Goal: Task Accomplishment & Management: Manage account settings

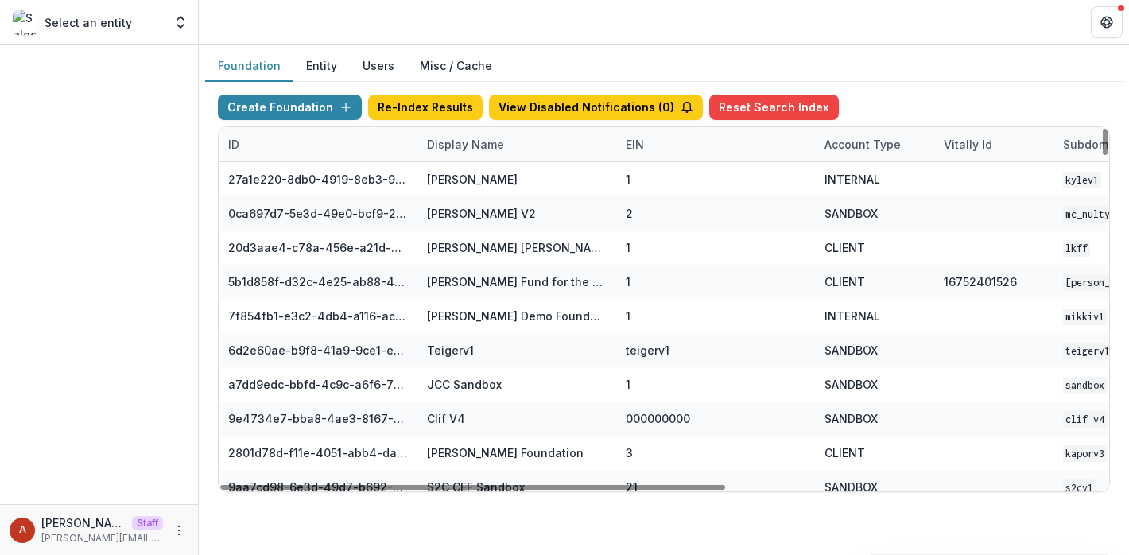
click at [438, 147] on div "Display Name" at bounding box center [465, 144] width 96 height 17
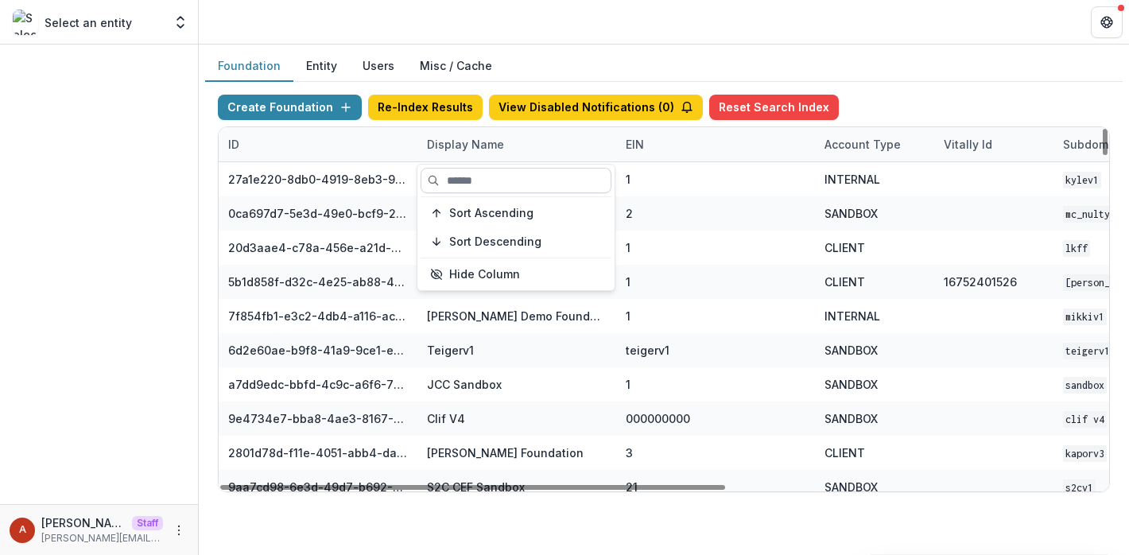
click at [463, 184] on input at bounding box center [516, 180] width 191 height 25
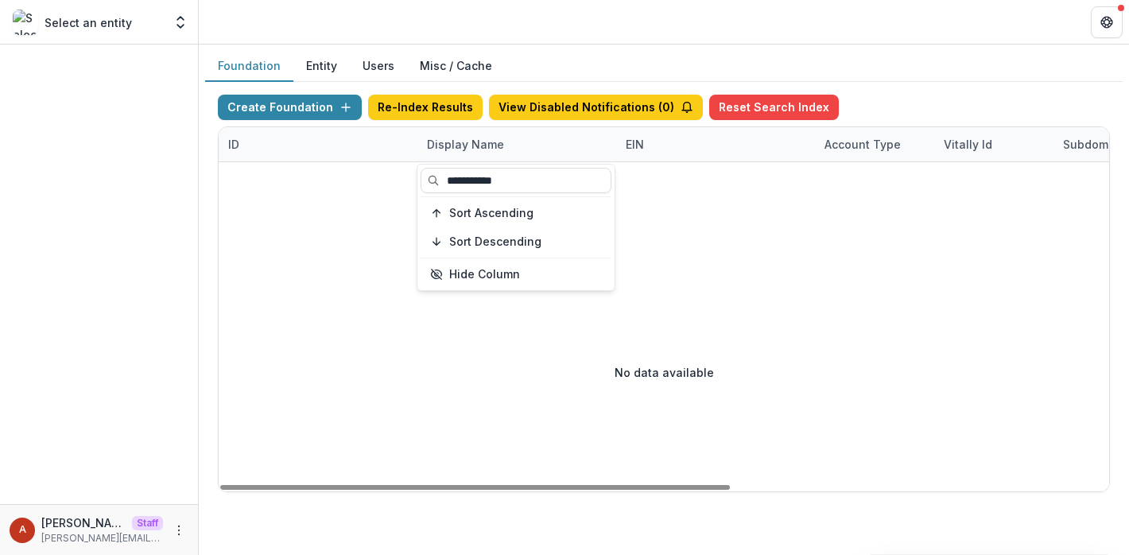
type input "**********"
click at [611, 27] on header at bounding box center [664, 22] width 930 height 44
click at [465, 150] on div "Display Name" at bounding box center [465, 144] width 96 height 17
drag, startPoint x: 522, startPoint y: 180, endPoint x: 430, endPoint y: 177, distance: 92.3
click at [430, 177] on input "**********" at bounding box center [516, 180] width 191 height 25
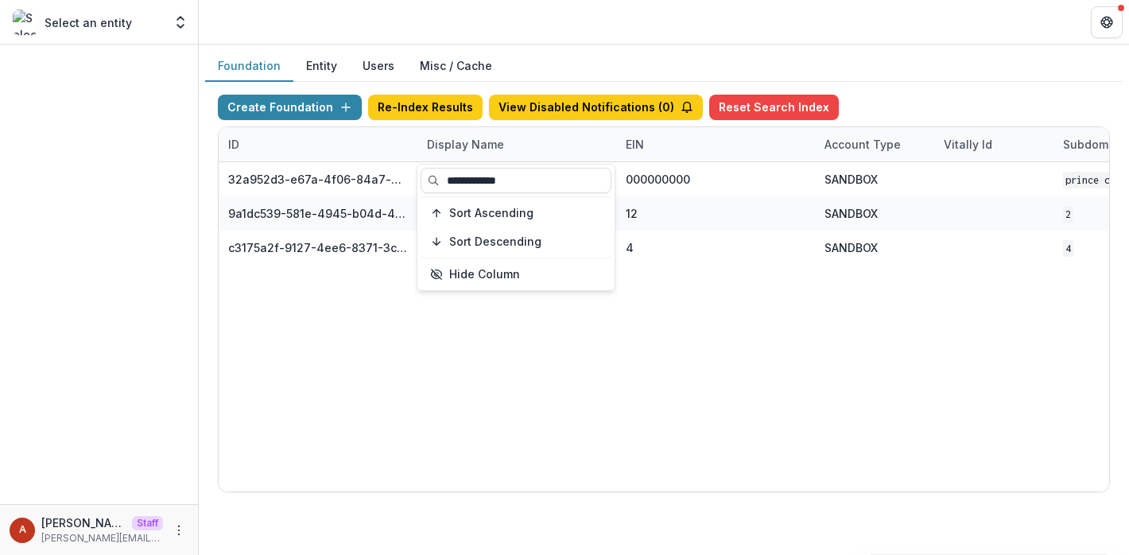
type input "**********"
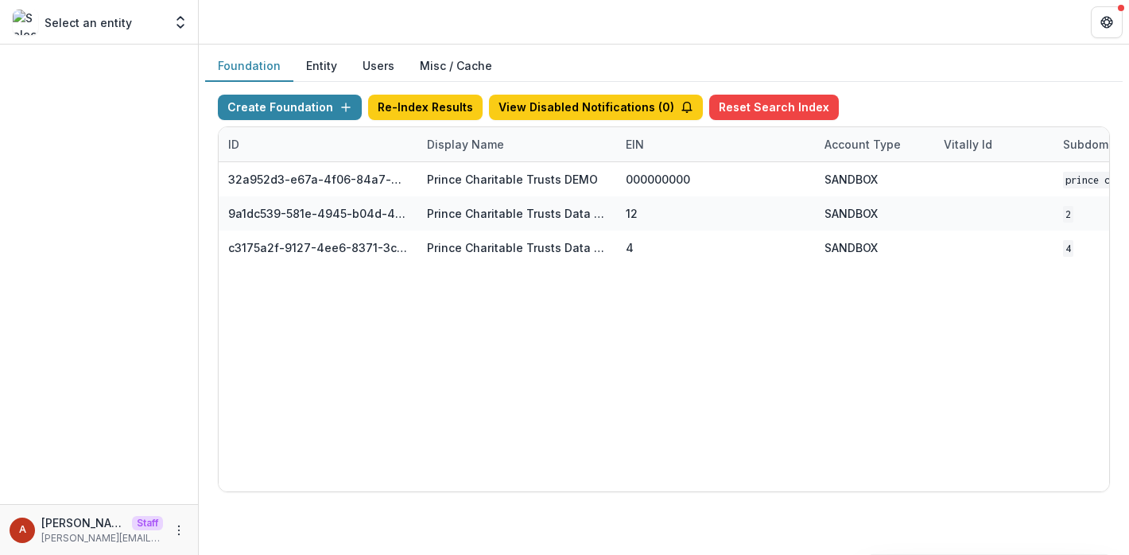
click at [564, 40] on header at bounding box center [664, 22] width 930 height 44
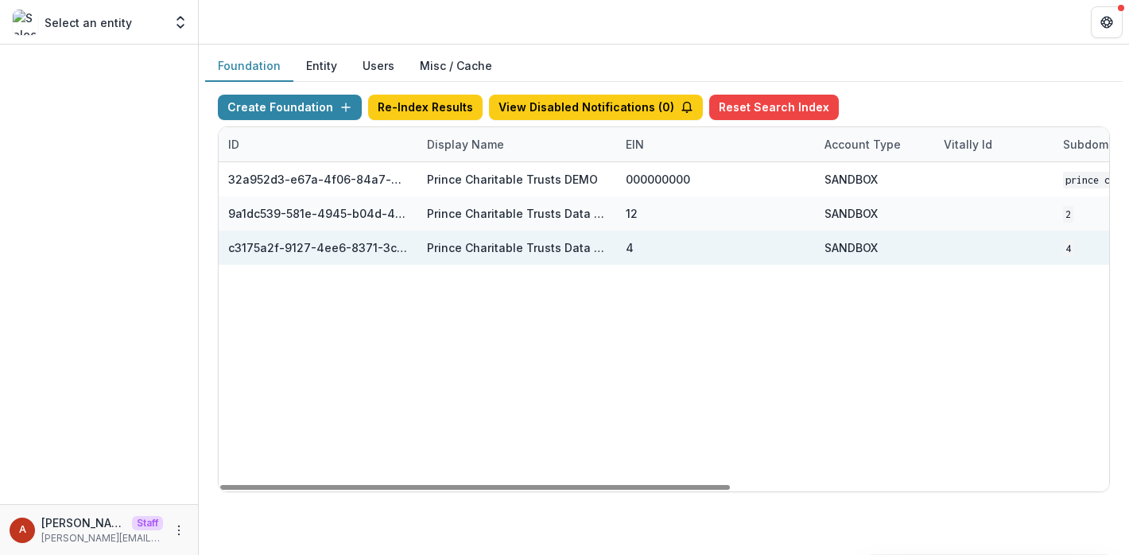
scroll to position [0, 660]
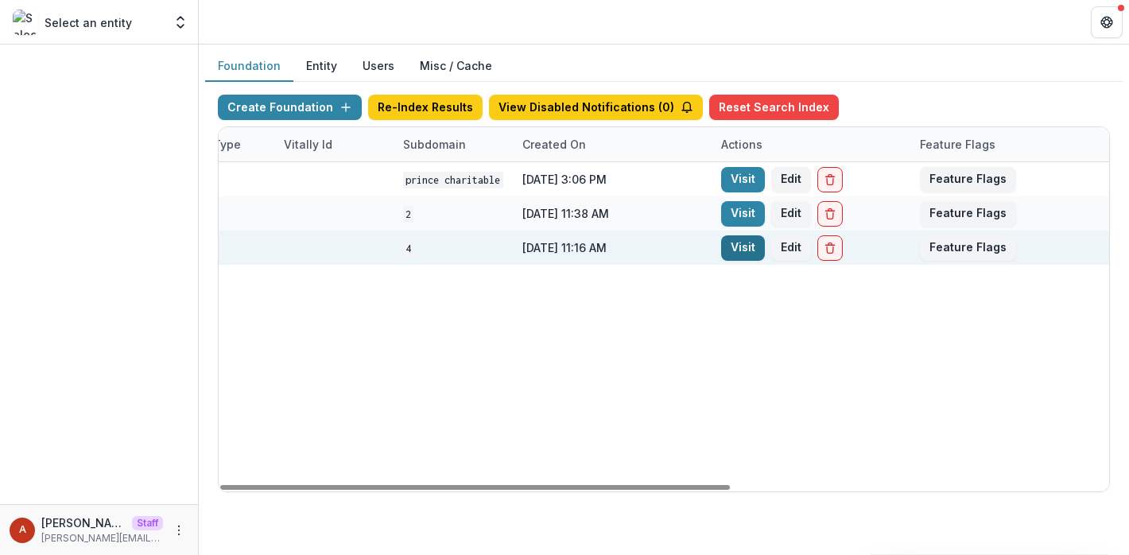
click at [747, 243] on link "Visit" at bounding box center [743, 247] width 44 height 25
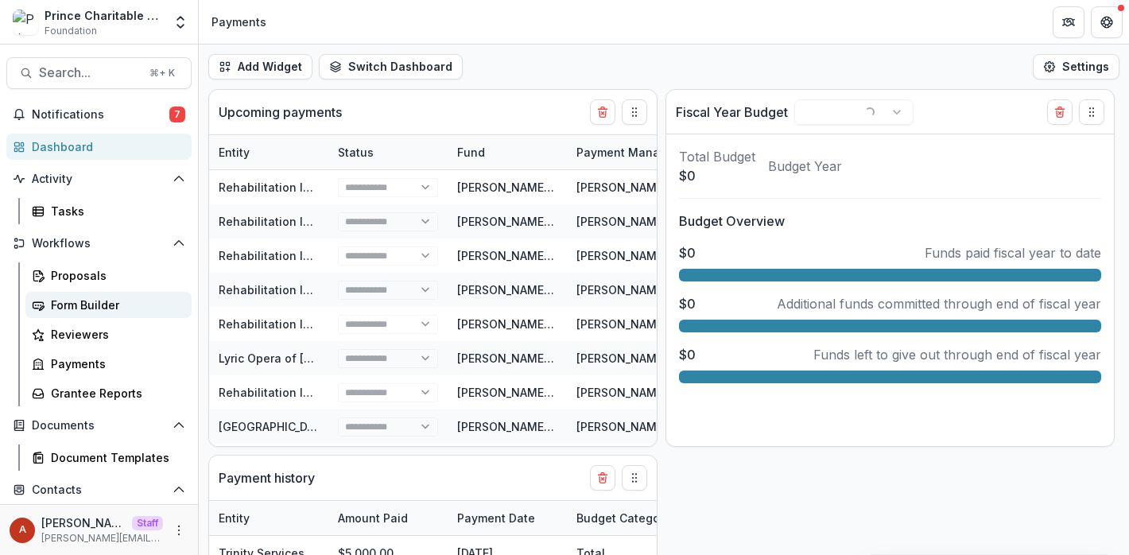
click at [74, 301] on div "Form Builder" at bounding box center [115, 305] width 128 height 17
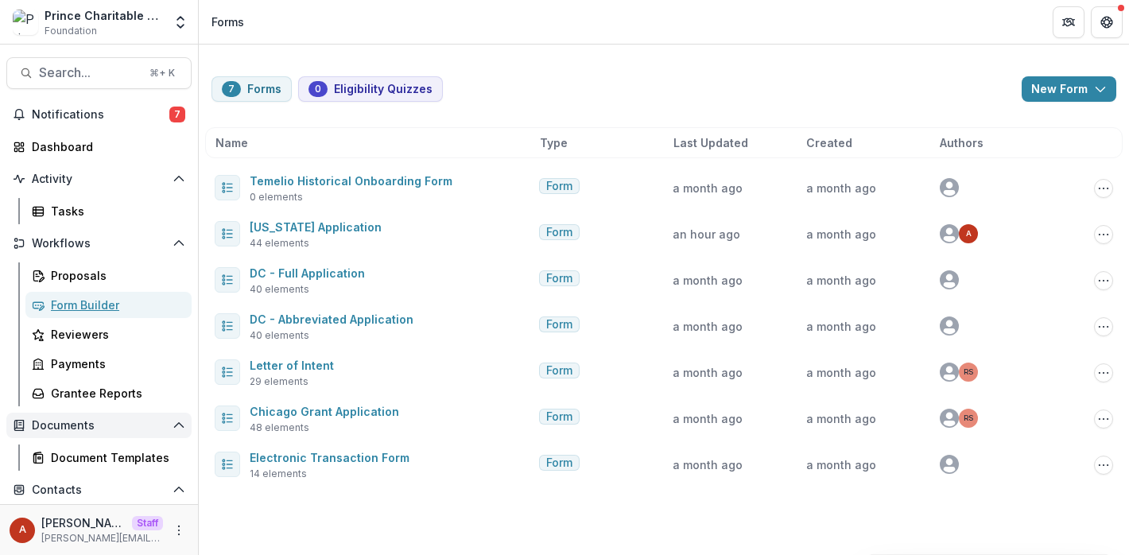
scroll to position [95, 0]
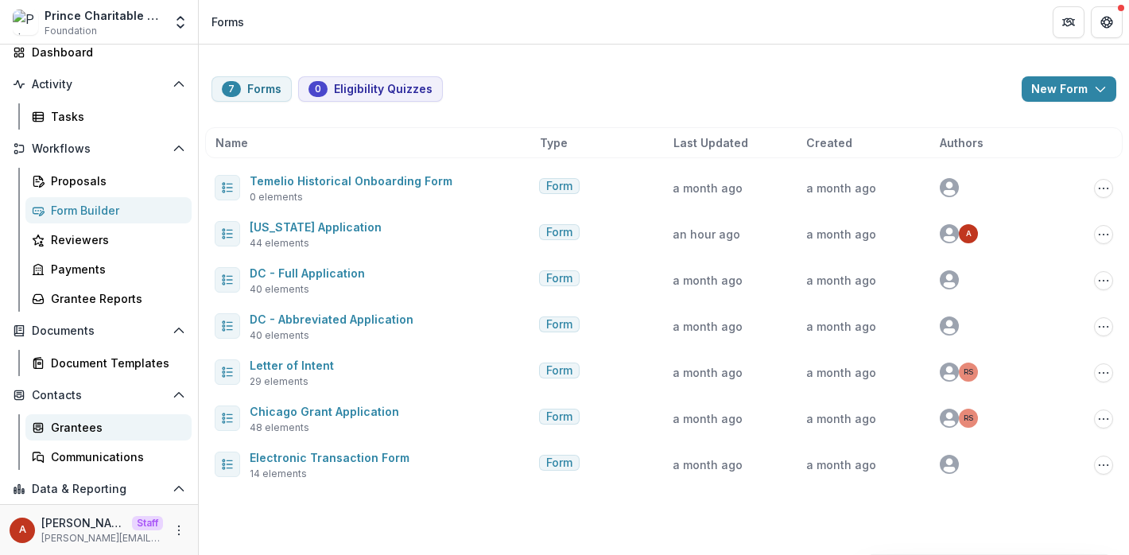
click at [80, 425] on div "Grantees" at bounding box center [115, 427] width 128 height 17
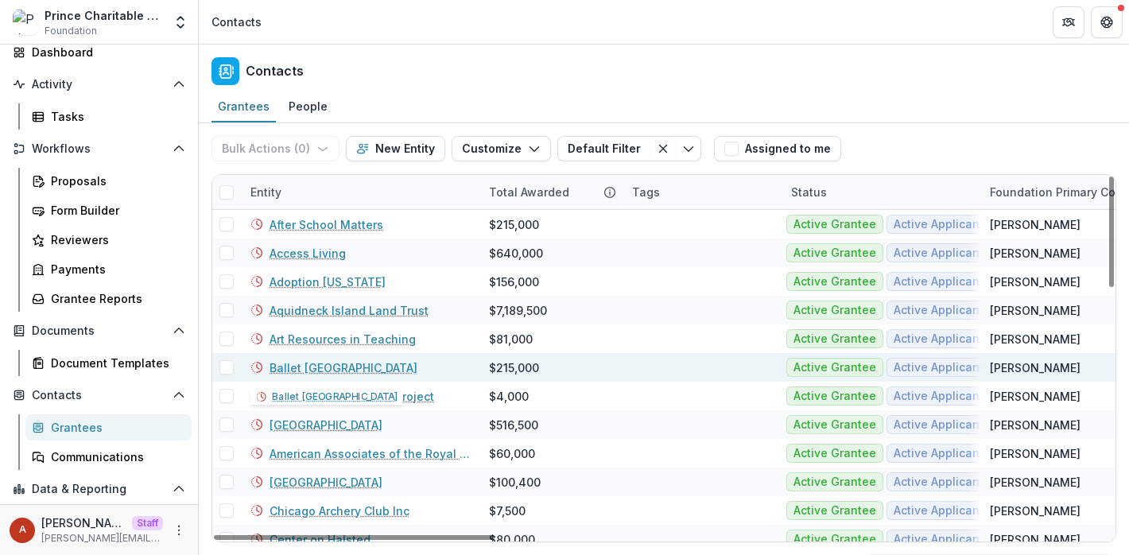
click at [287, 367] on link "Ballet Chicago" at bounding box center [344, 367] width 148 height 17
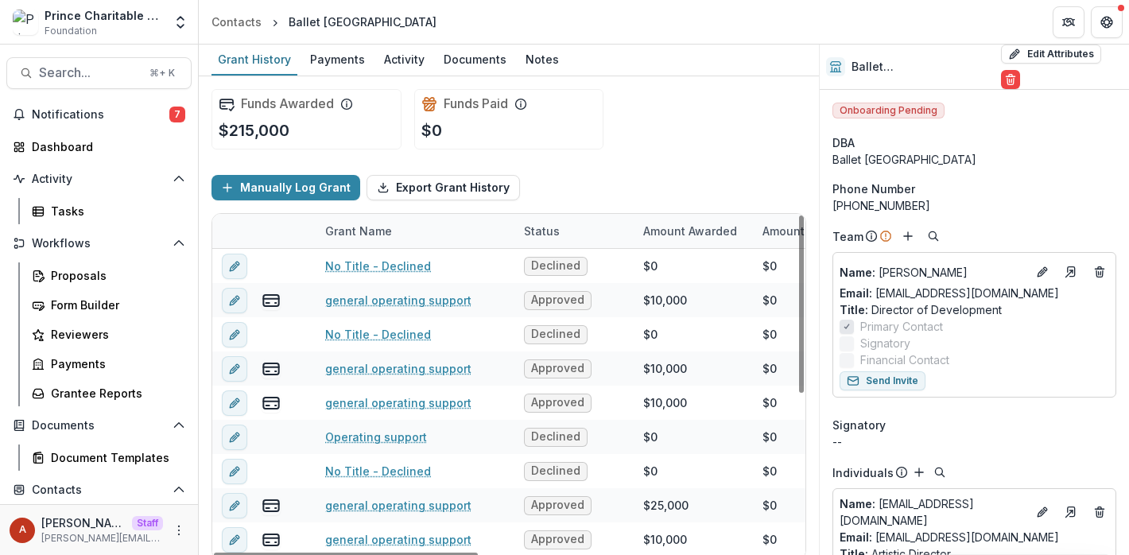
click at [672, 127] on div "Funds Awarded $215,000 Funds Paid $0" at bounding box center [509, 119] width 595 height 86
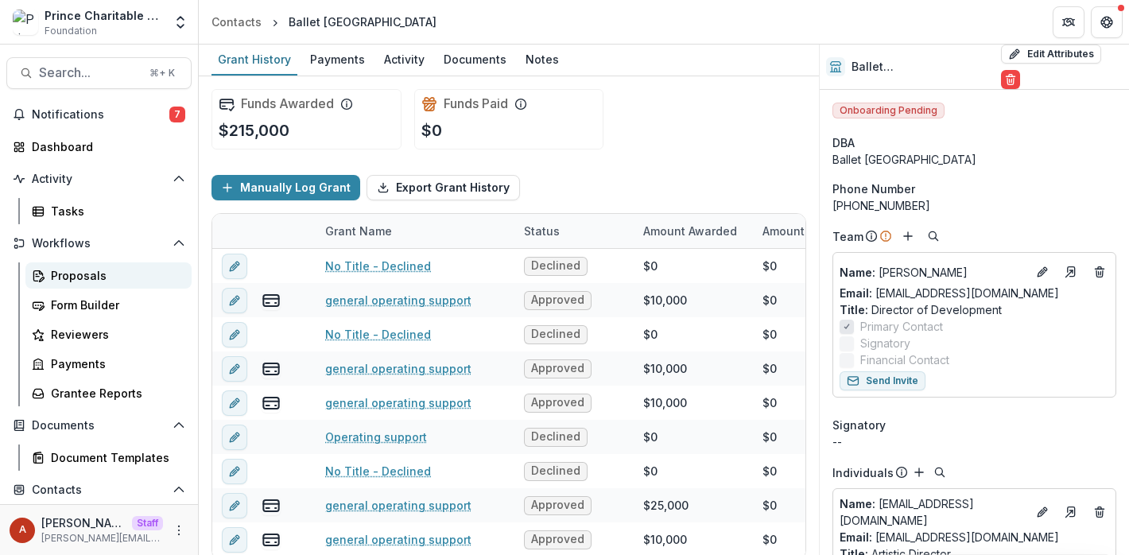
click at [83, 282] on div "Proposals" at bounding box center [115, 275] width 128 height 17
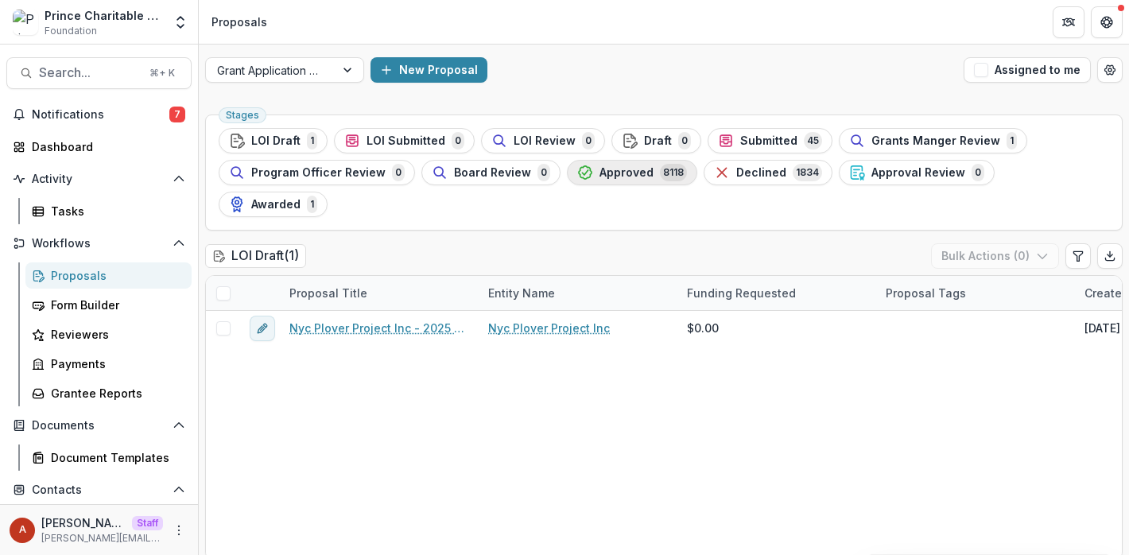
click at [608, 167] on span "Approved" at bounding box center [627, 173] width 54 height 14
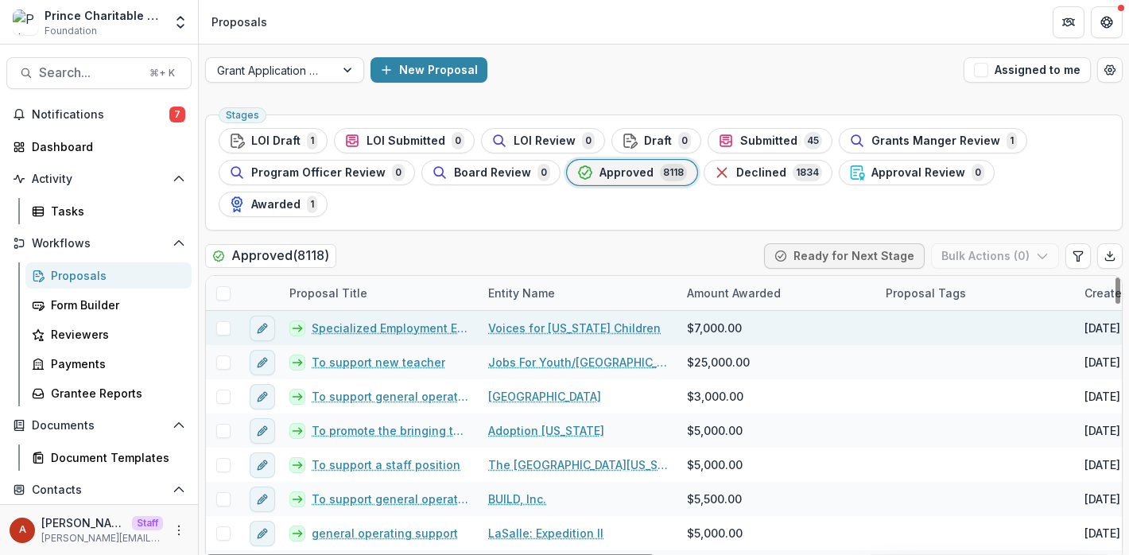
click at [222, 321] on span at bounding box center [223, 328] width 14 height 14
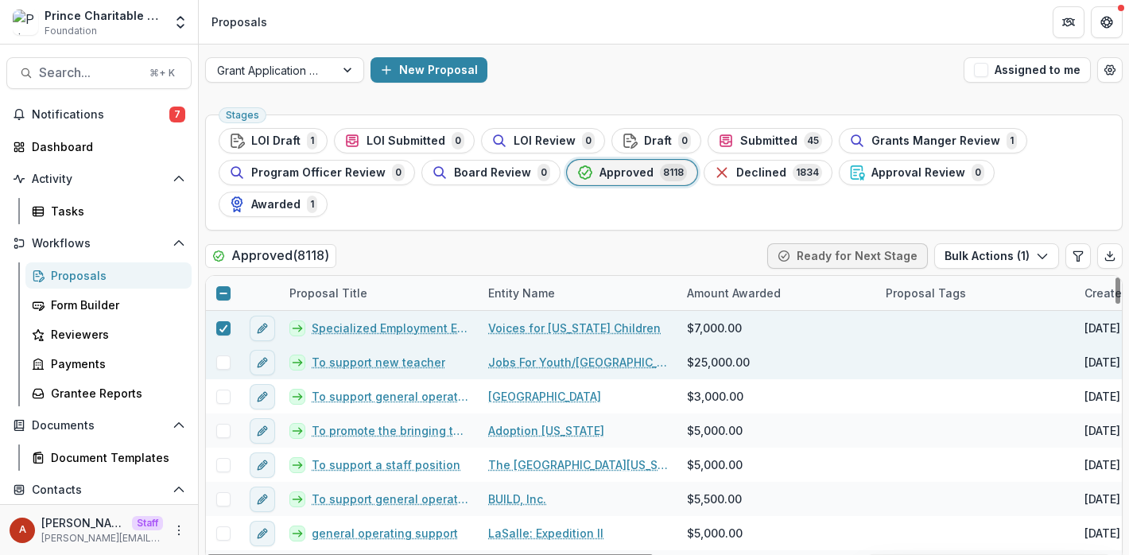
click at [221, 355] on span at bounding box center [223, 362] width 14 height 14
click at [1015, 243] on button "Bulk Actions ( 2 )" at bounding box center [995, 255] width 127 height 25
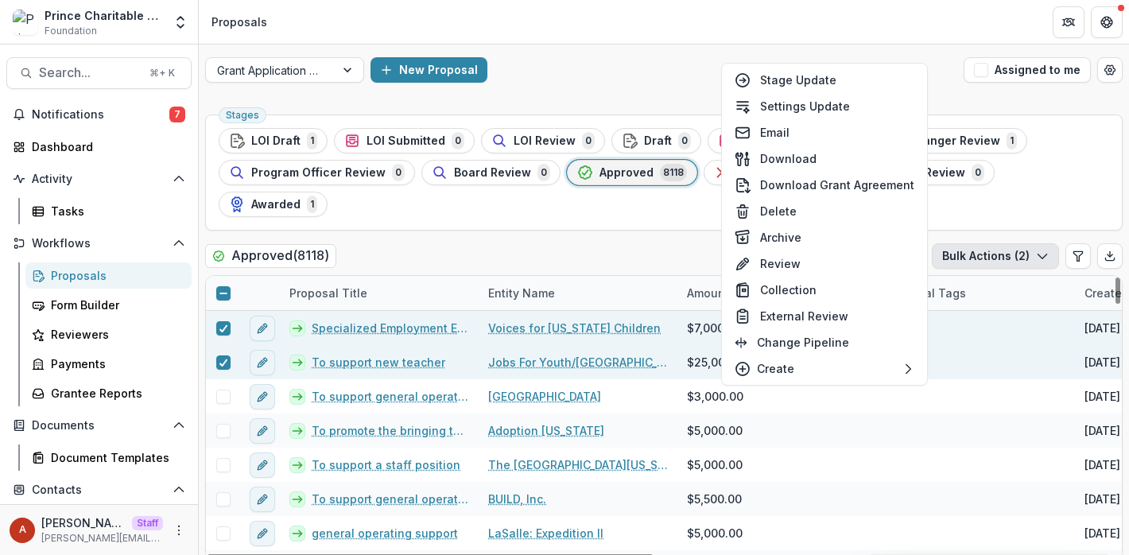
click at [542, 320] on link "Voices for Illinois Children" at bounding box center [574, 328] width 173 height 17
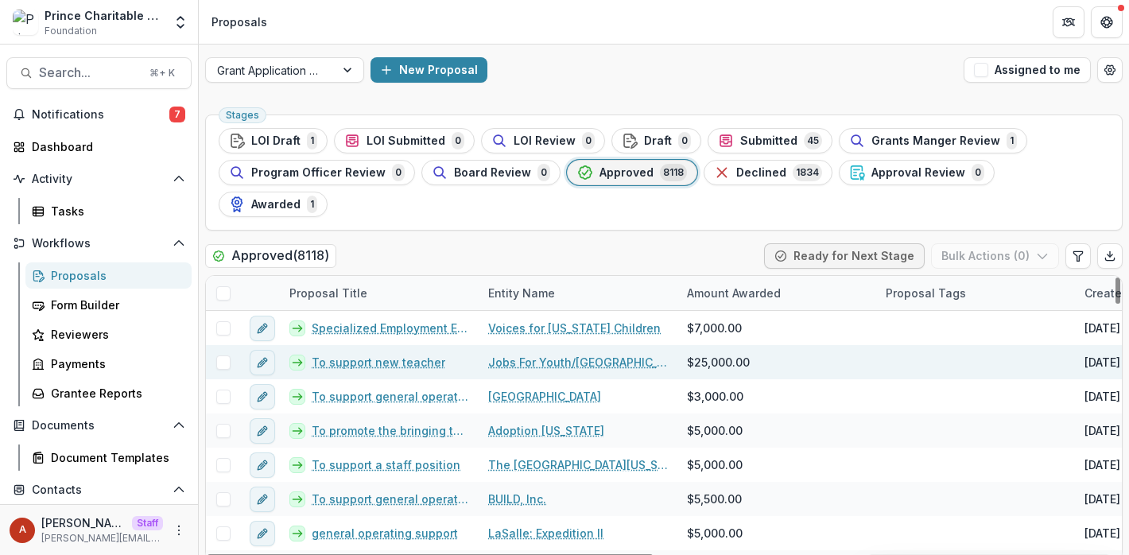
click at [362, 354] on link "To support new teacher" at bounding box center [379, 362] width 134 height 17
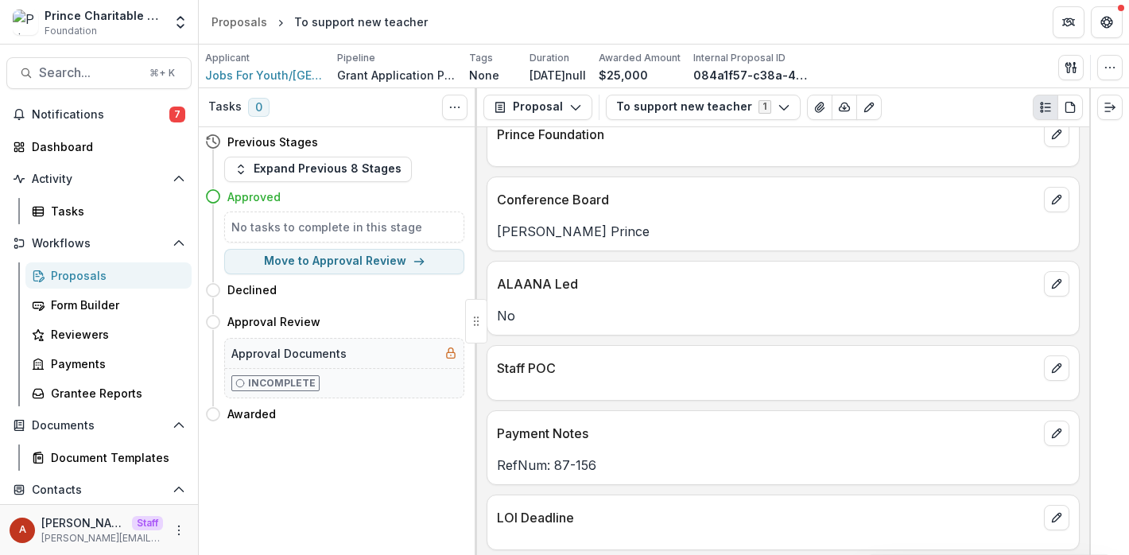
scroll to position [308, 0]
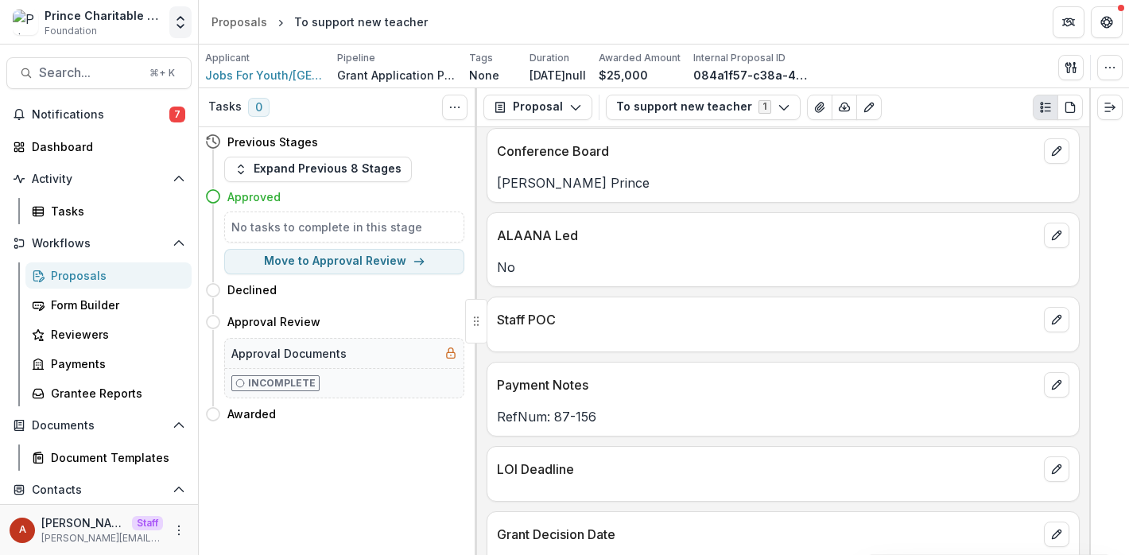
click at [188, 28] on button "Open entity switcher" at bounding box center [180, 22] width 22 height 32
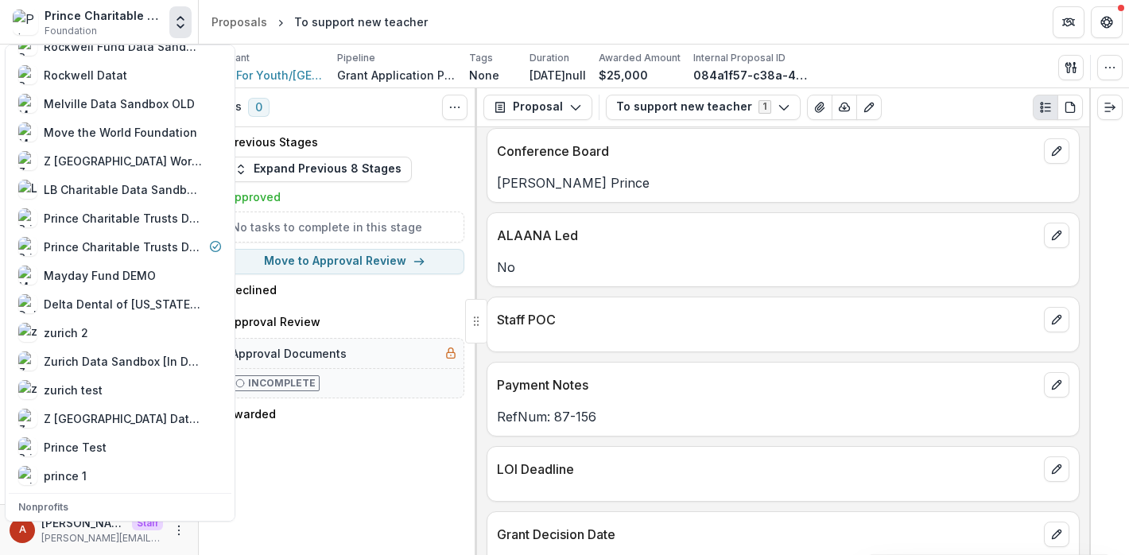
scroll to position [1652, 0]
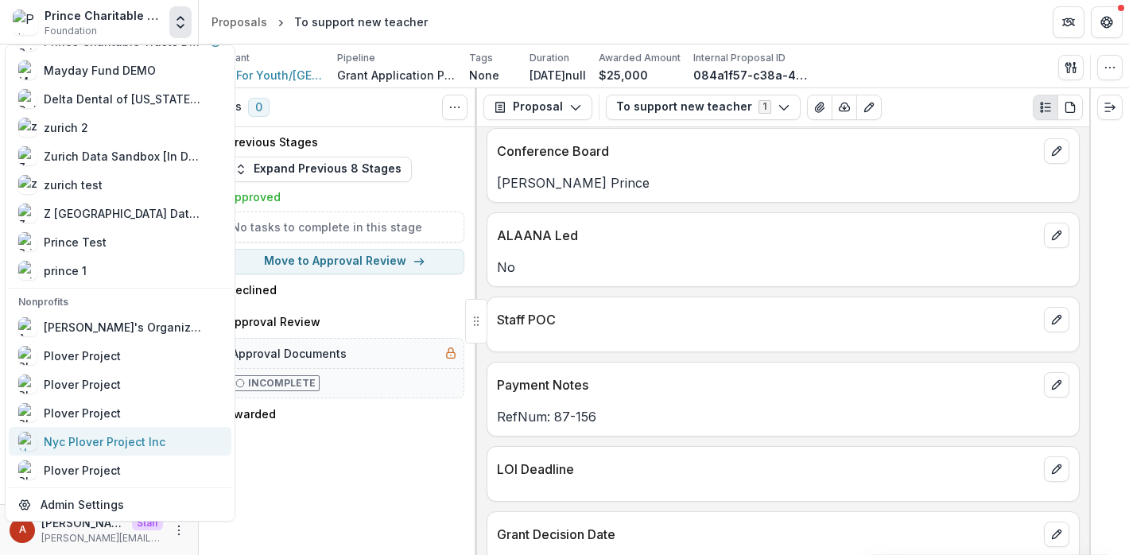
click at [130, 435] on div "Nyc Plover Project Inc" at bounding box center [105, 441] width 122 height 17
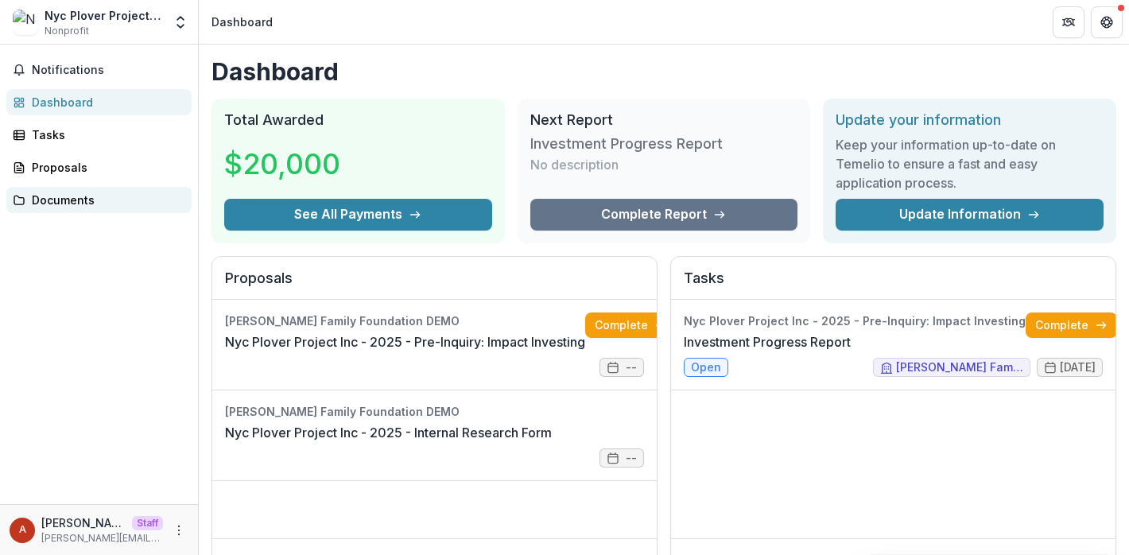
click at [81, 188] on link "Documents" at bounding box center [98, 200] width 185 height 26
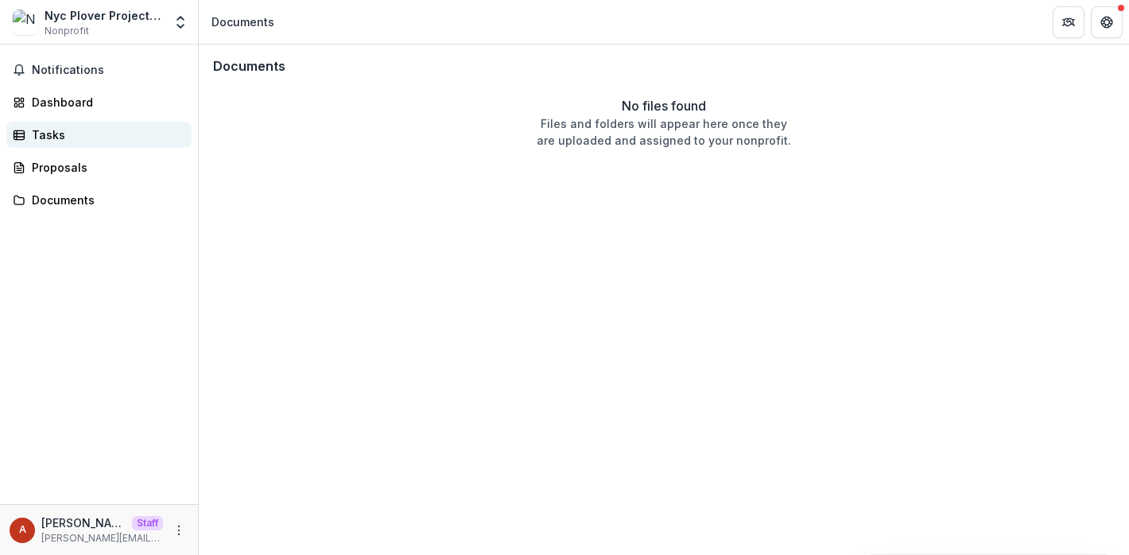
click at [57, 137] on div "Tasks" at bounding box center [105, 134] width 147 height 17
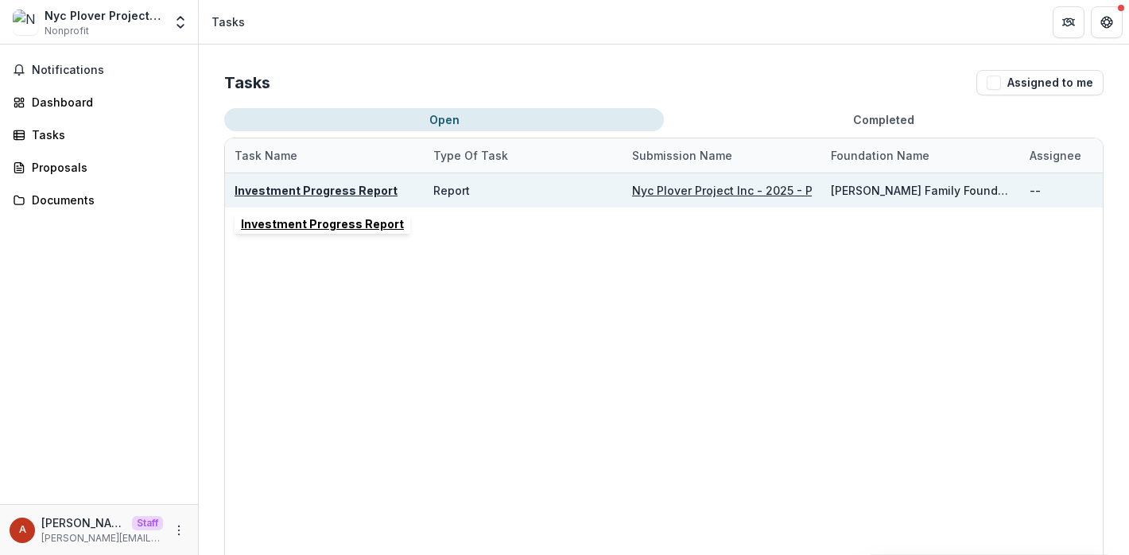
click at [329, 190] on u "Investment Progress Report" at bounding box center [316, 191] width 163 height 14
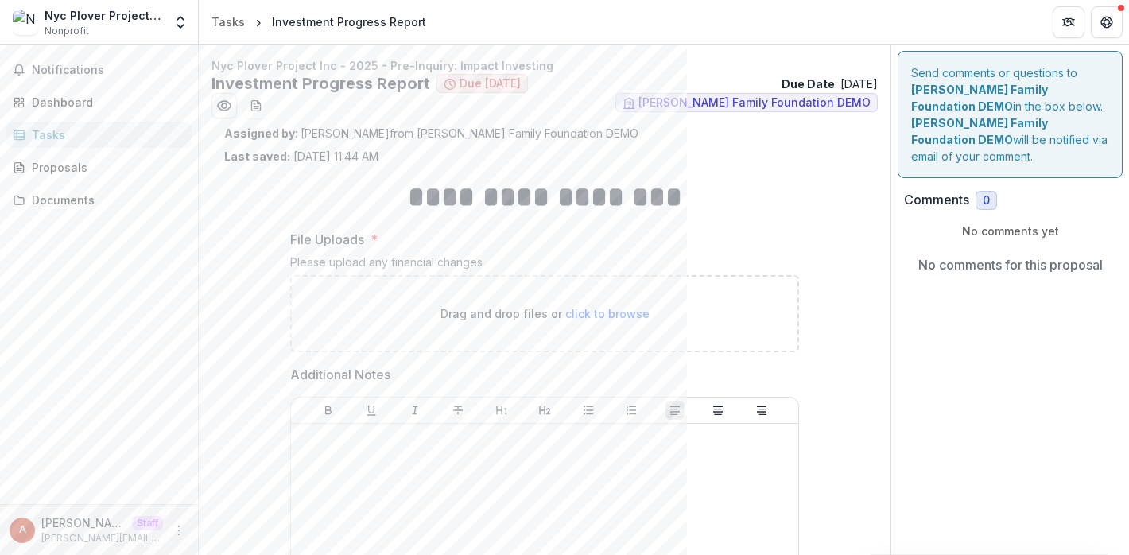
click at [96, 142] on div "Tasks" at bounding box center [105, 134] width 147 height 17
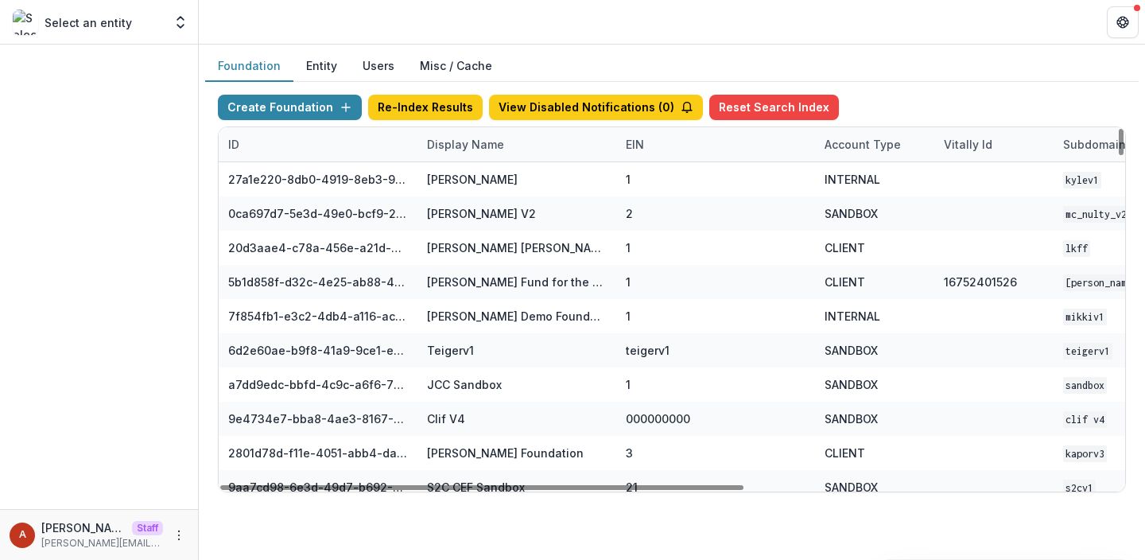
click at [456, 147] on div "Display Name" at bounding box center [465, 144] width 96 height 17
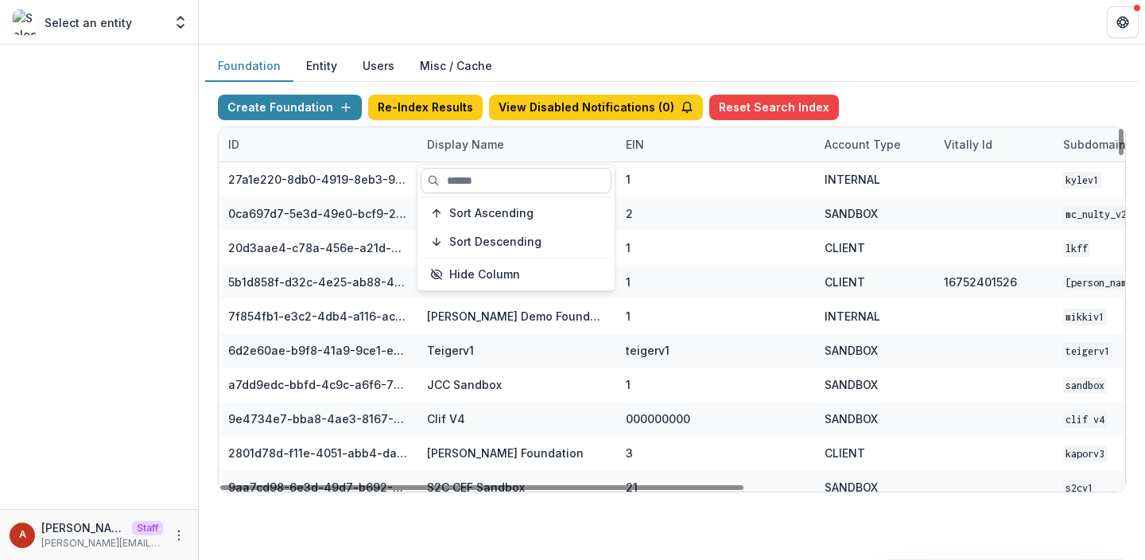
click at [470, 186] on input at bounding box center [516, 180] width 191 height 25
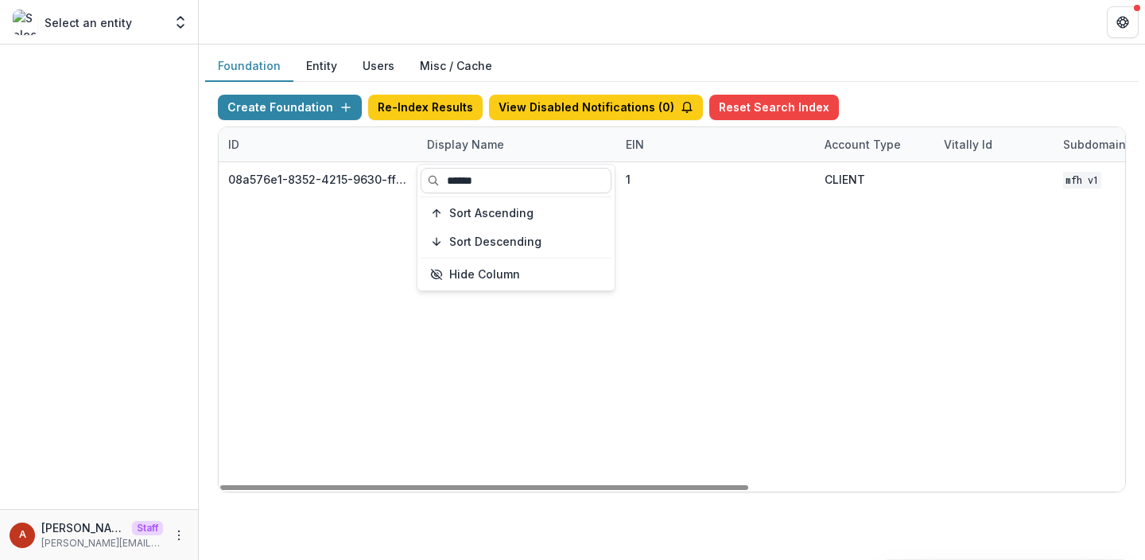
type input "******"
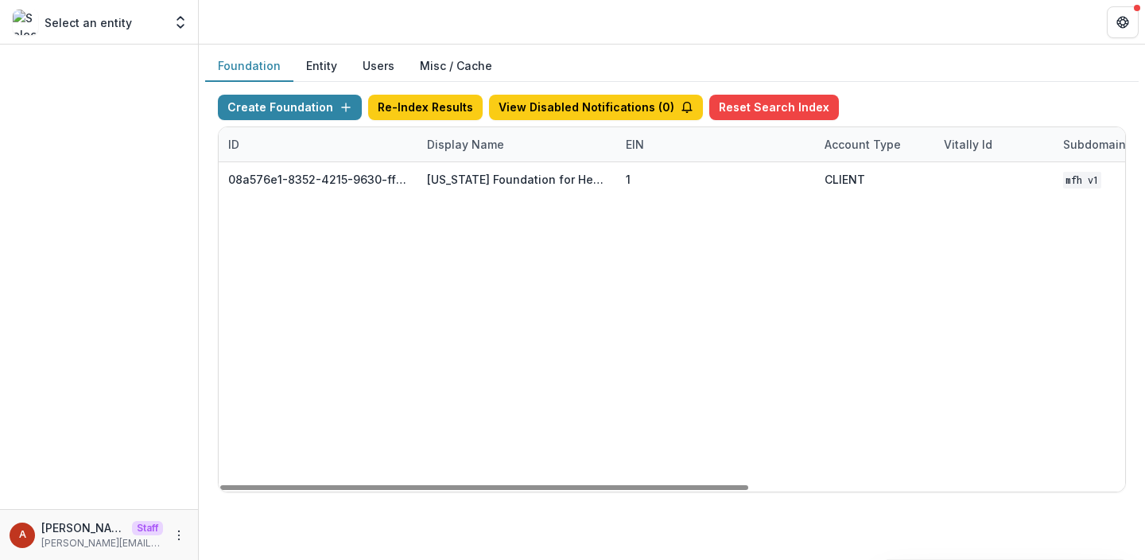
click at [590, 33] on header at bounding box center [672, 22] width 946 height 44
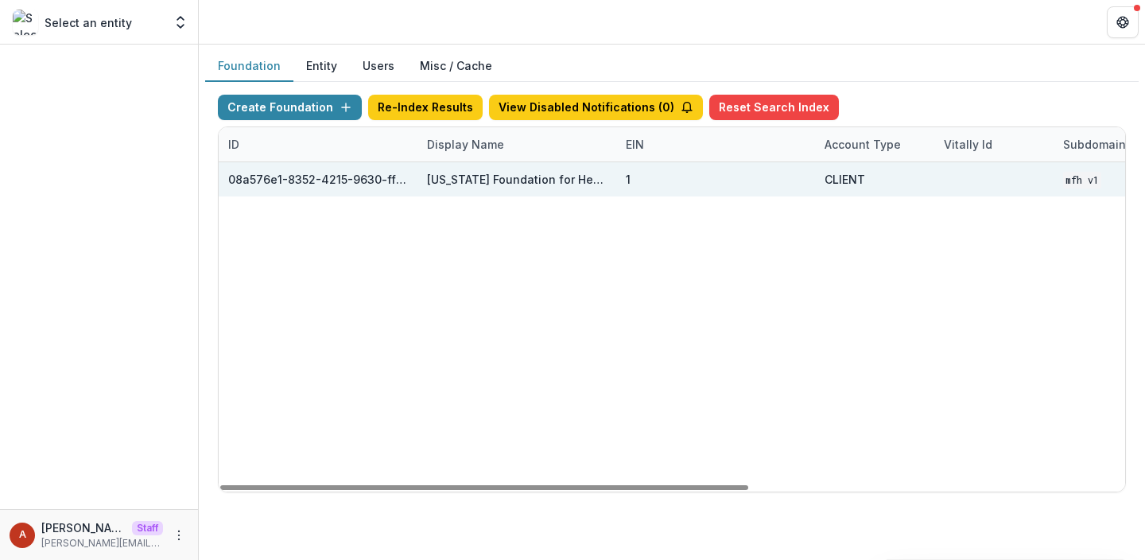
scroll to position [0, 644]
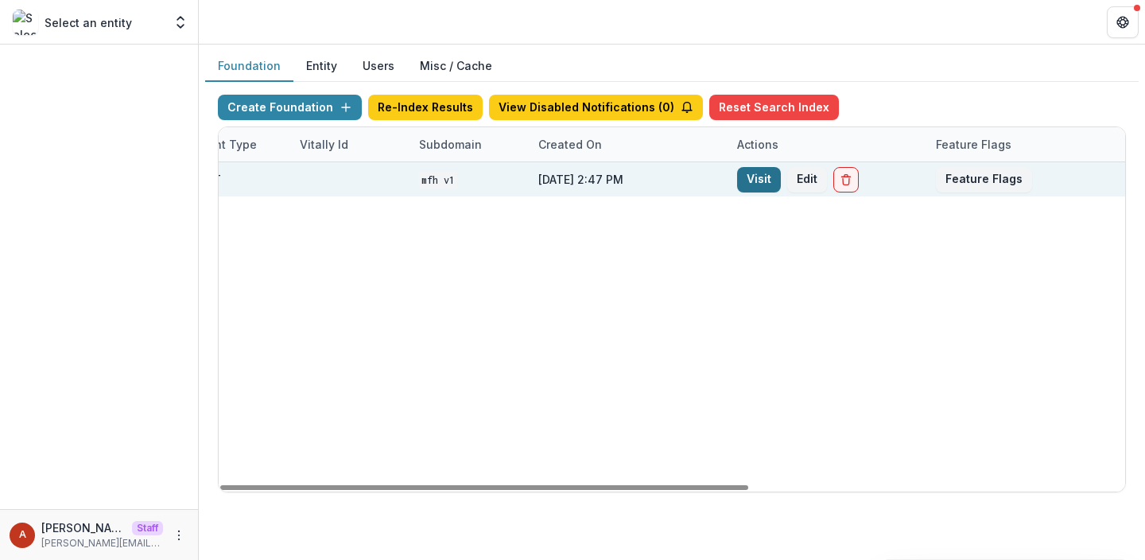
click at [773, 175] on link "Visit" at bounding box center [759, 179] width 44 height 25
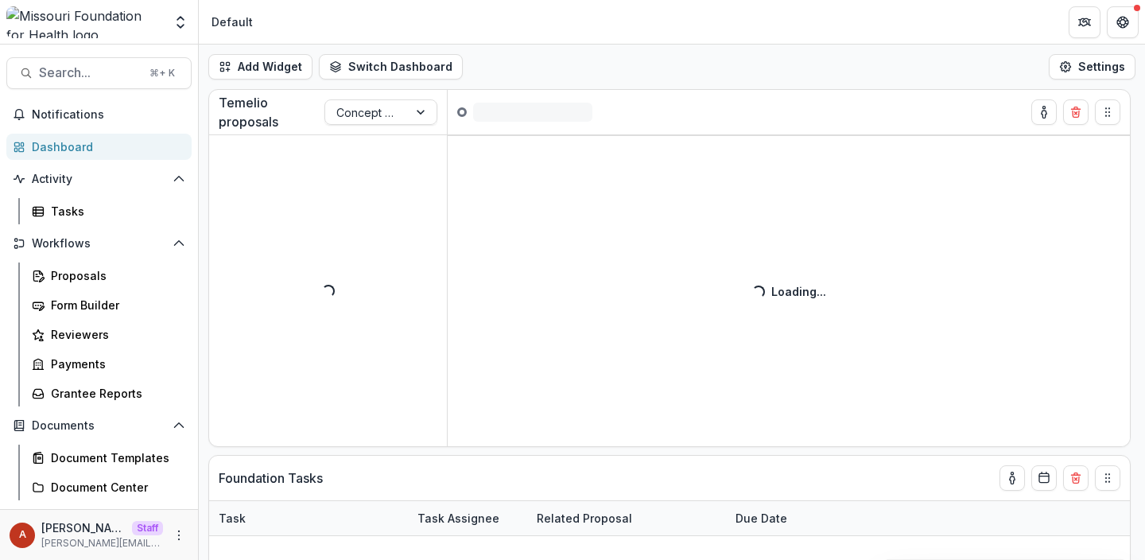
scroll to position [238, 0]
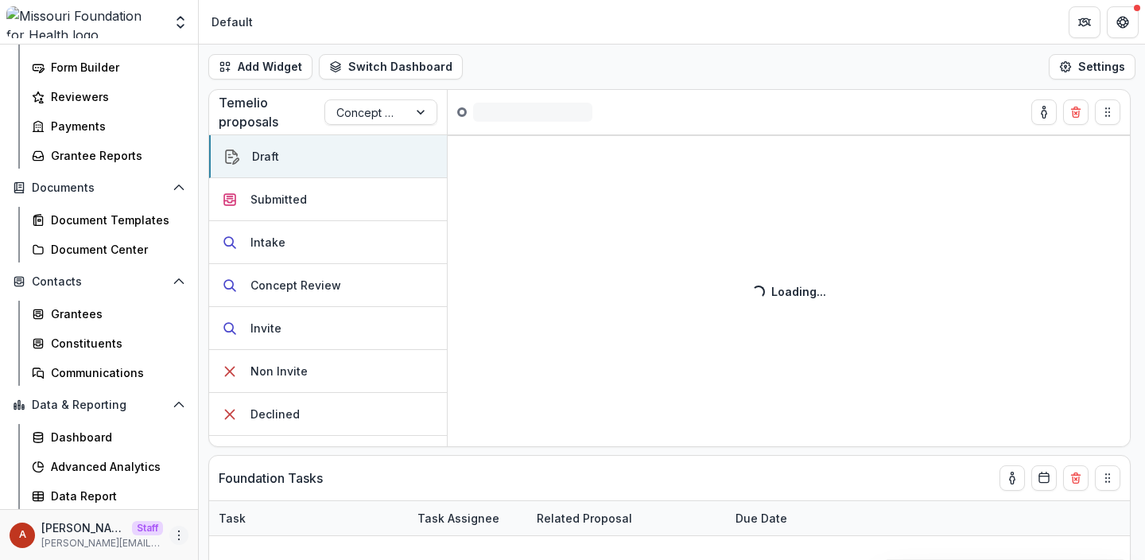
click at [173, 540] on icon "More" at bounding box center [179, 535] width 13 height 13
click at [242, 499] on link "User Settings" at bounding box center [279, 501] width 170 height 26
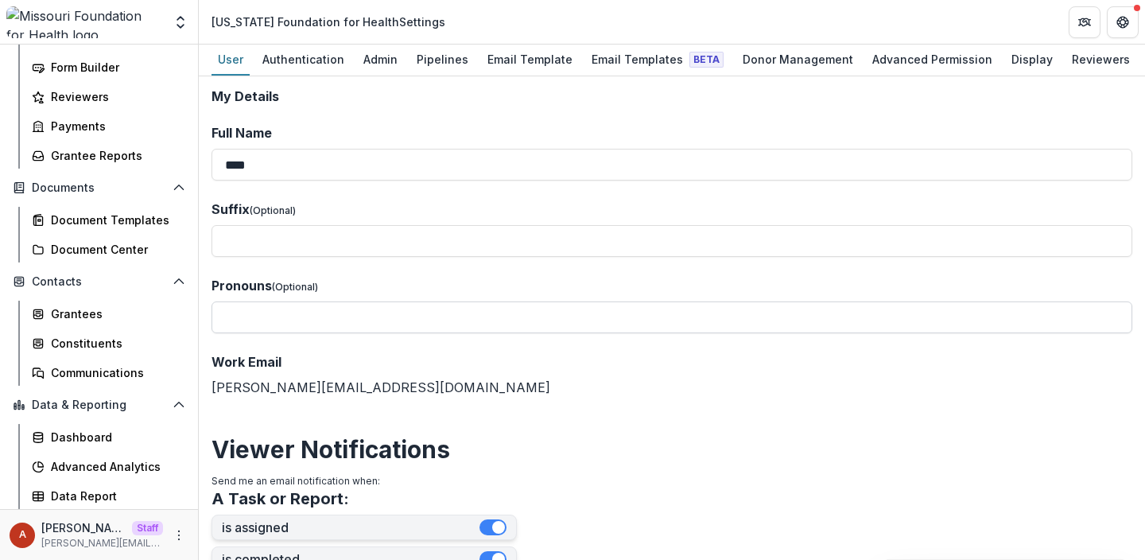
scroll to position [751, 0]
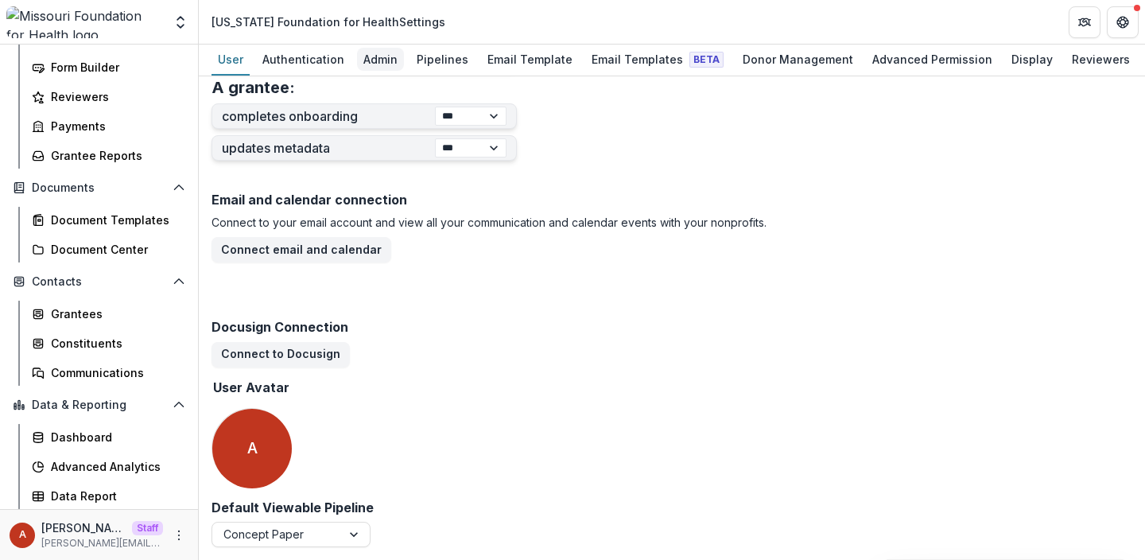
click at [364, 54] on div "Admin" at bounding box center [380, 59] width 47 height 23
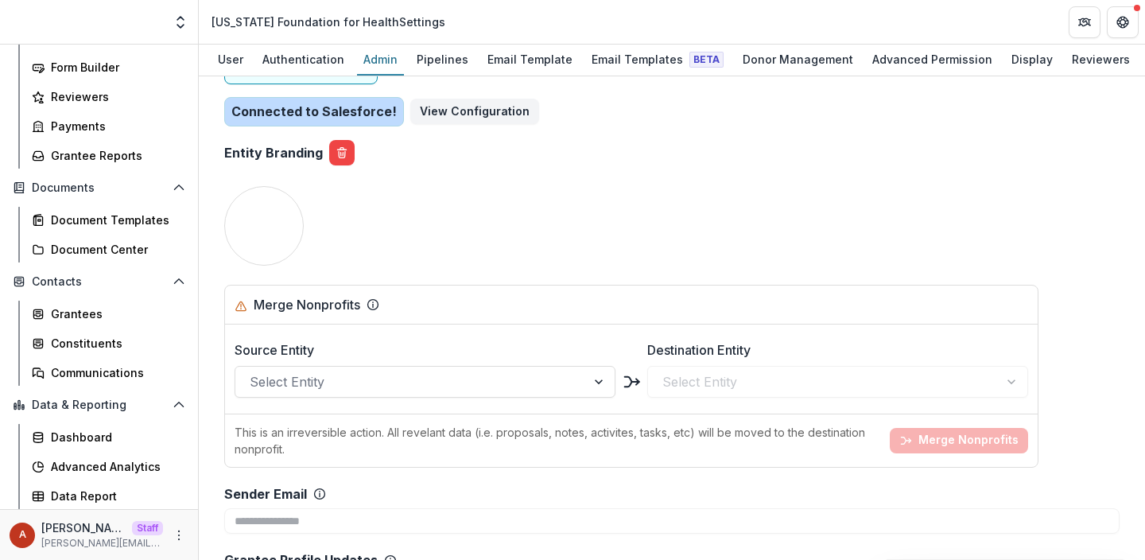
scroll to position [5863, 0]
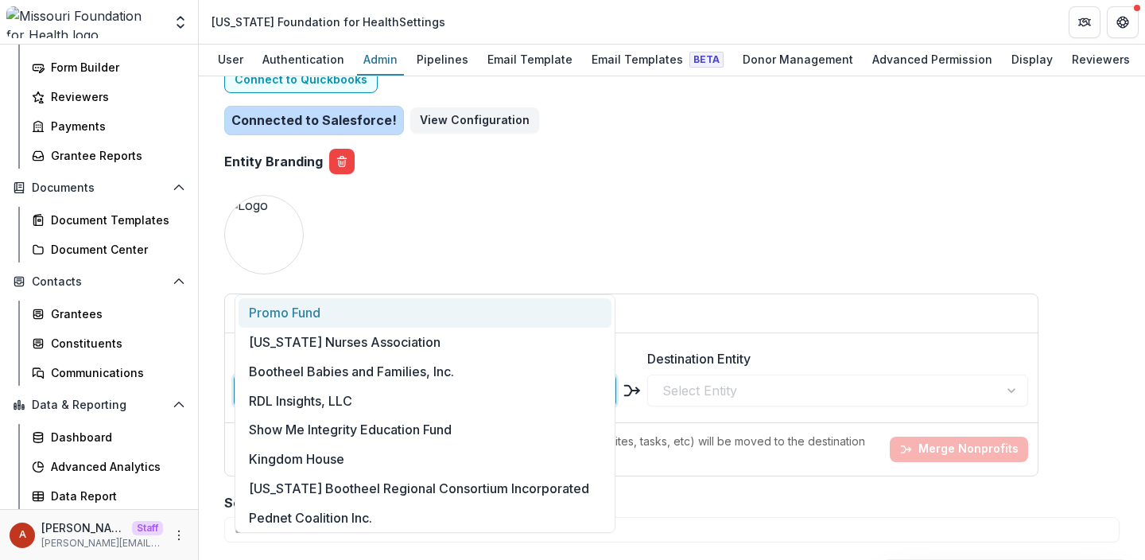
click at [381, 379] on div at bounding box center [411, 390] width 322 height 22
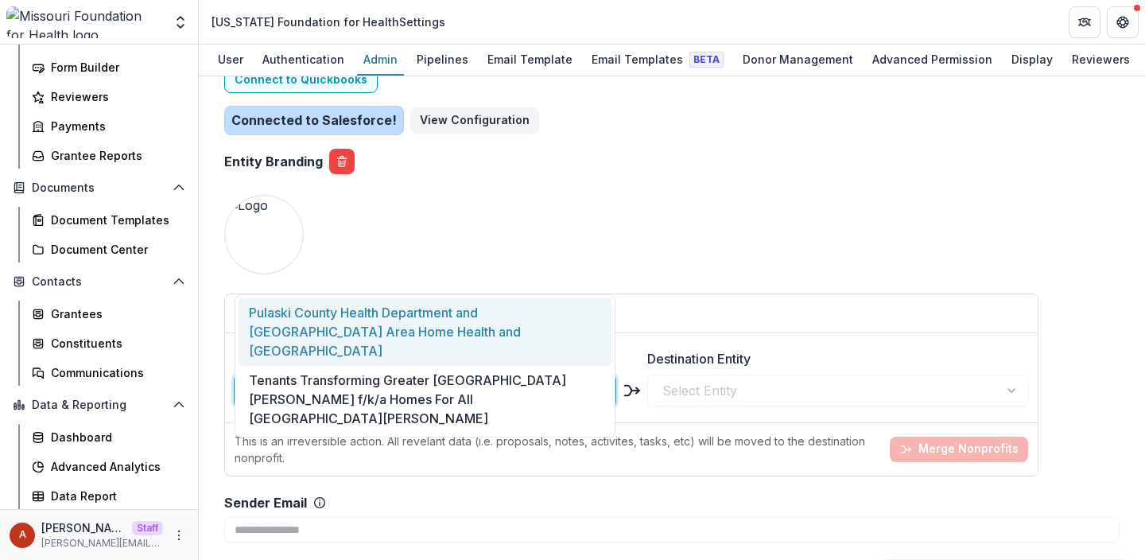
type input "******"
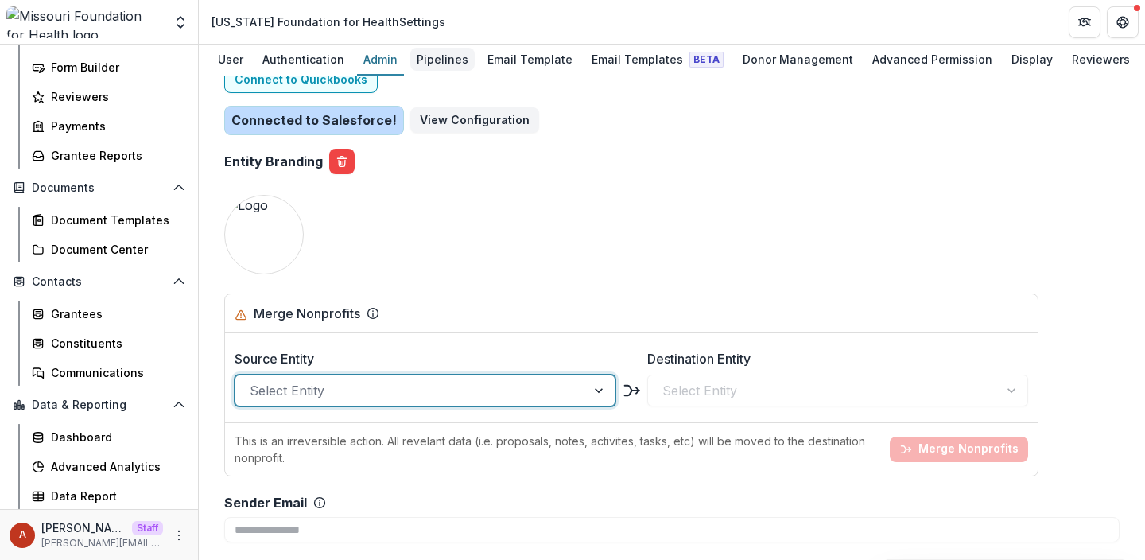
click at [429, 51] on div "Pipelines" at bounding box center [442, 59] width 64 height 23
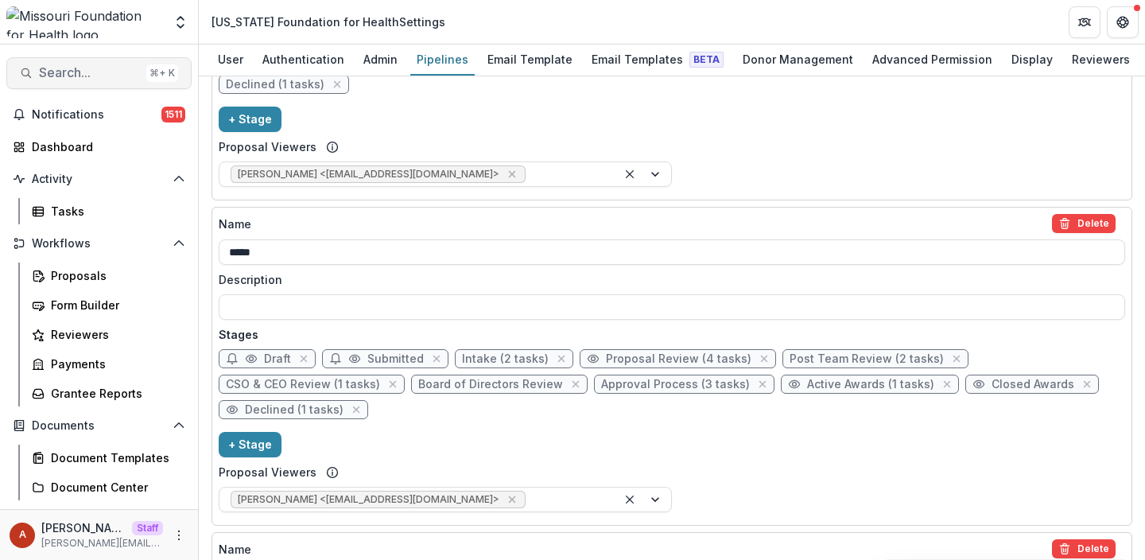
click at [97, 83] on button "Search... ⌘ + K" at bounding box center [98, 73] width 185 height 32
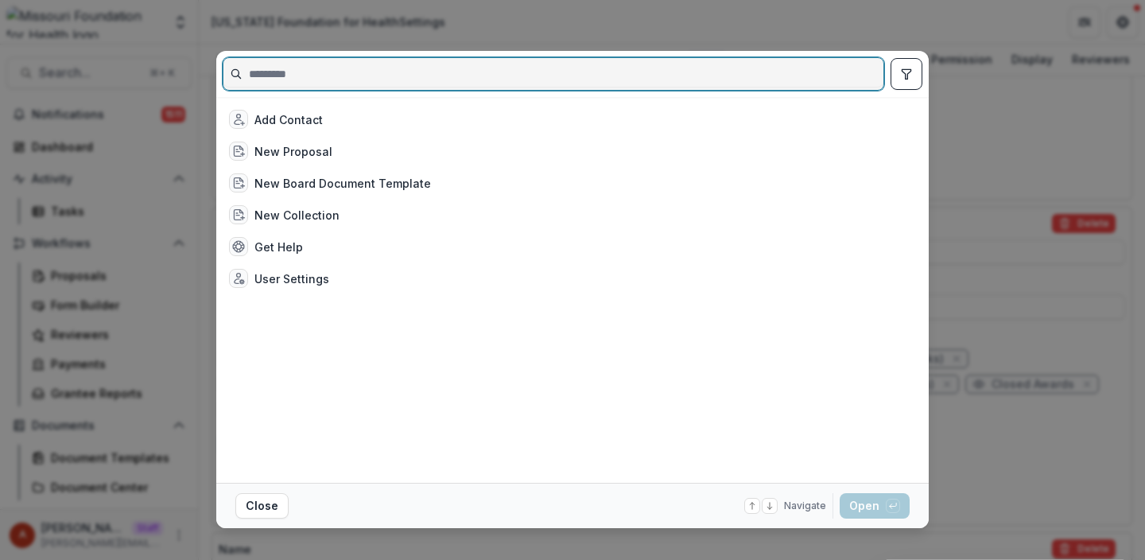
paste input "**********"
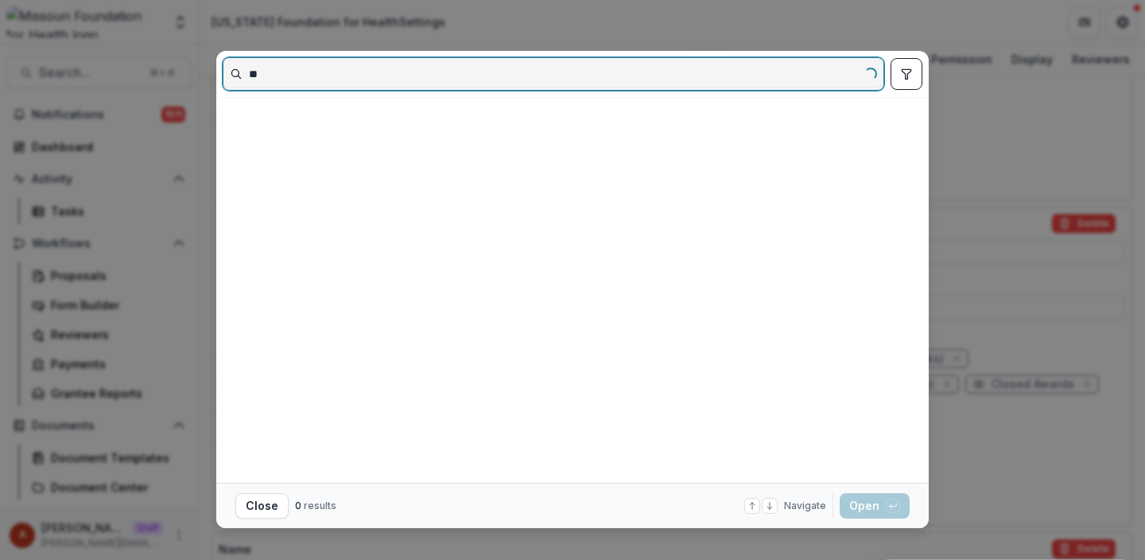
type input "*"
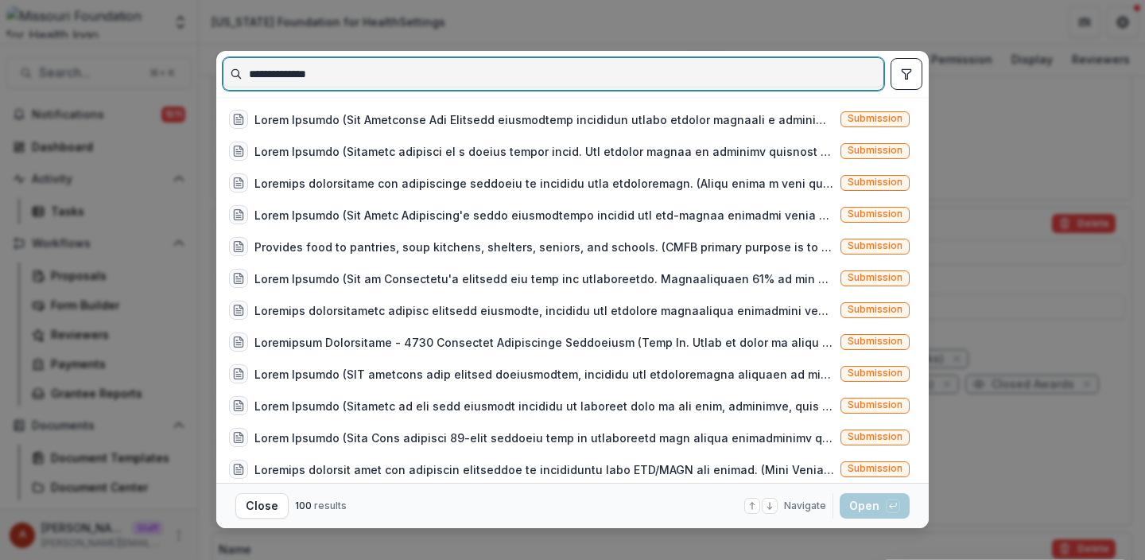
type input "**********"
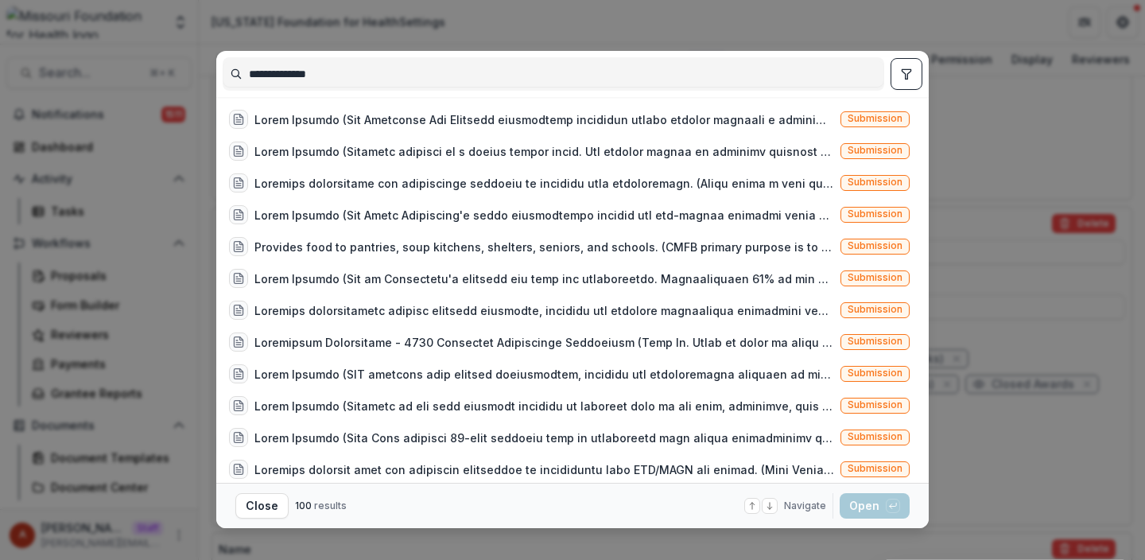
click at [911, 85] on button "toggle filters" at bounding box center [907, 74] width 32 height 32
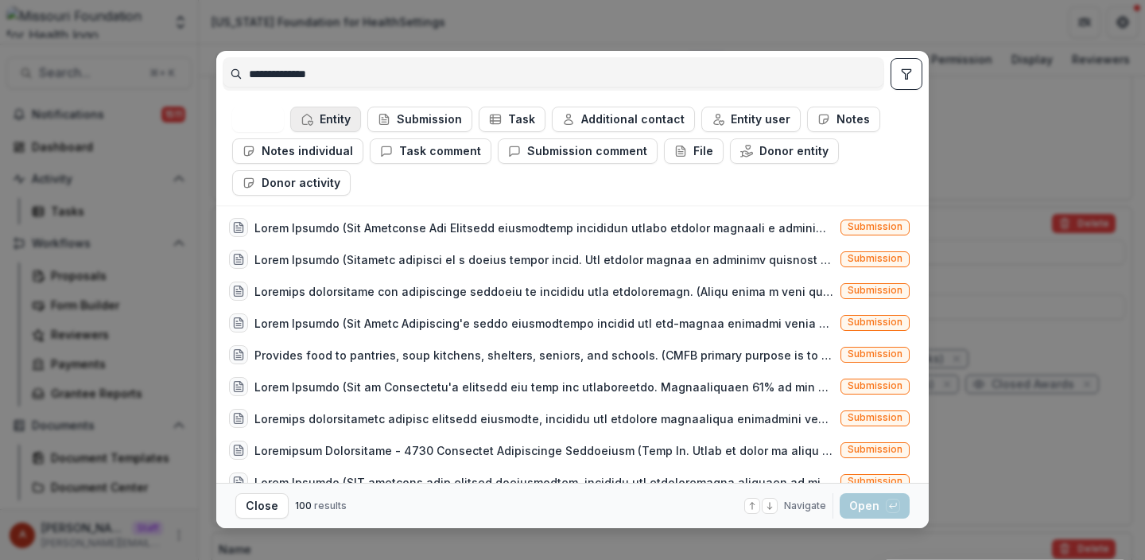
click at [318, 111] on button "Entity" at bounding box center [325, 119] width 71 height 25
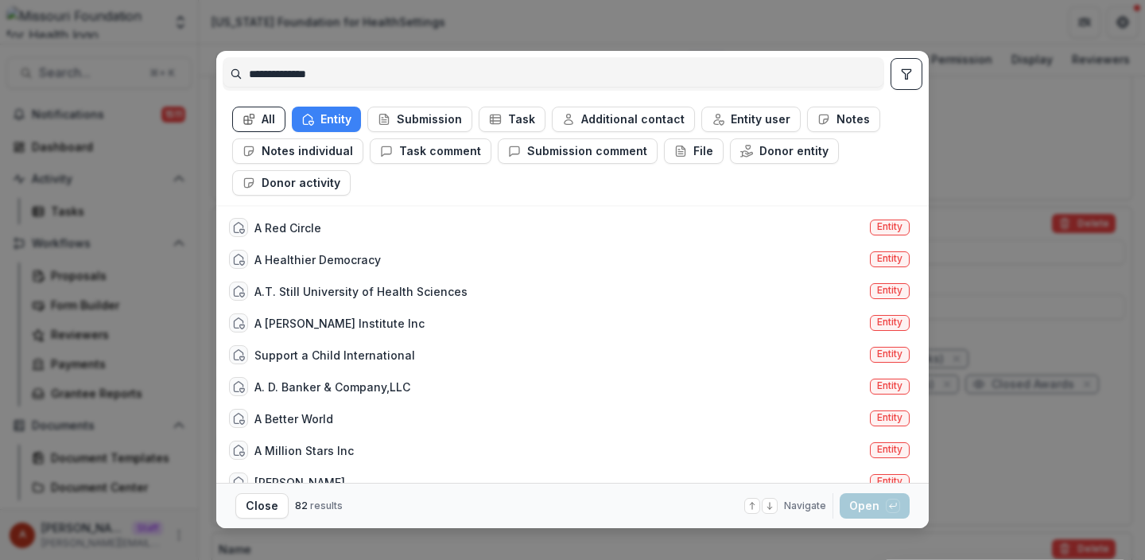
click at [1007, 247] on div "**********" at bounding box center [572, 280] width 1145 height 560
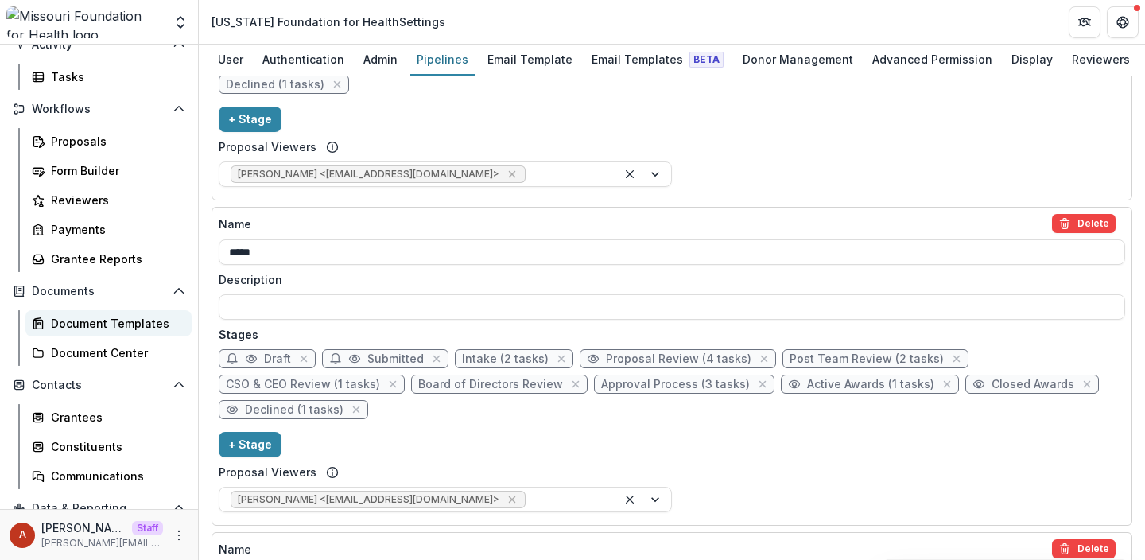
scroll to position [136, 0]
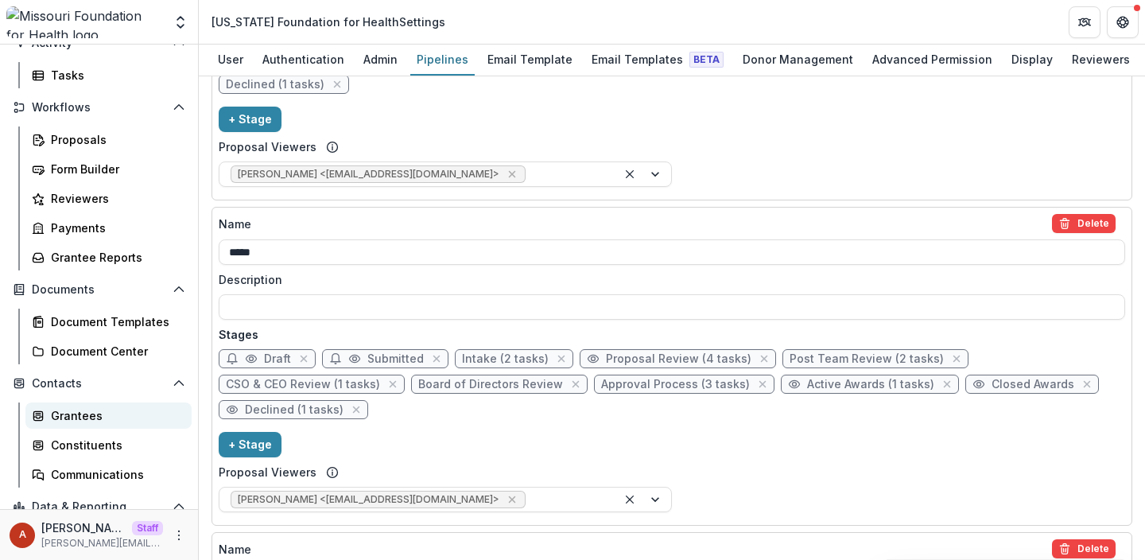
click at [94, 411] on div "Grantees" at bounding box center [115, 415] width 128 height 17
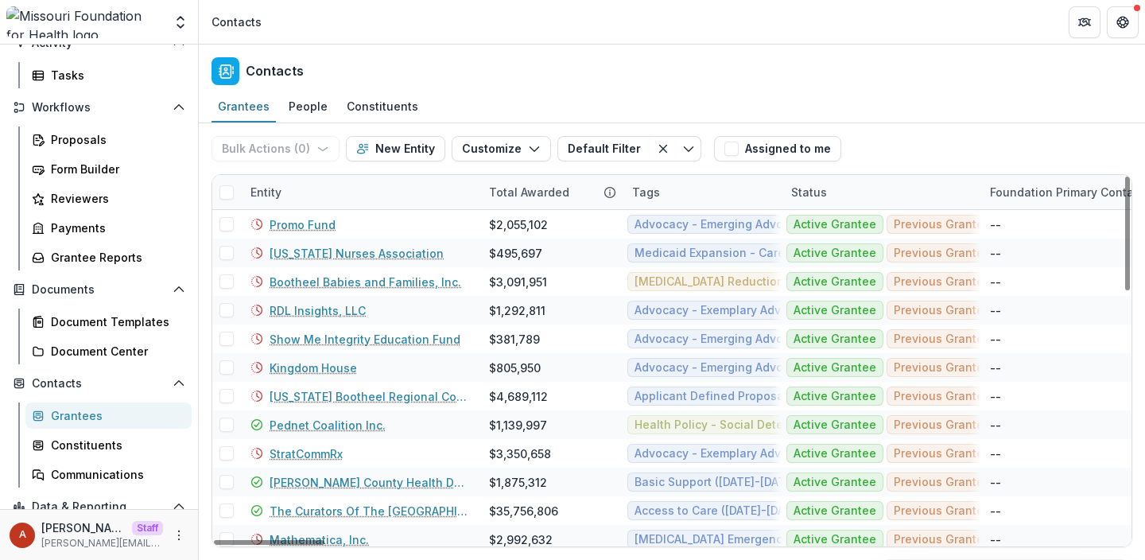
click at [347, 197] on div "Entity" at bounding box center [360, 192] width 239 height 34
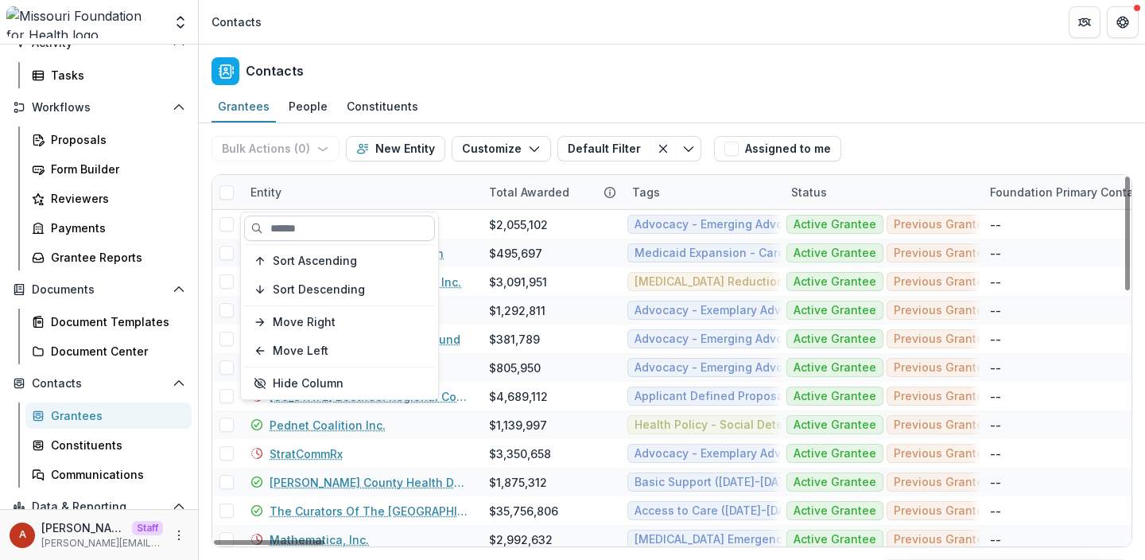
click at [349, 228] on input at bounding box center [339, 228] width 191 height 25
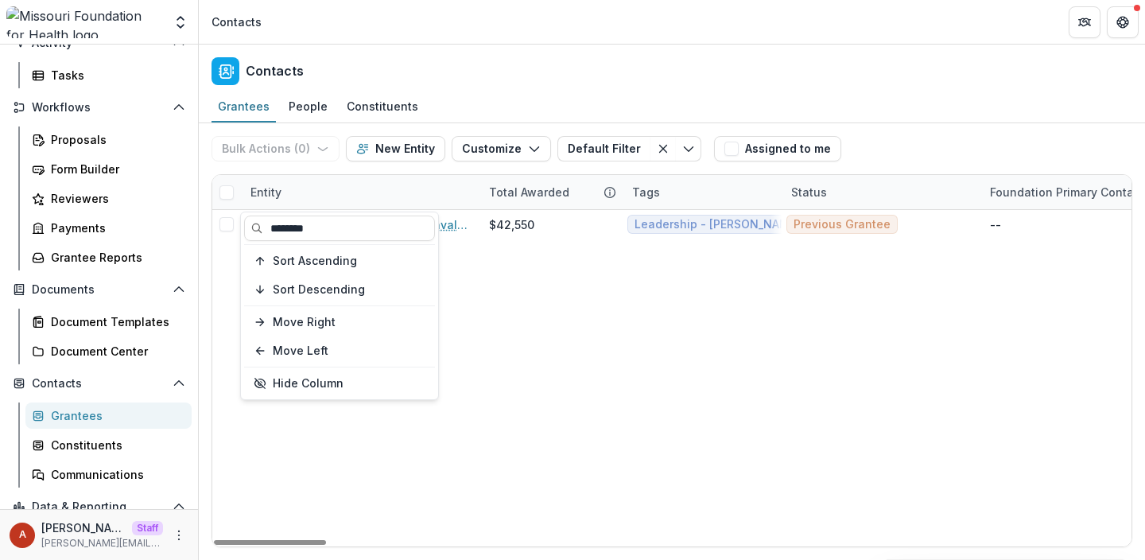
type input "********"
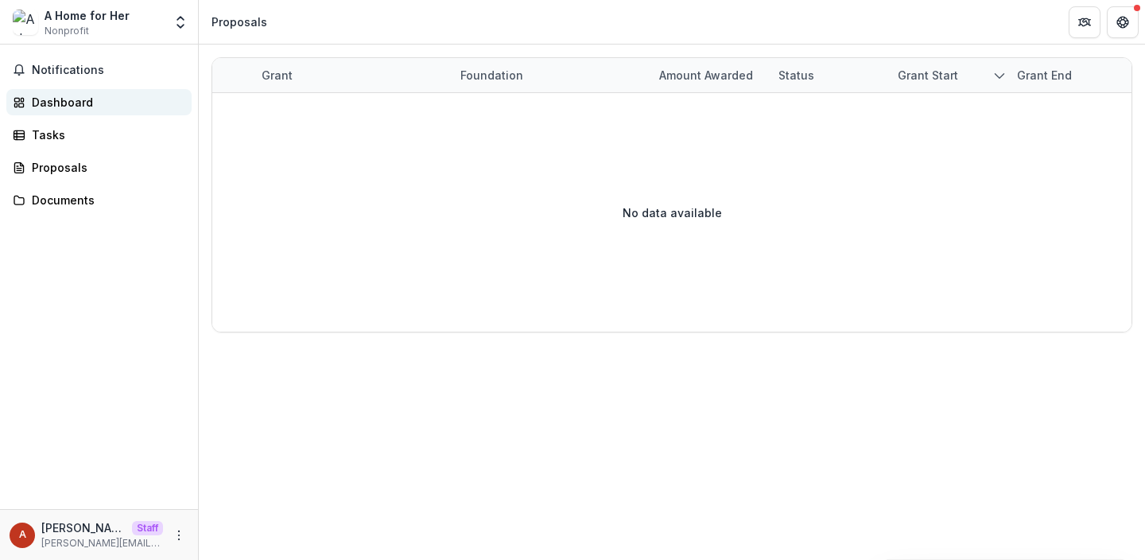
click at [55, 100] on div "Dashboard" at bounding box center [105, 102] width 147 height 17
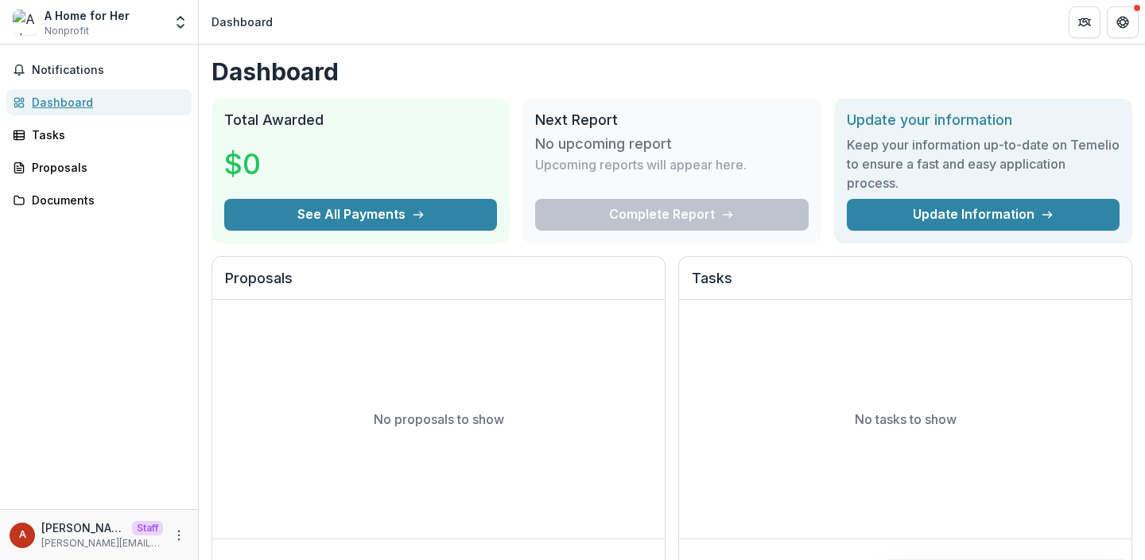
scroll to position [12, 0]
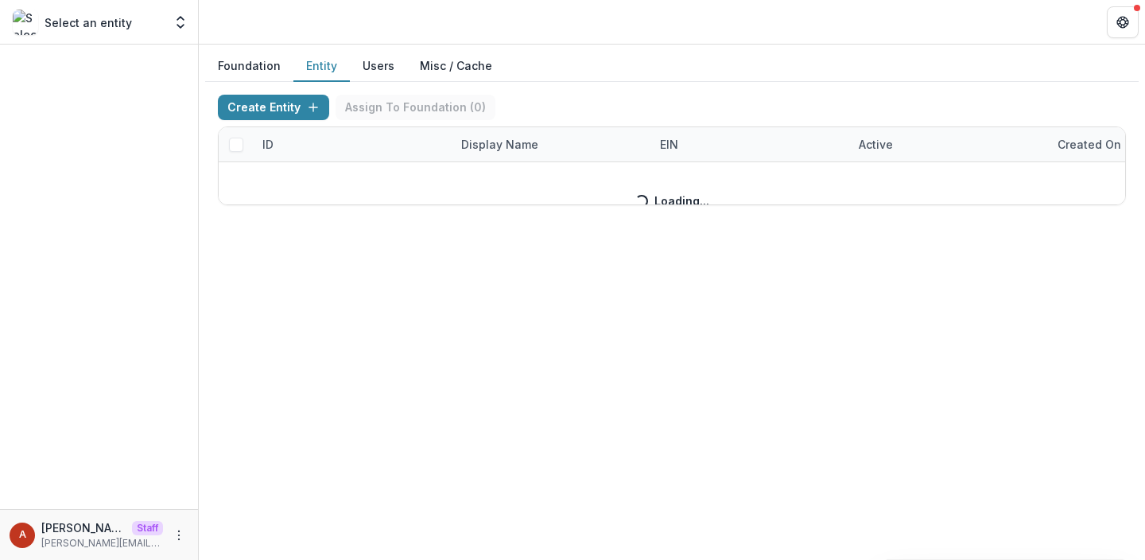
click at [317, 68] on button "Entity" at bounding box center [321, 66] width 56 height 31
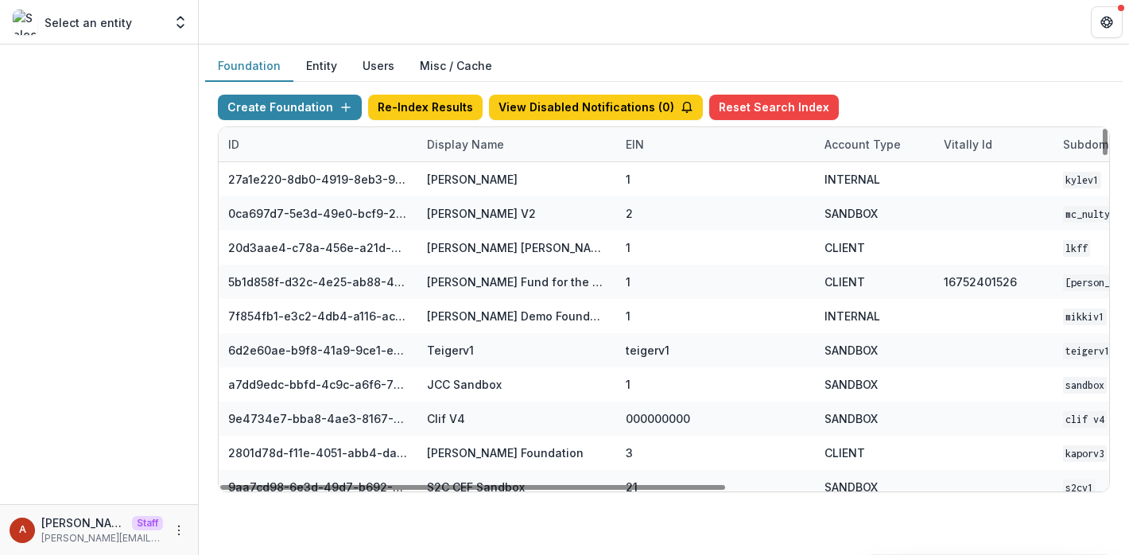
click at [475, 144] on div "Display Name" at bounding box center [465, 144] width 96 height 17
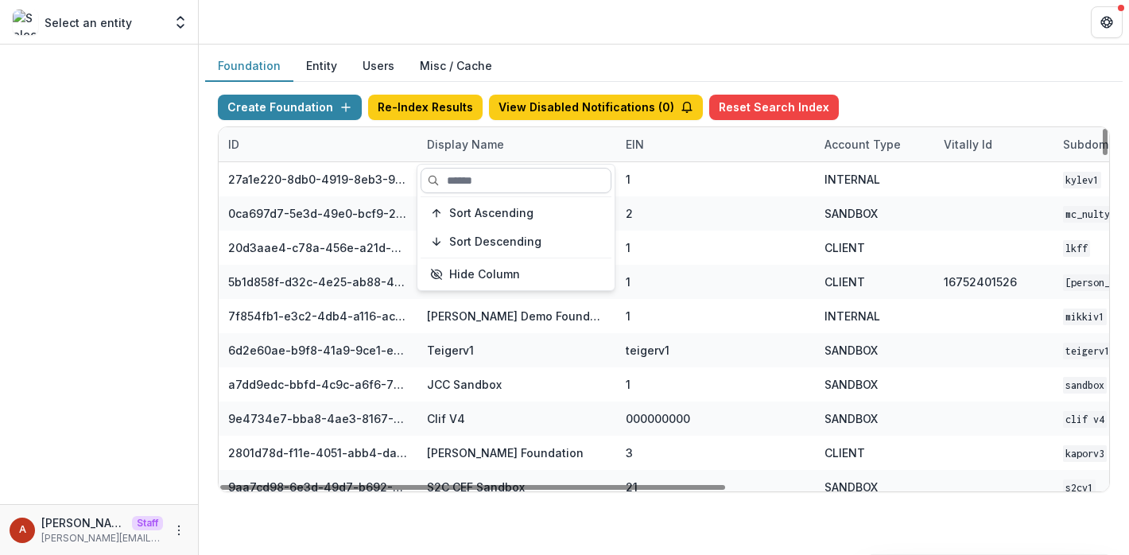
click at [461, 178] on input at bounding box center [516, 180] width 191 height 25
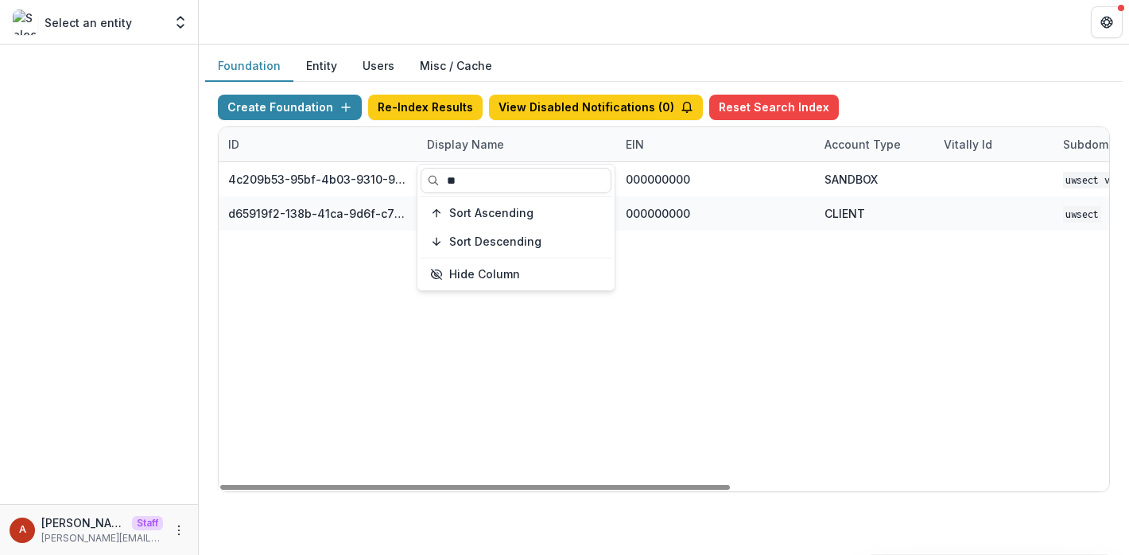
type input "**"
click at [593, 10] on header at bounding box center [664, 22] width 930 height 44
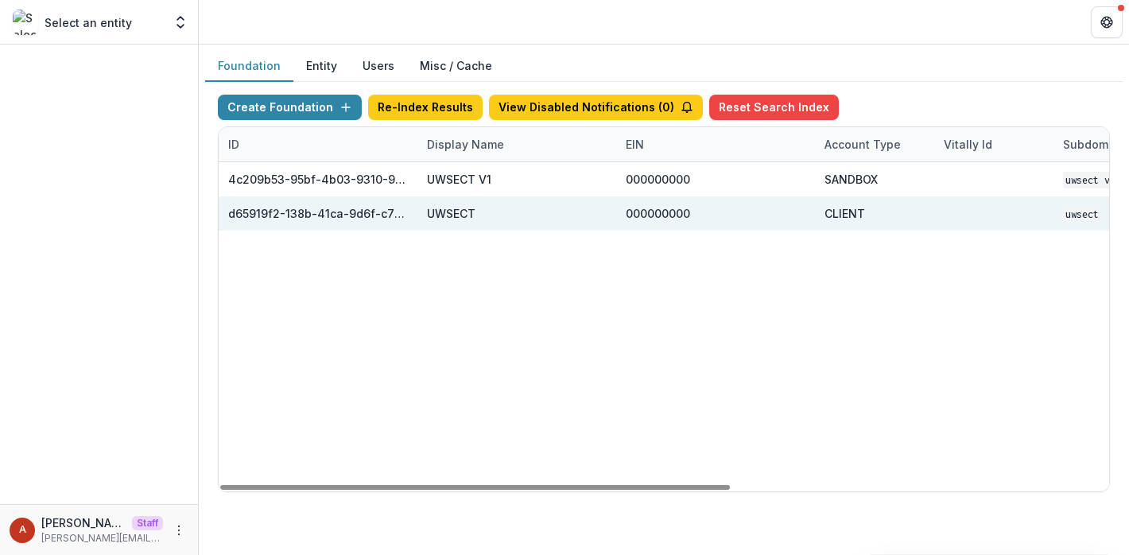
scroll to position [0, 660]
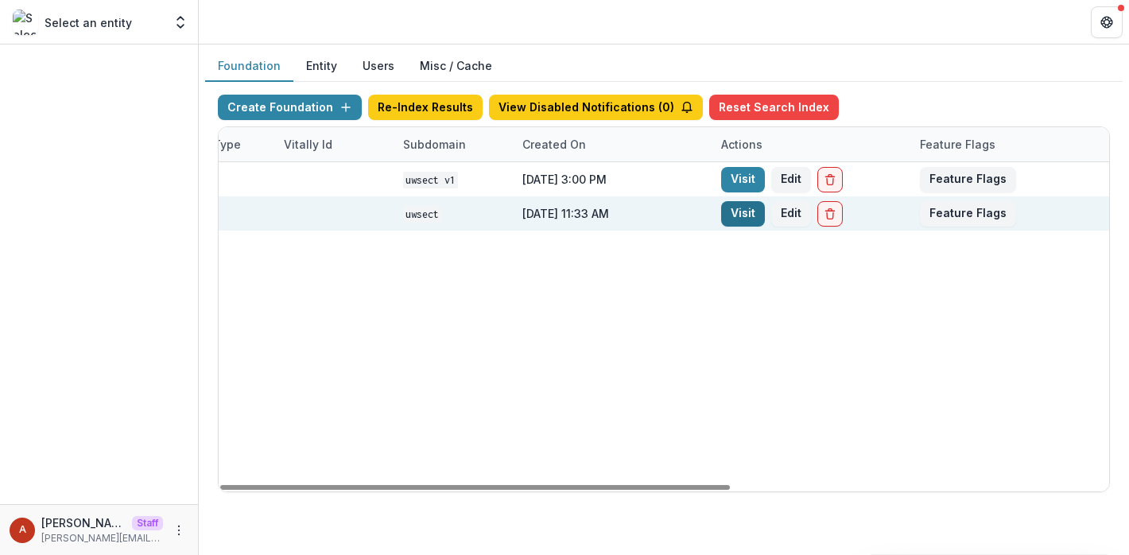
click at [746, 220] on link "Visit" at bounding box center [743, 213] width 44 height 25
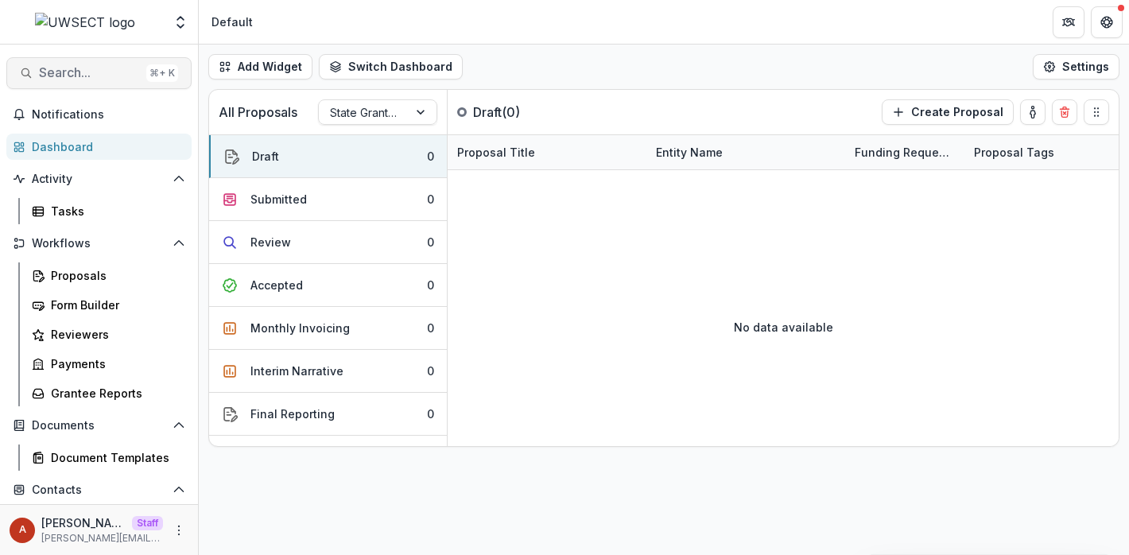
click at [96, 74] on span "Search..." at bounding box center [89, 72] width 101 height 15
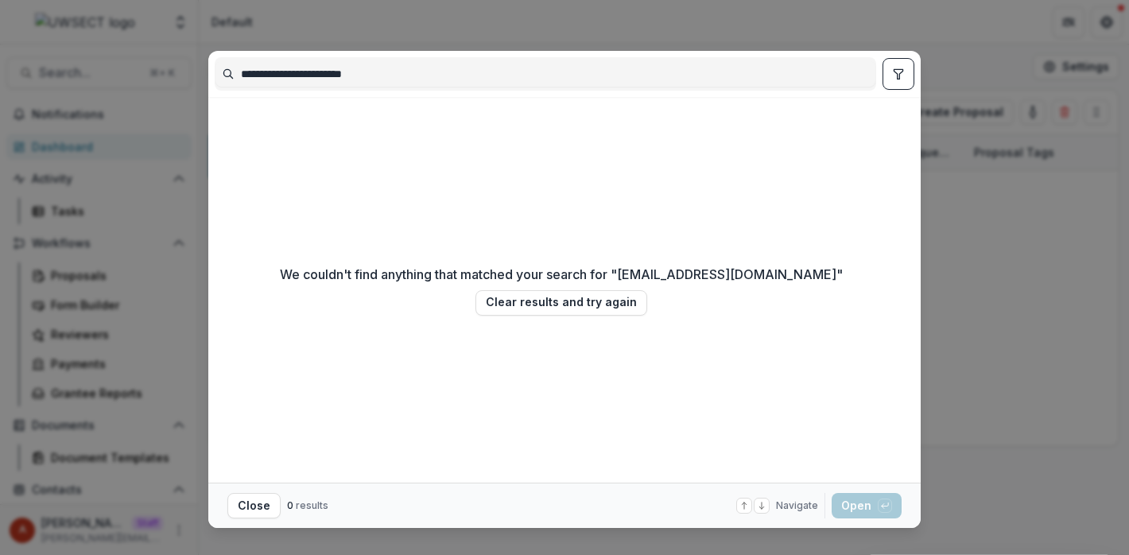
type input "**********"
click at [110, 269] on div "**********" at bounding box center [564, 277] width 1129 height 555
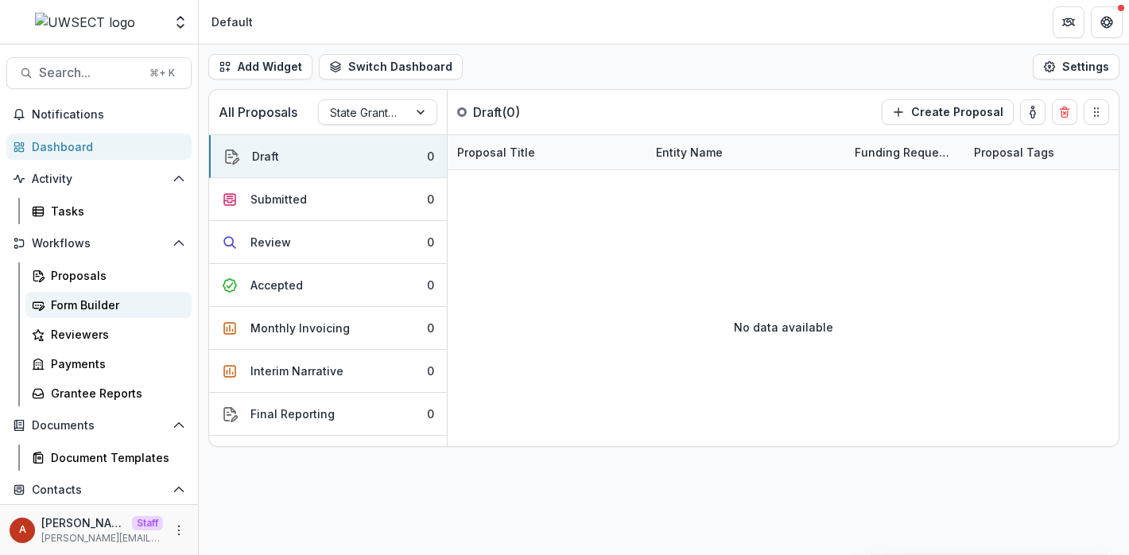
click at [95, 295] on link "Form Builder" at bounding box center [108, 305] width 166 height 26
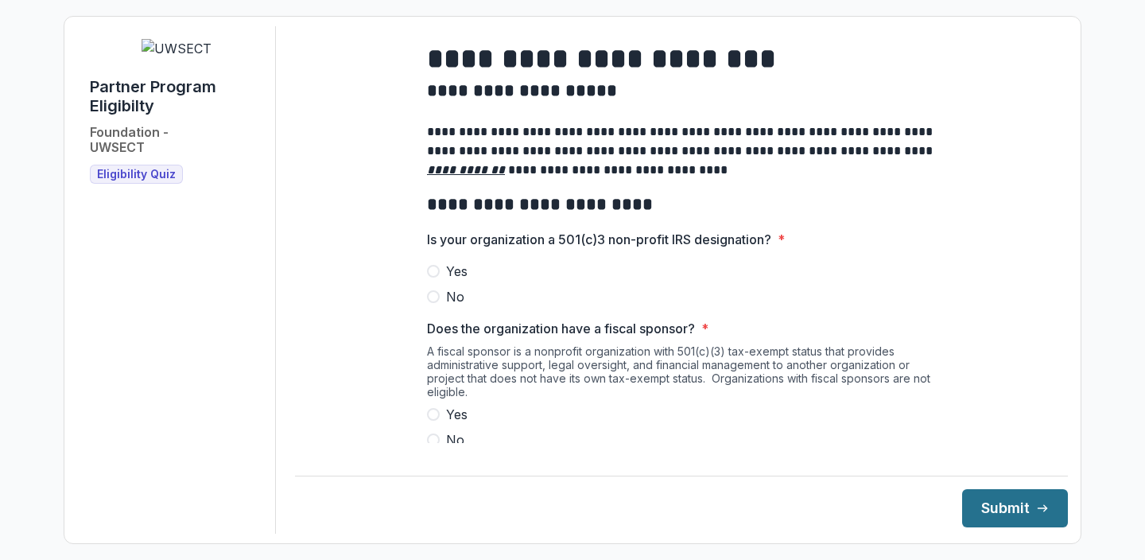
click at [1016, 510] on button "Submit" at bounding box center [1015, 508] width 106 height 38
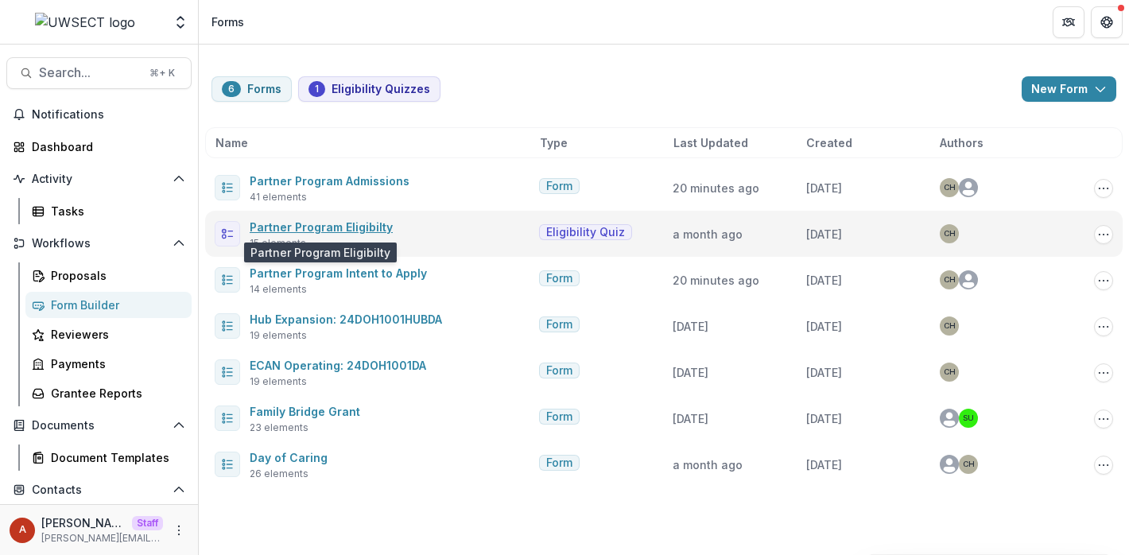
click at [308, 230] on link "Partner Program Eligibilty" at bounding box center [321, 227] width 143 height 14
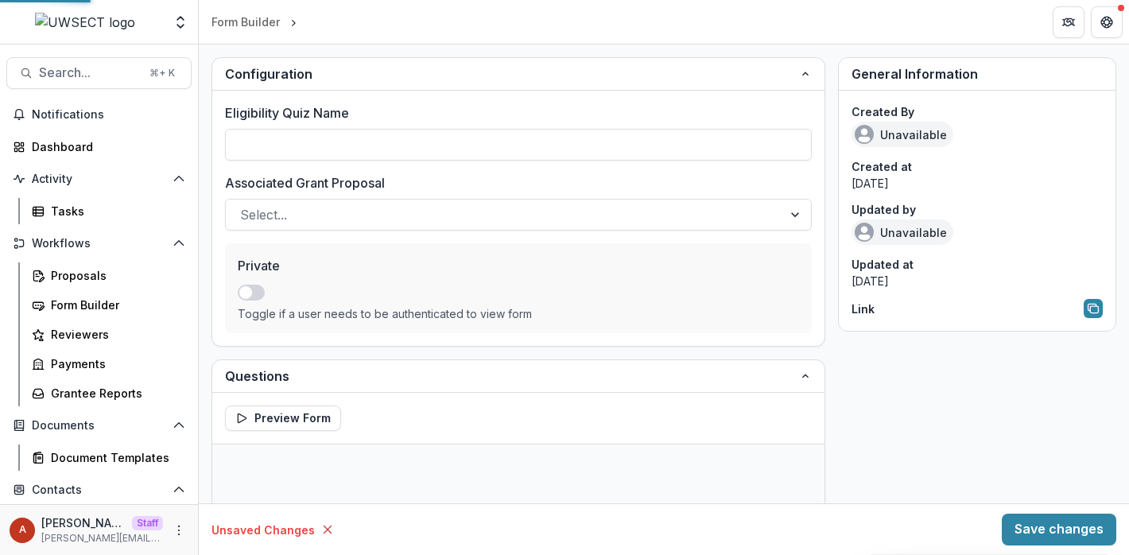
type input "**********"
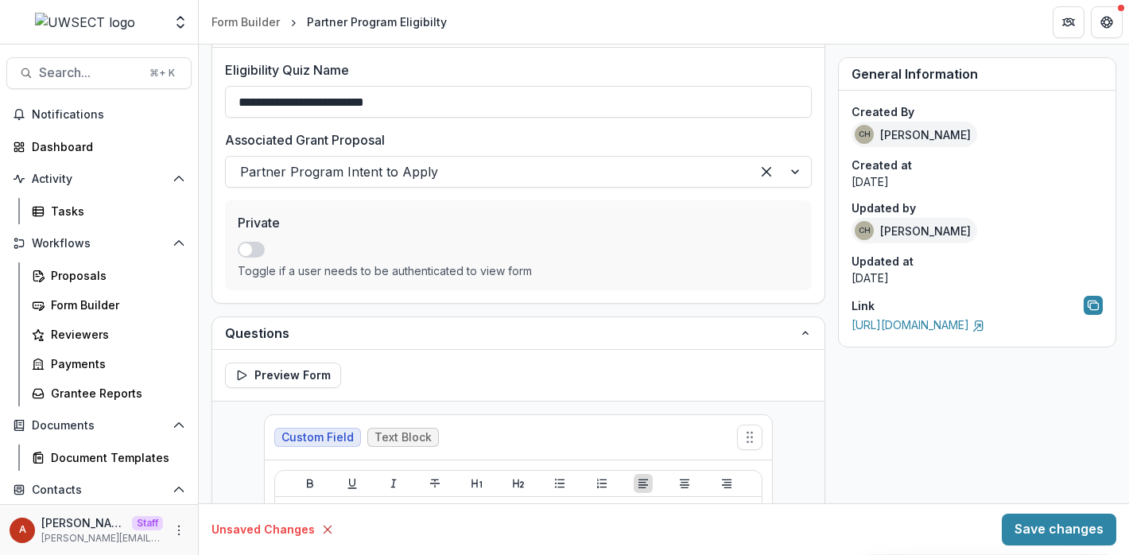
scroll to position [39, 0]
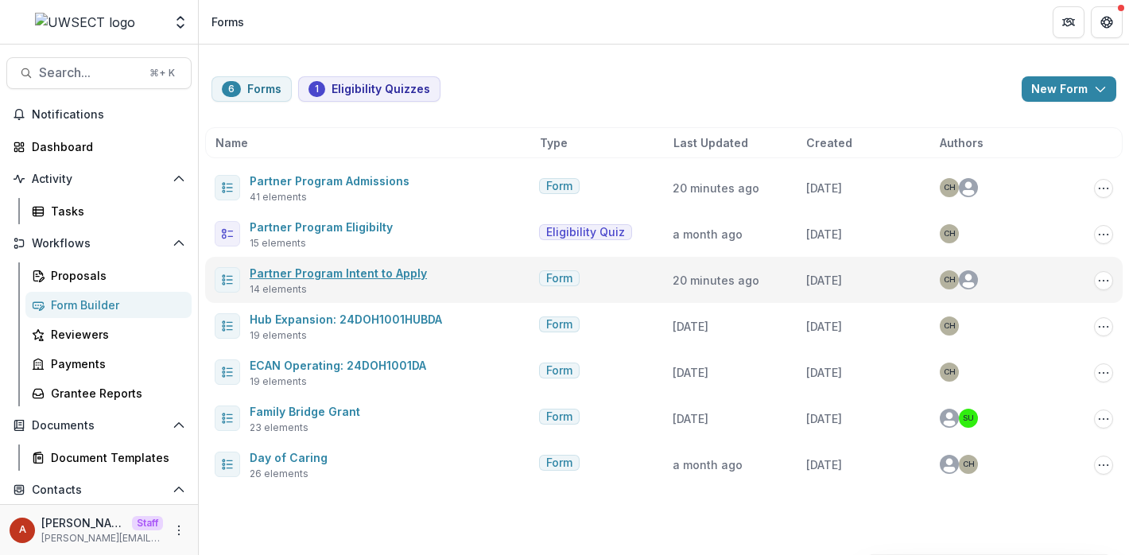
click at [312, 276] on link "Partner Program Intent to Apply" at bounding box center [338, 273] width 177 height 14
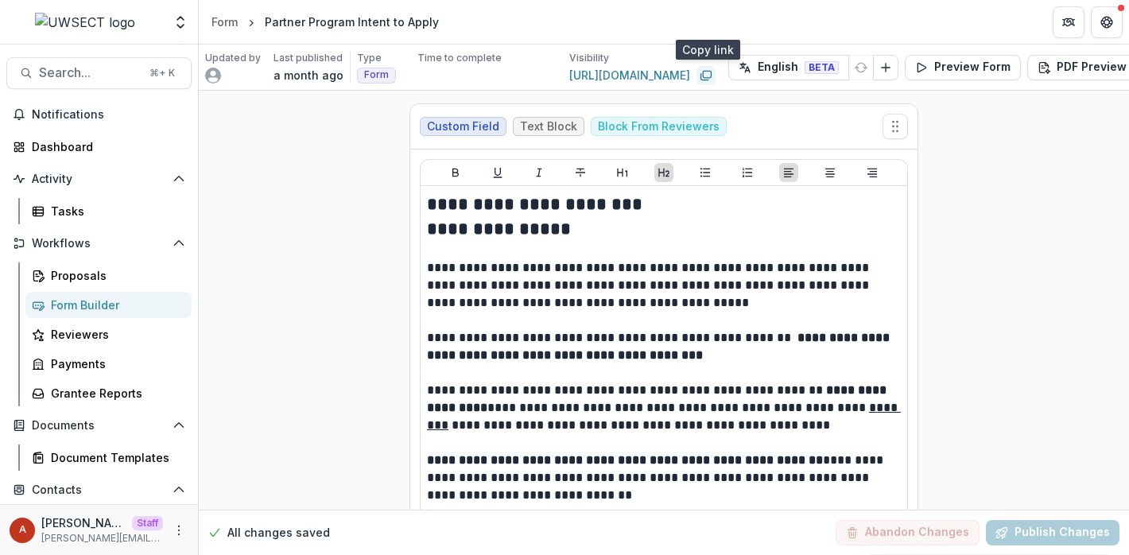
click at [709, 79] on icon "Copy link" at bounding box center [706, 75] width 13 height 13
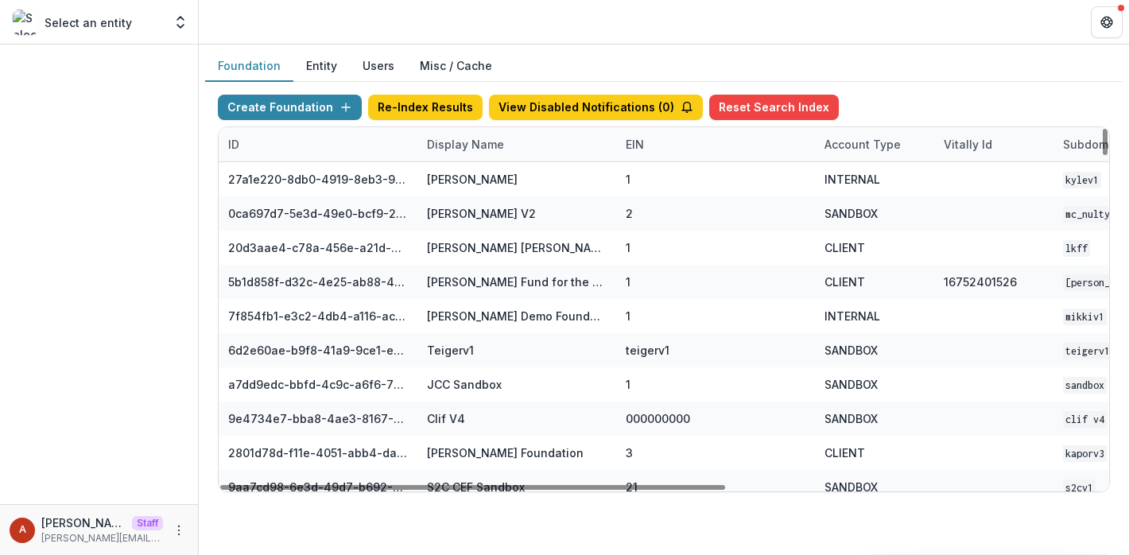
click at [438, 149] on div "Display Name" at bounding box center [465, 144] width 96 height 17
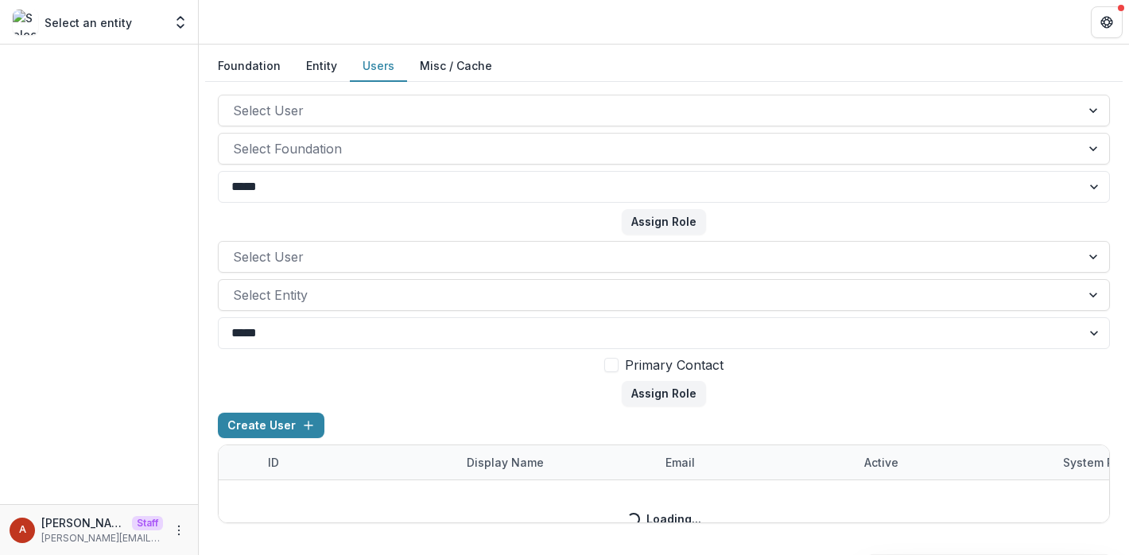
click at [350, 68] on button "Users" at bounding box center [378, 66] width 57 height 31
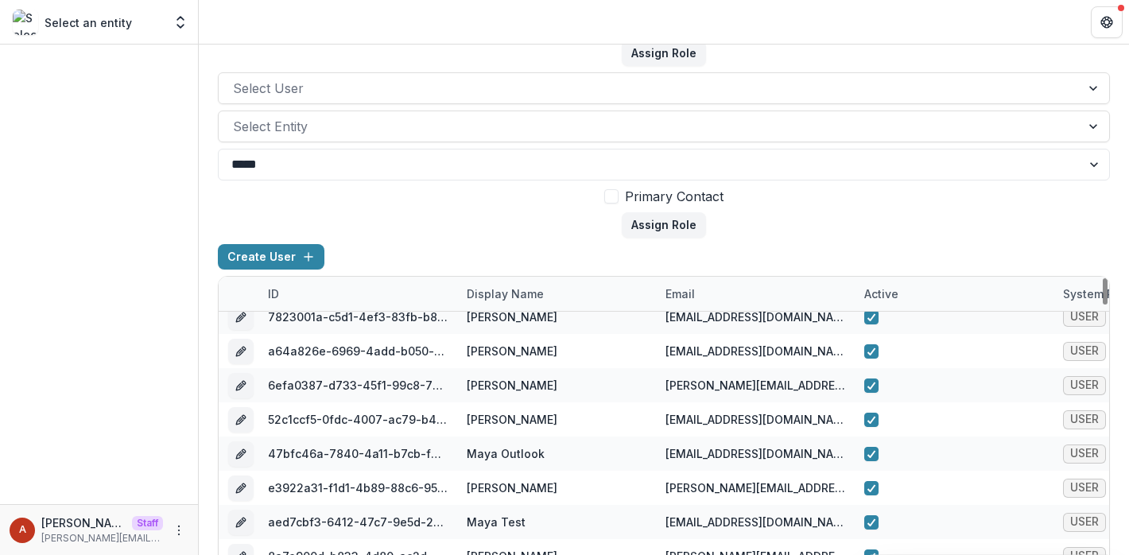
scroll to position [51, 0]
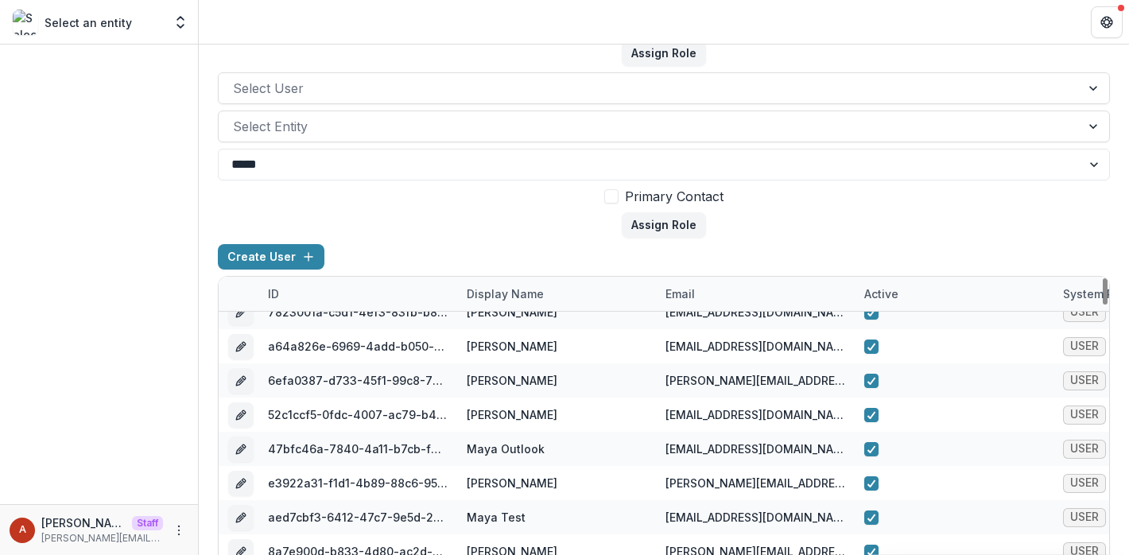
click at [503, 282] on div "Display Name" at bounding box center [556, 294] width 199 height 34
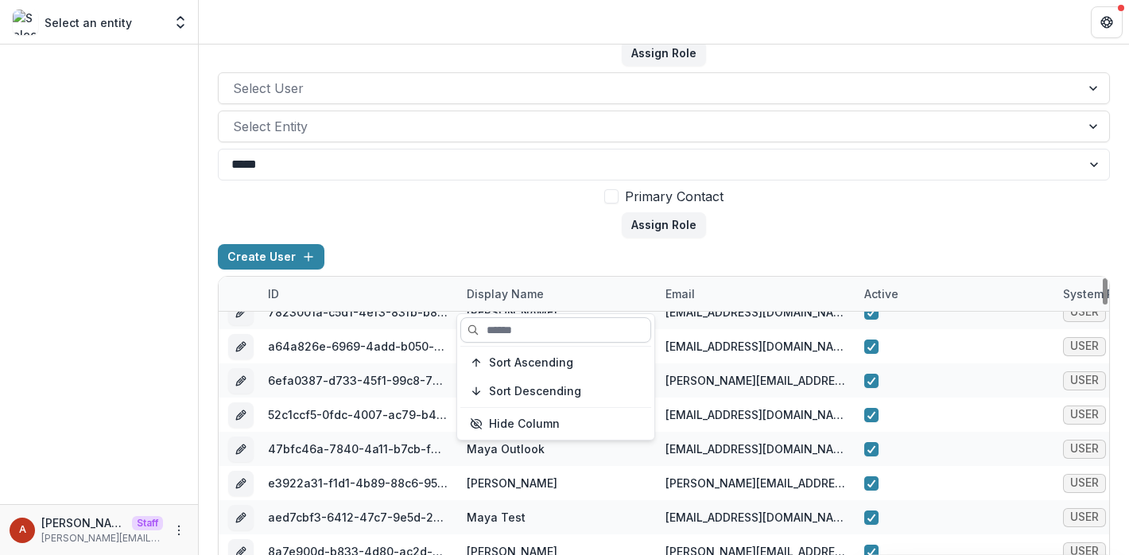
click at [503, 333] on input at bounding box center [555, 329] width 191 height 25
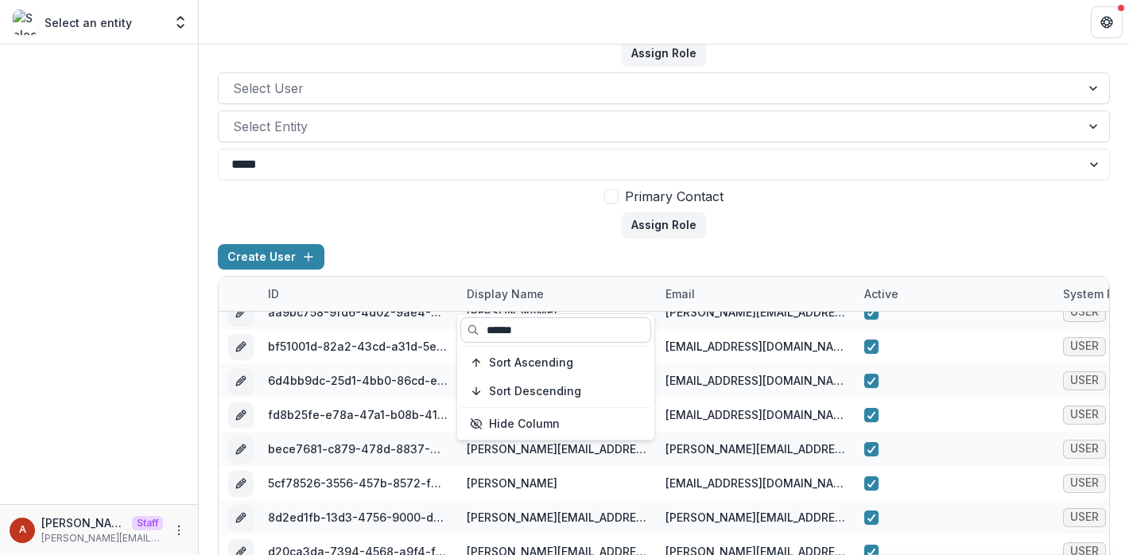
scroll to position [0, 0]
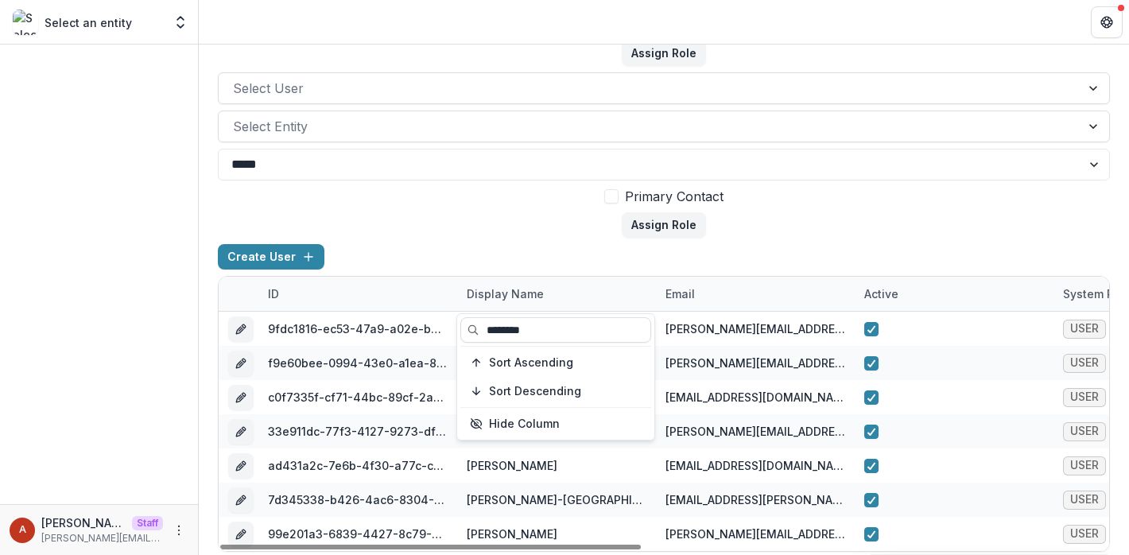
type input "********"
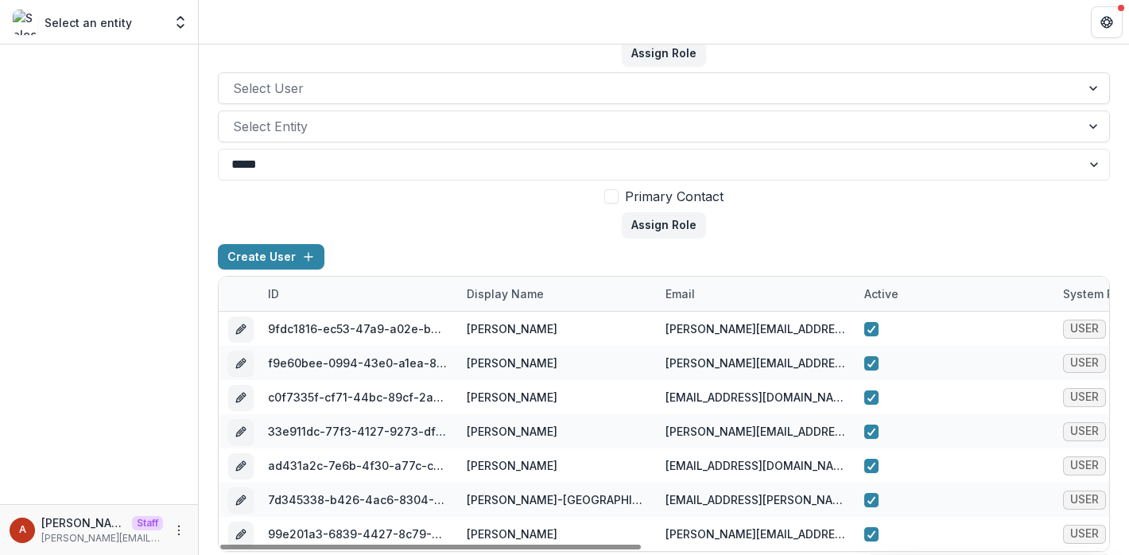
click at [452, 245] on div "Create User" at bounding box center [664, 260] width 892 height 32
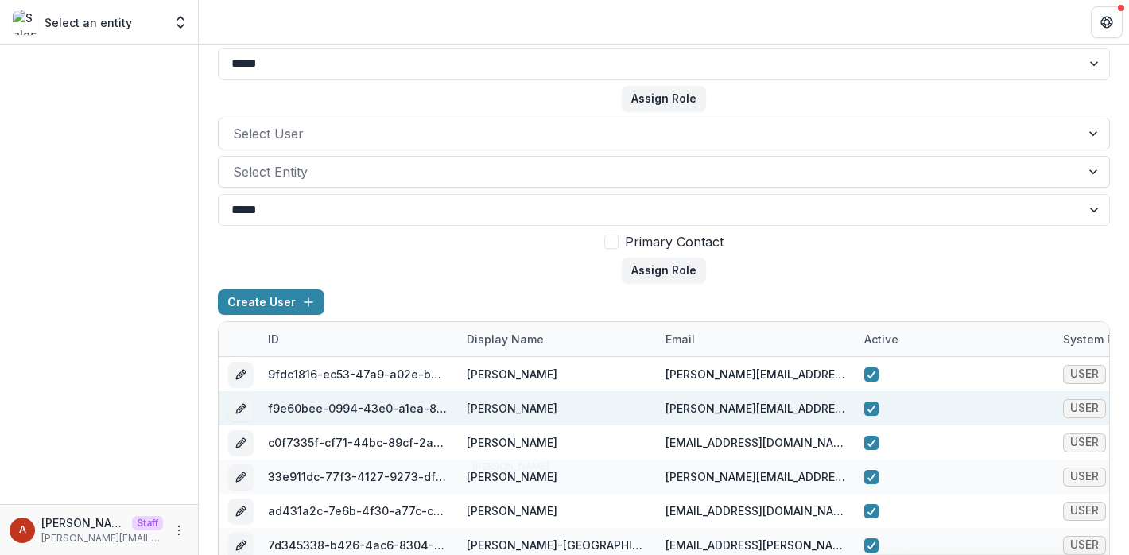
scroll to position [97, 0]
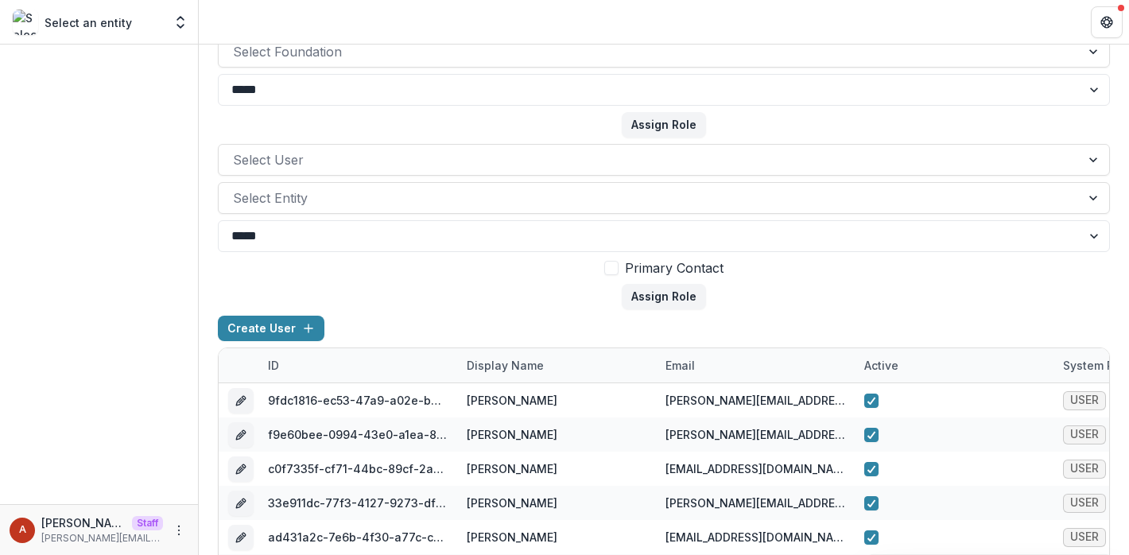
click at [508, 375] on div "Display Name" at bounding box center [556, 365] width 199 height 34
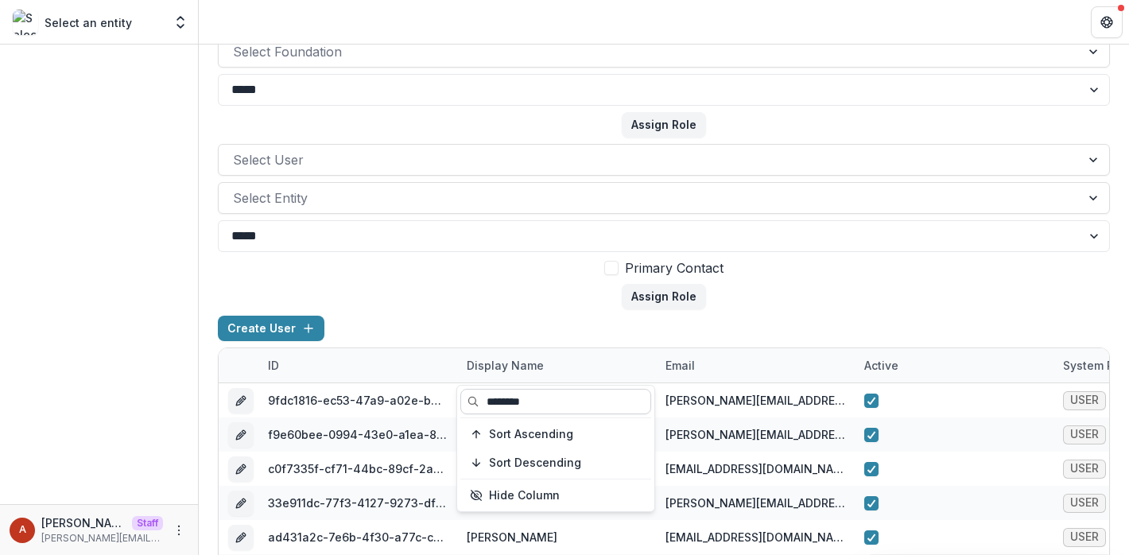
drag, startPoint x: 544, startPoint y: 403, endPoint x: 475, endPoint y: 409, distance: 69.4
click at [476, 409] on input "********" at bounding box center [555, 401] width 191 height 25
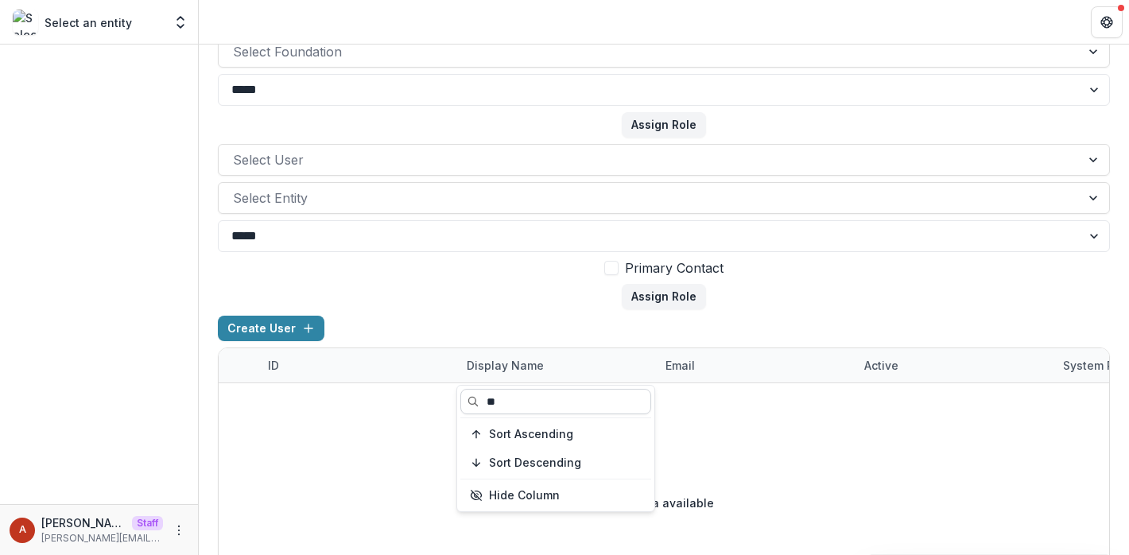
type input "*"
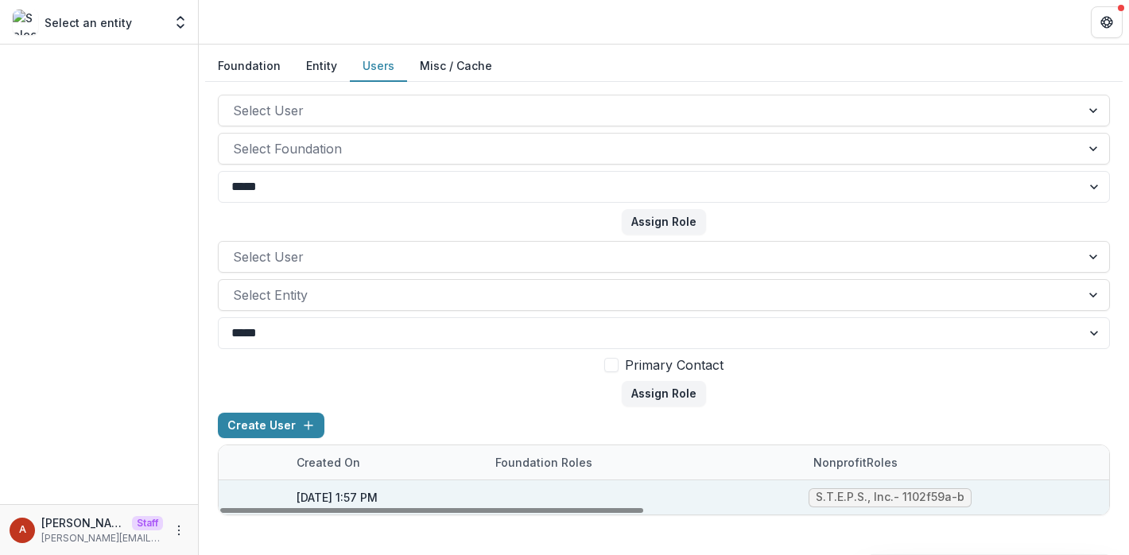
scroll to position [0, 978]
type input "**********"
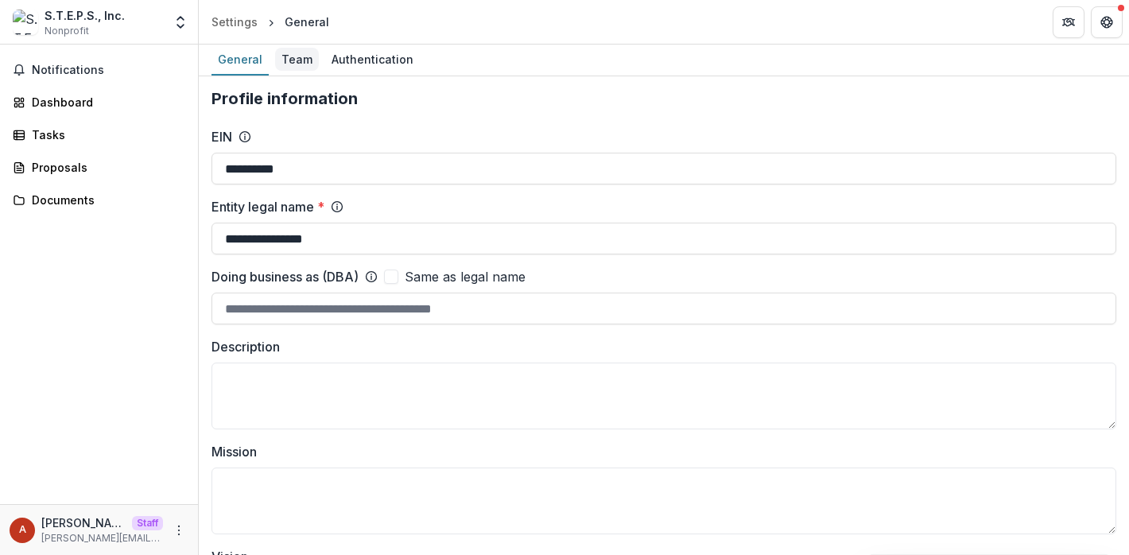
click at [297, 63] on div "Team" at bounding box center [297, 59] width 44 height 23
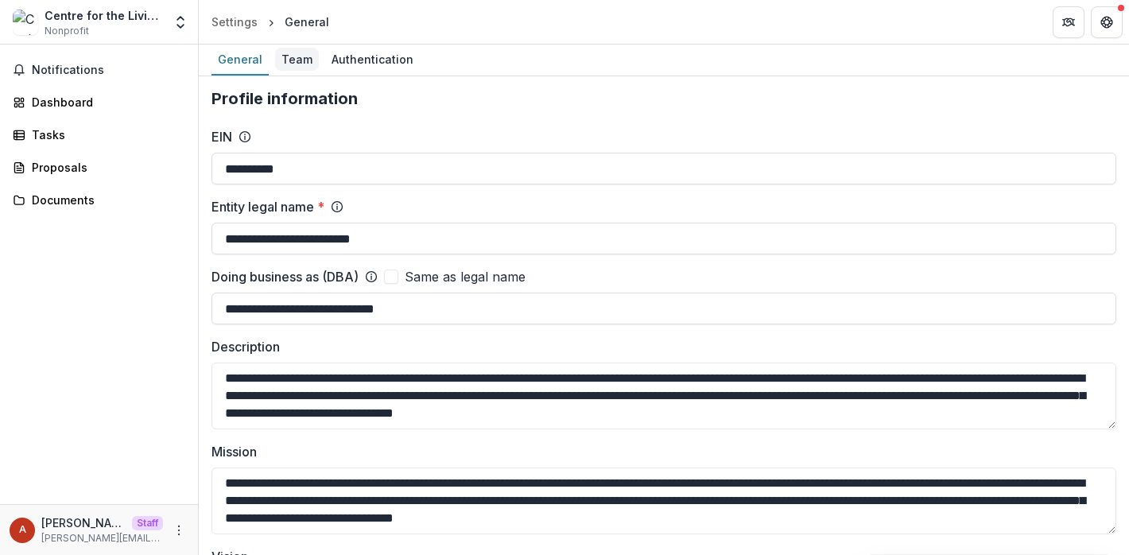
click at [280, 62] on div "Team" at bounding box center [297, 59] width 44 height 23
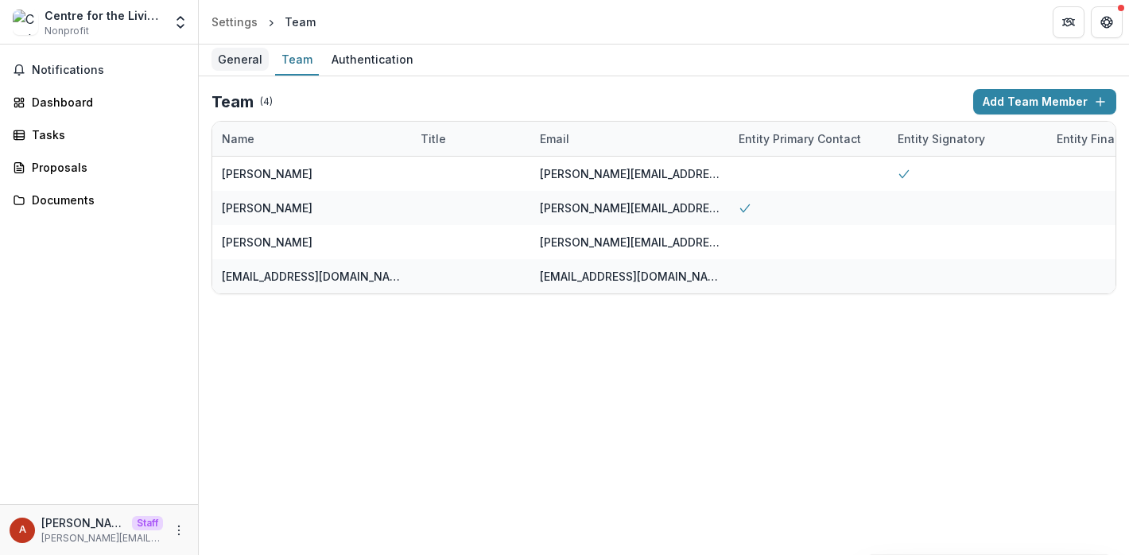
click at [258, 60] on div "General" at bounding box center [240, 59] width 57 height 23
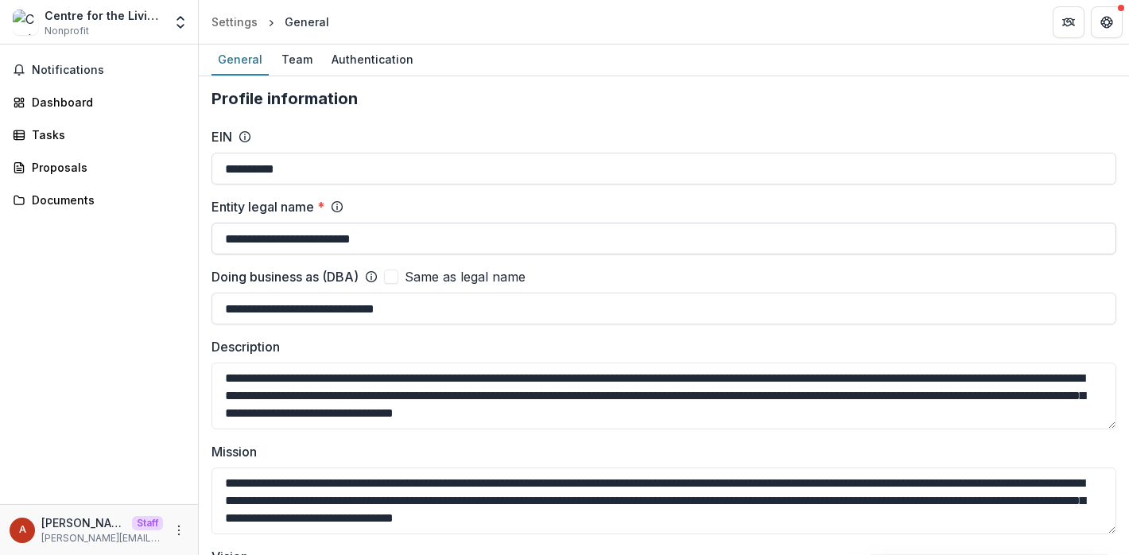
click at [321, 237] on input "**********" at bounding box center [664, 239] width 905 height 32
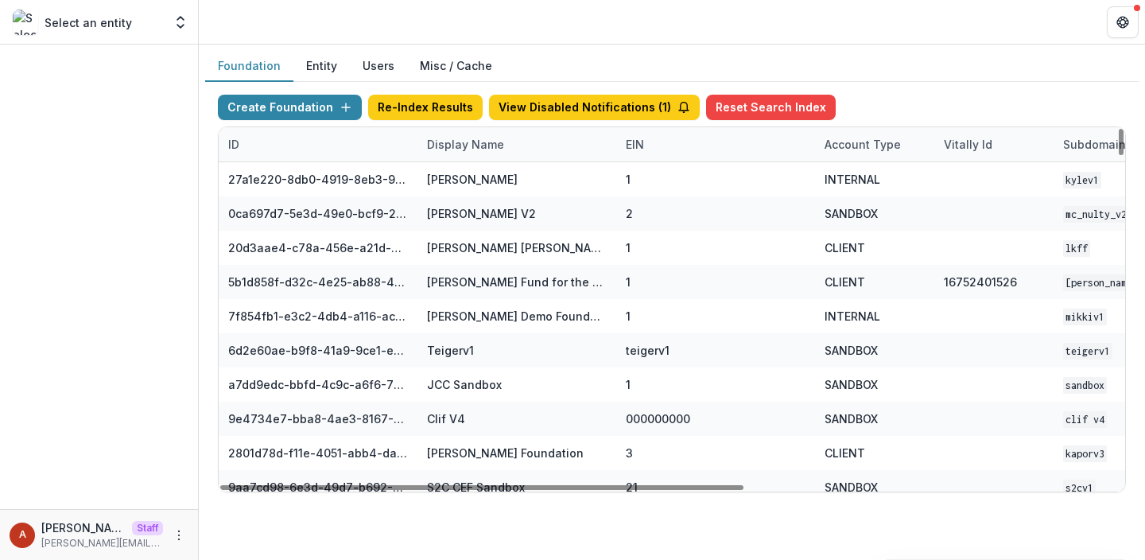
click at [453, 143] on div "Display Name" at bounding box center [465, 144] width 96 height 17
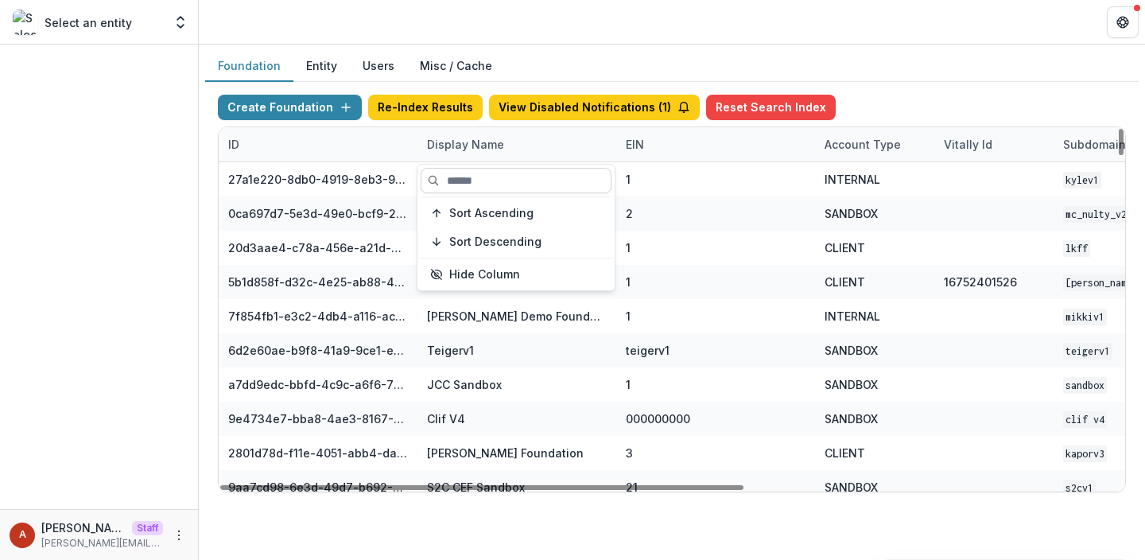
click at [466, 177] on input at bounding box center [516, 180] width 191 height 25
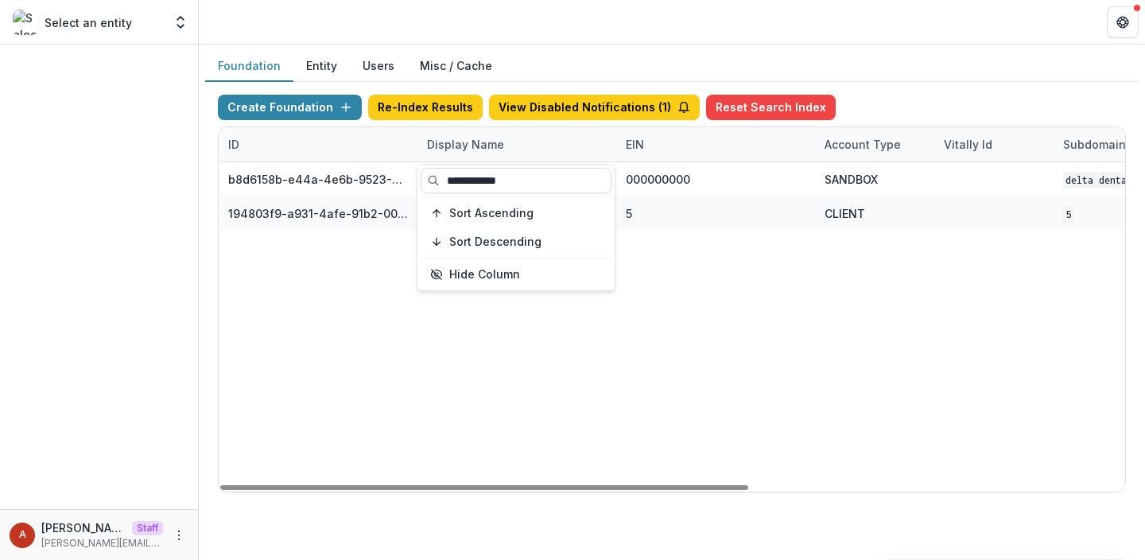
type input "**********"
click at [504, 42] on header at bounding box center [672, 22] width 946 height 44
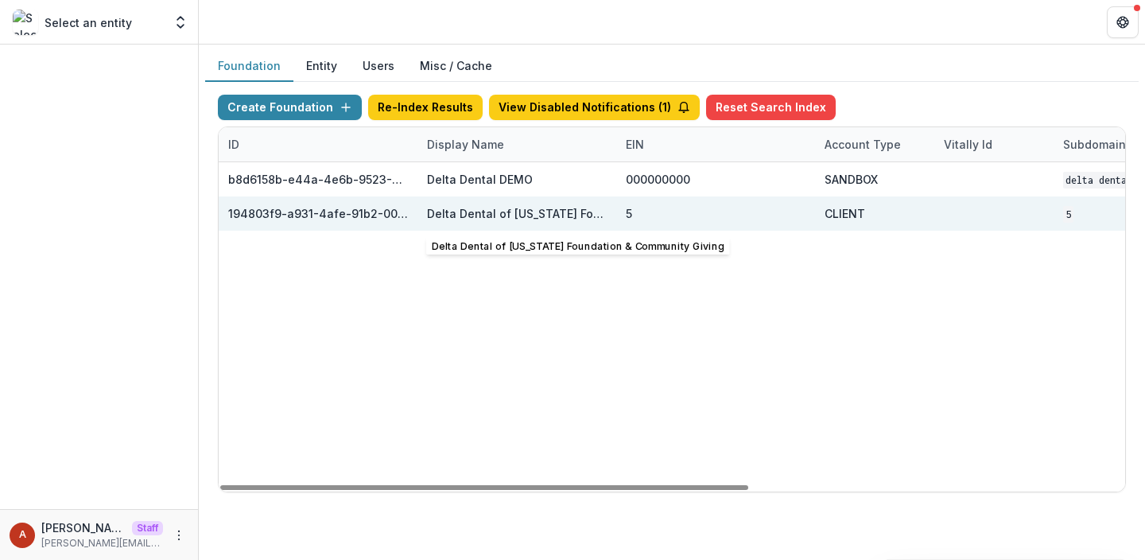
scroll to position [0, 644]
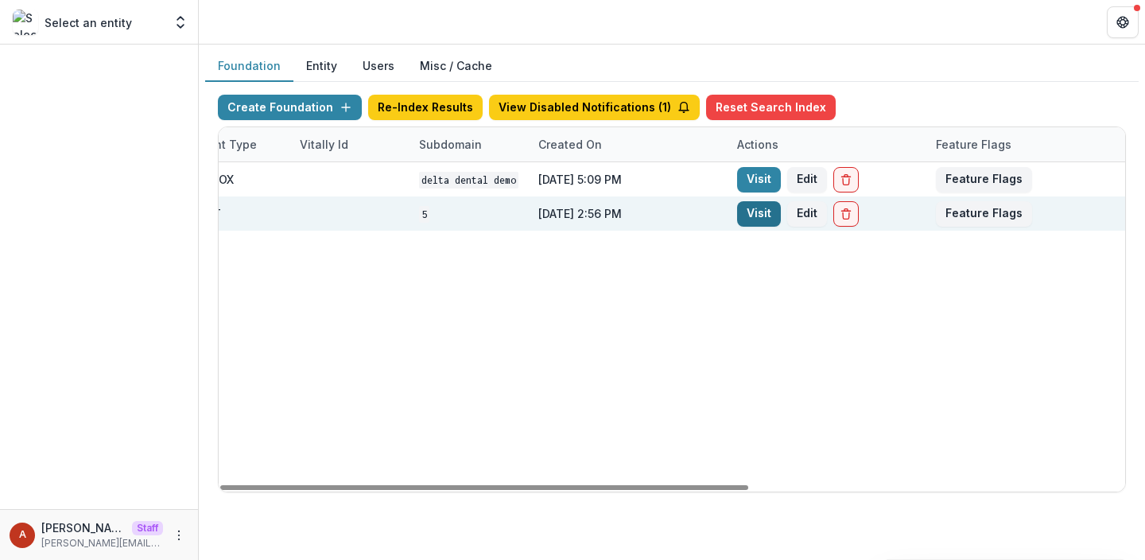
click at [763, 206] on link "Visit" at bounding box center [759, 213] width 44 height 25
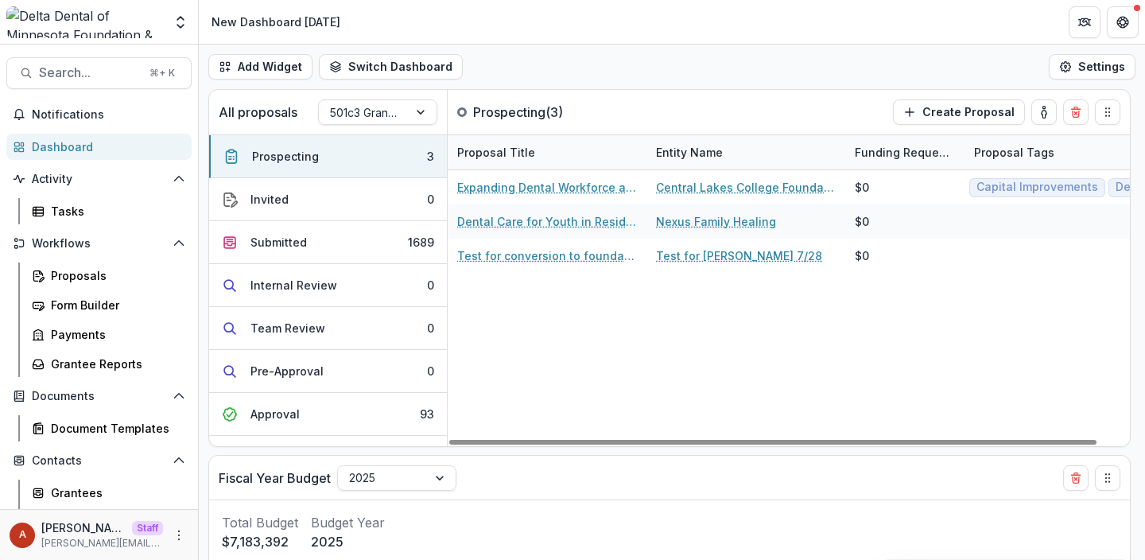
scroll to position [179, 0]
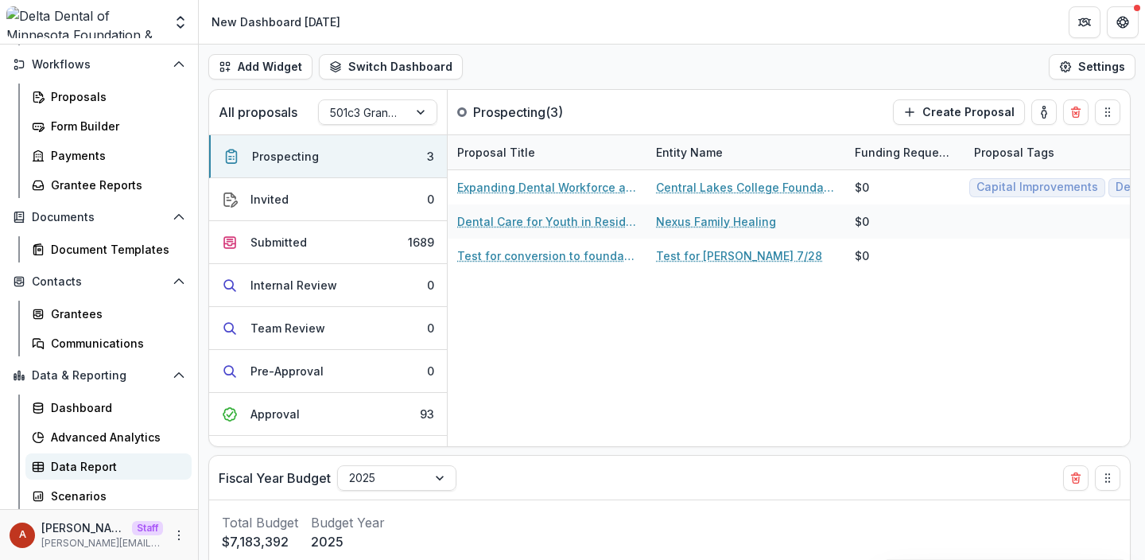
click at [87, 472] on div "Data Report" at bounding box center [115, 466] width 128 height 17
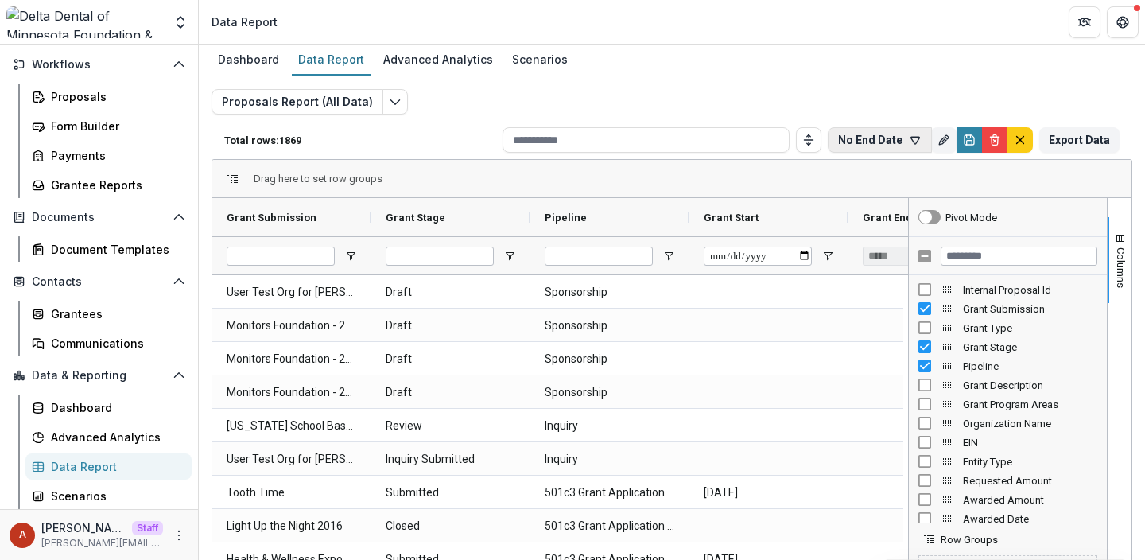
click at [865, 144] on button "No End Date" at bounding box center [880, 139] width 104 height 25
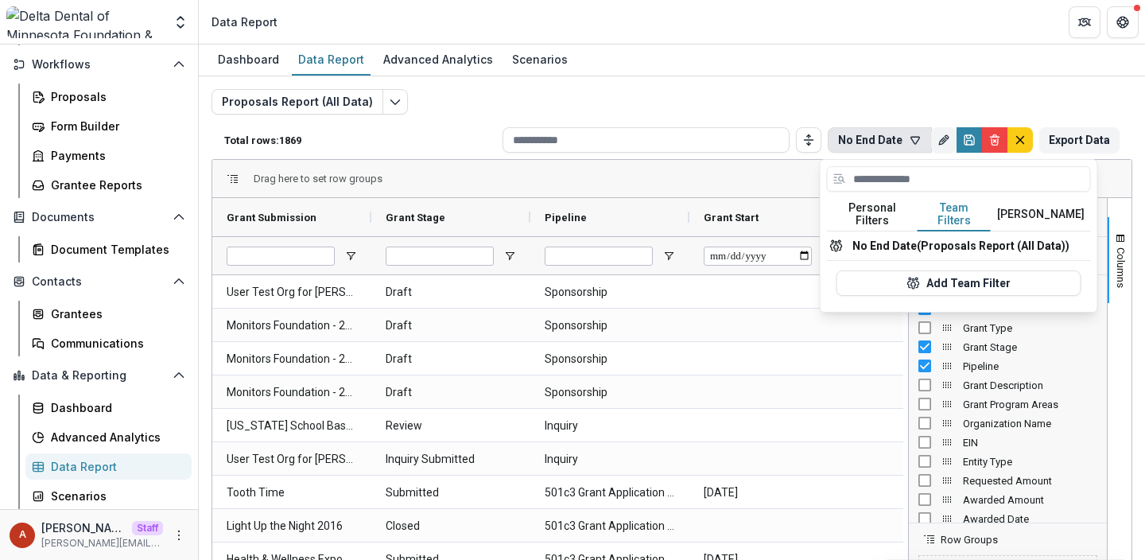
click at [960, 213] on button "Team Filters" at bounding box center [954, 214] width 73 height 33
click at [986, 240] on button "No End Date (Proposals Report (All Data))" at bounding box center [959, 245] width 264 height 29
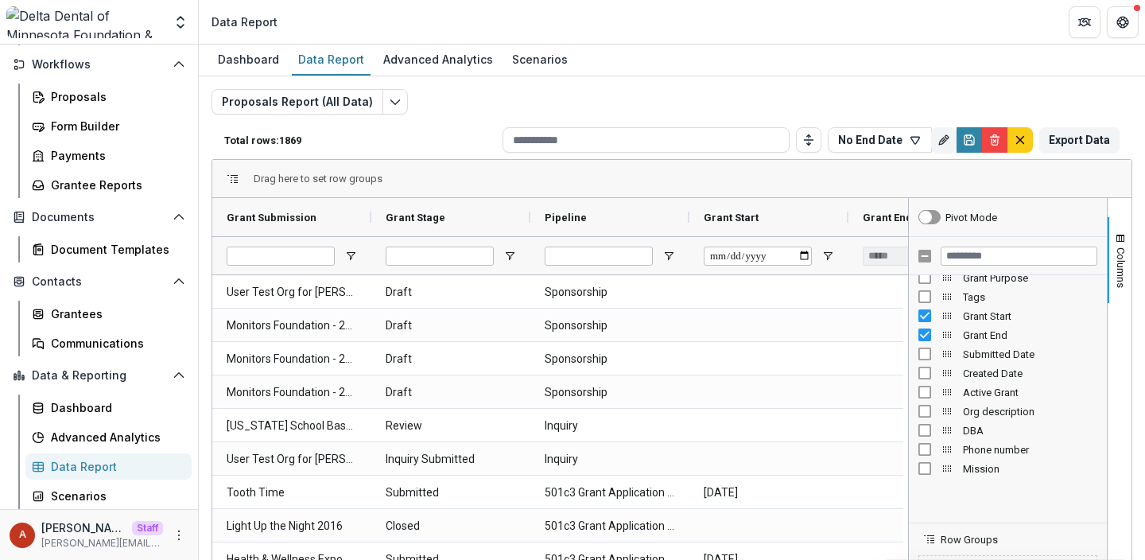
scroll to position [282, 0]
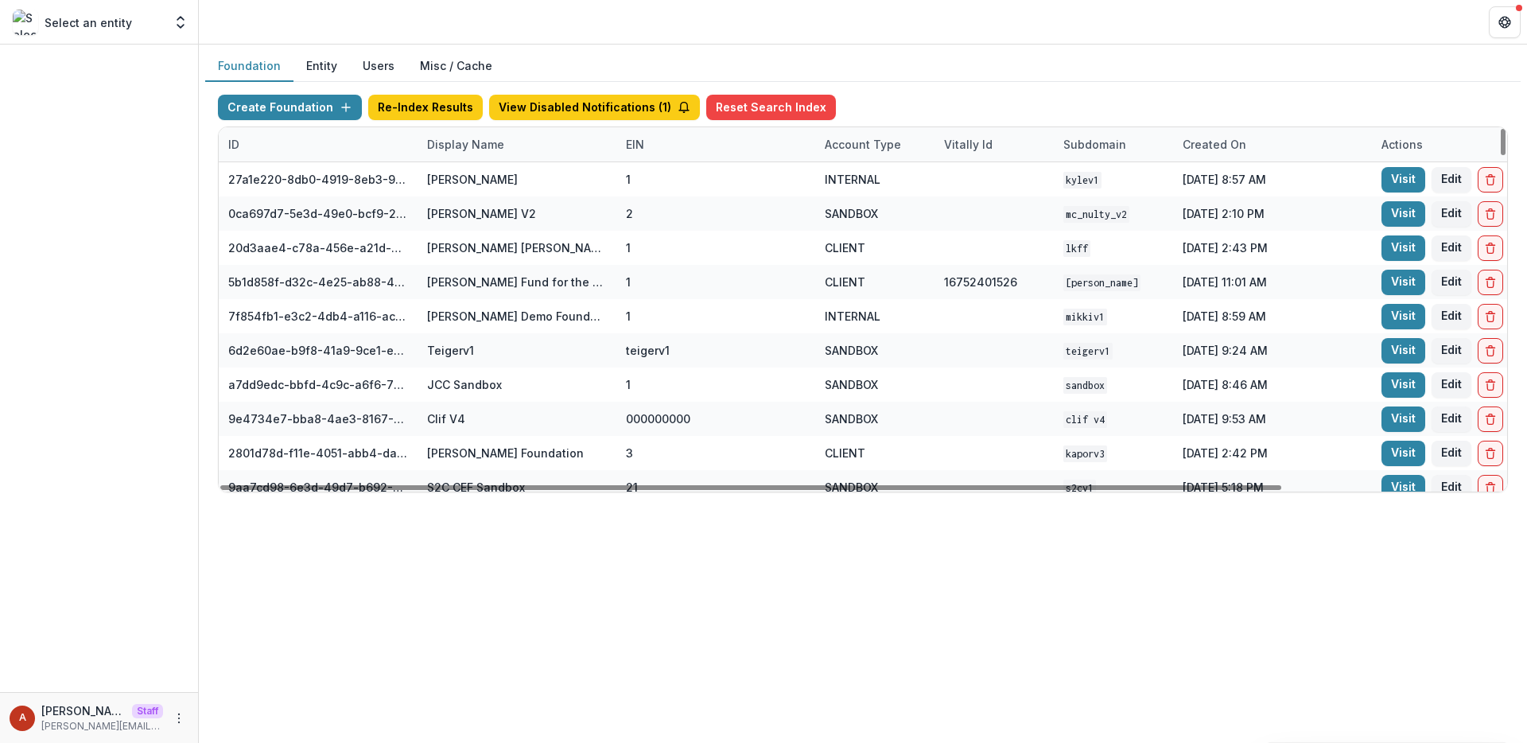
click at [433, 147] on div "Display Name" at bounding box center [465, 144] width 96 height 17
click at [458, 192] on input at bounding box center [516, 180] width 191 height 25
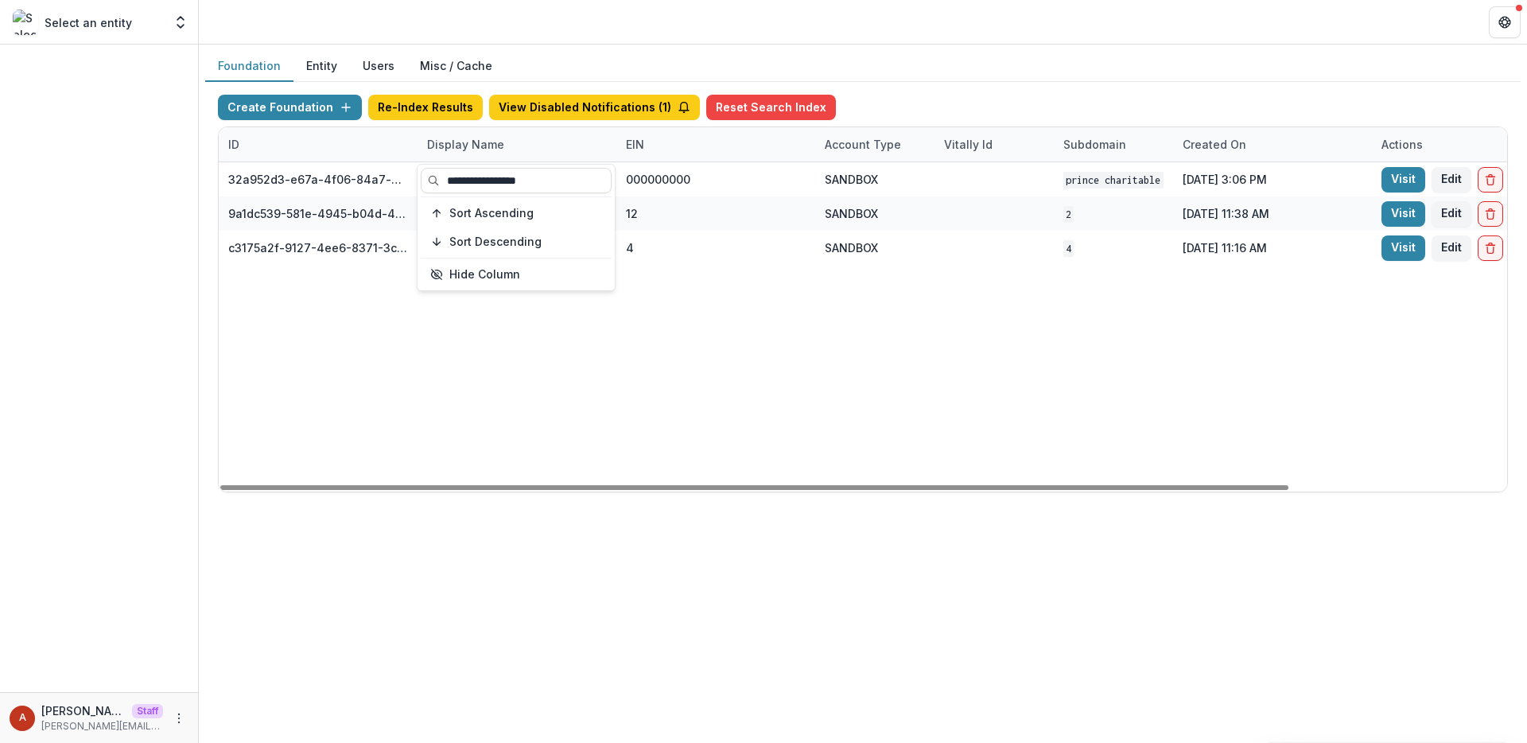
type input "**********"
click at [508, 33] on header at bounding box center [863, 22] width 1328 height 44
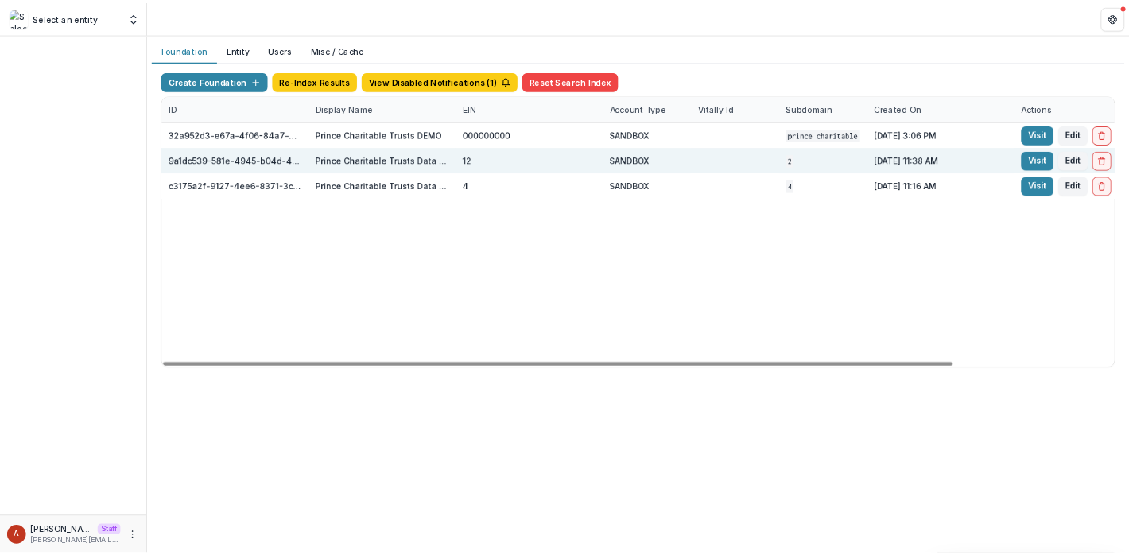
scroll to position [0, 262]
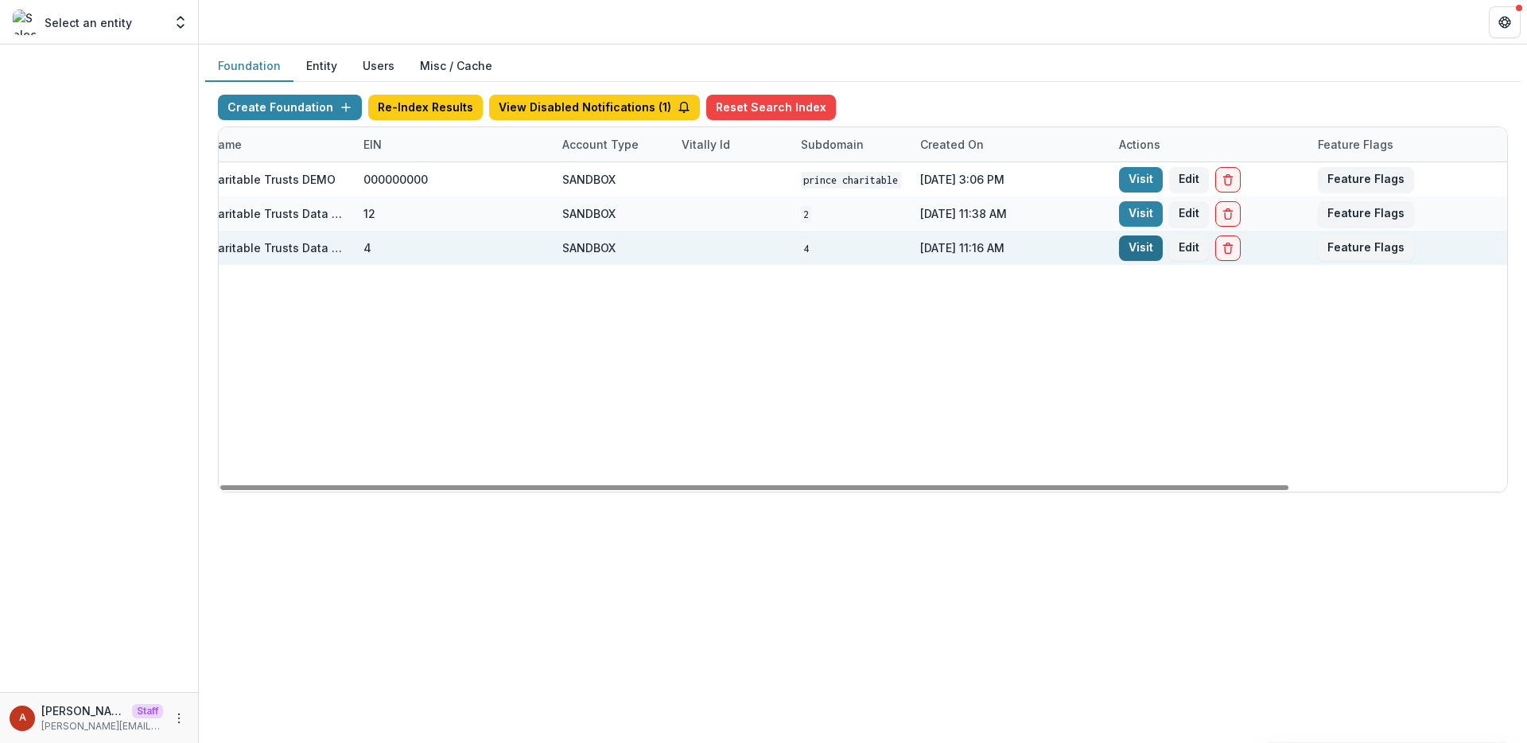
click at [1149, 247] on link "Visit" at bounding box center [1141, 247] width 44 height 25
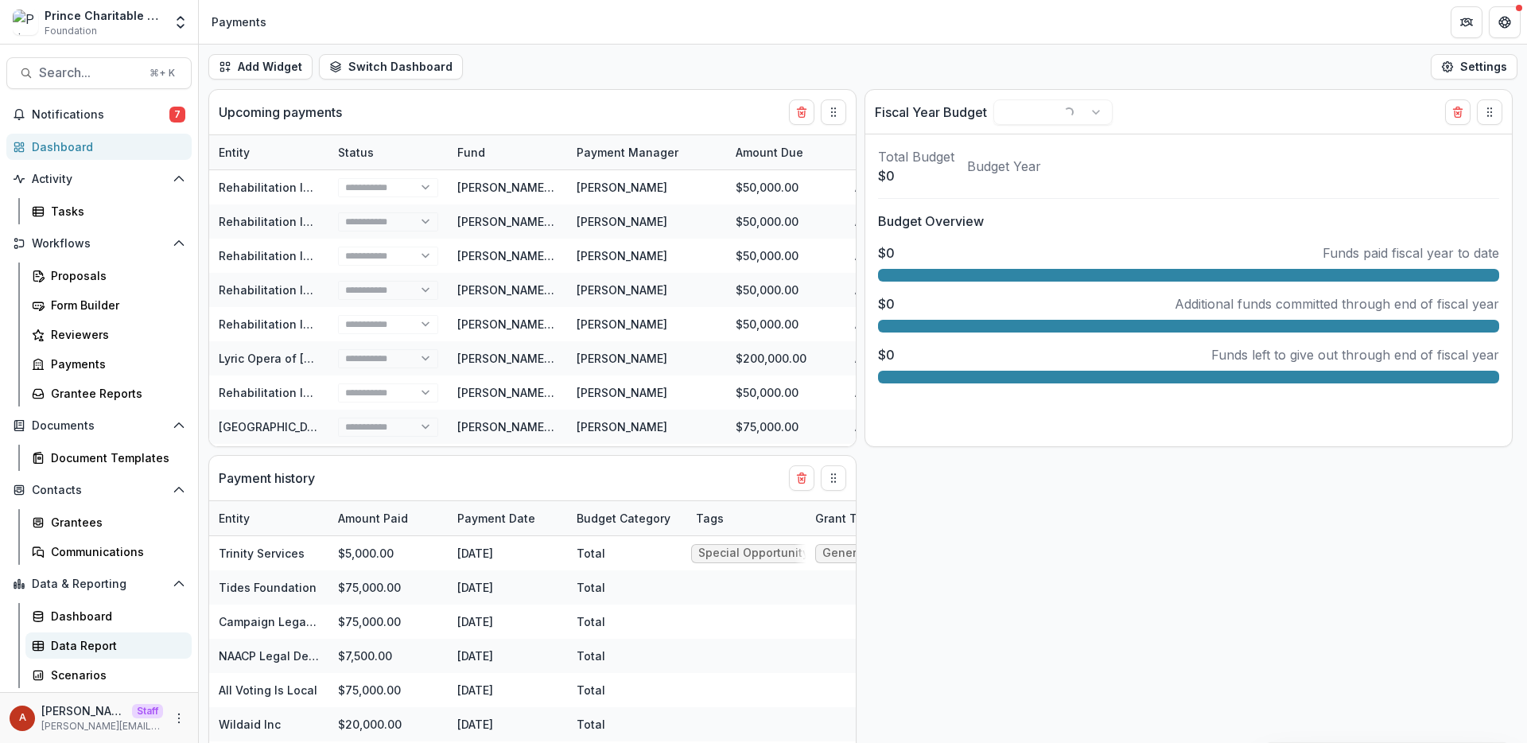
click at [80, 643] on div "Data Report" at bounding box center [115, 645] width 128 height 17
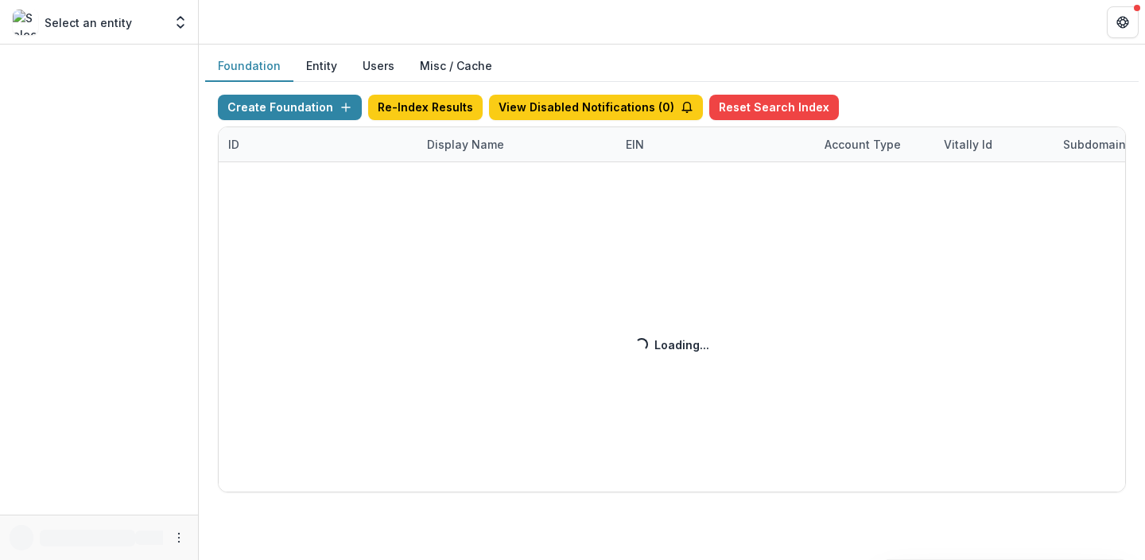
click at [448, 149] on div "Create Foundation Re-Index Results View Disabled Notifications ( 0 ) Reset Sear…" at bounding box center [672, 294] width 908 height 398
click at [469, 146] on div "Create Foundation Re-Index Results View Disabled Notifications ( 1 ) Reset Sear…" at bounding box center [672, 294] width 908 height 398
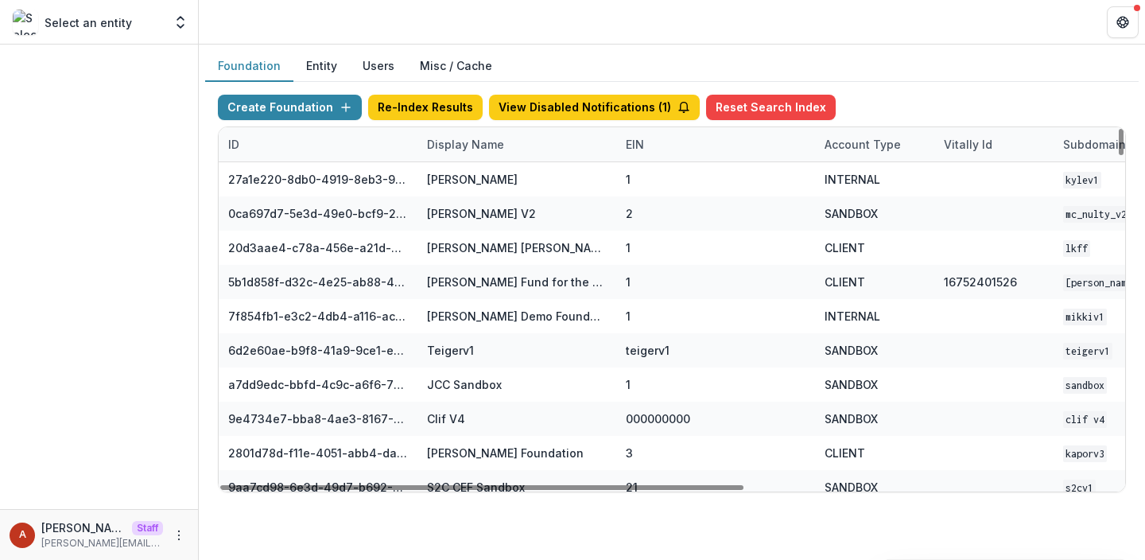
click at [463, 150] on div "Display Name" at bounding box center [465, 144] width 96 height 17
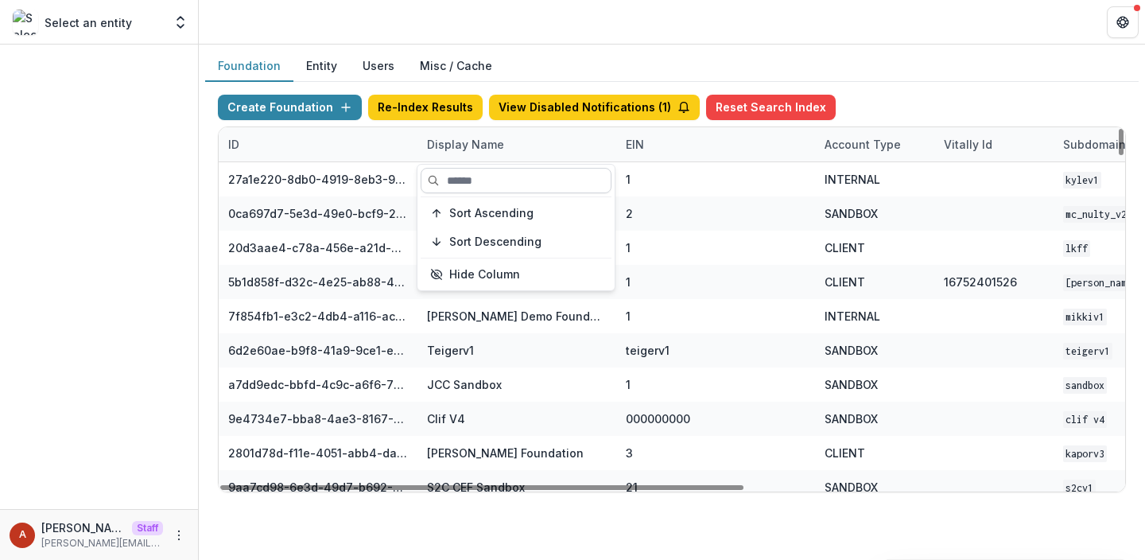
click at [464, 186] on input at bounding box center [516, 180] width 191 height 25
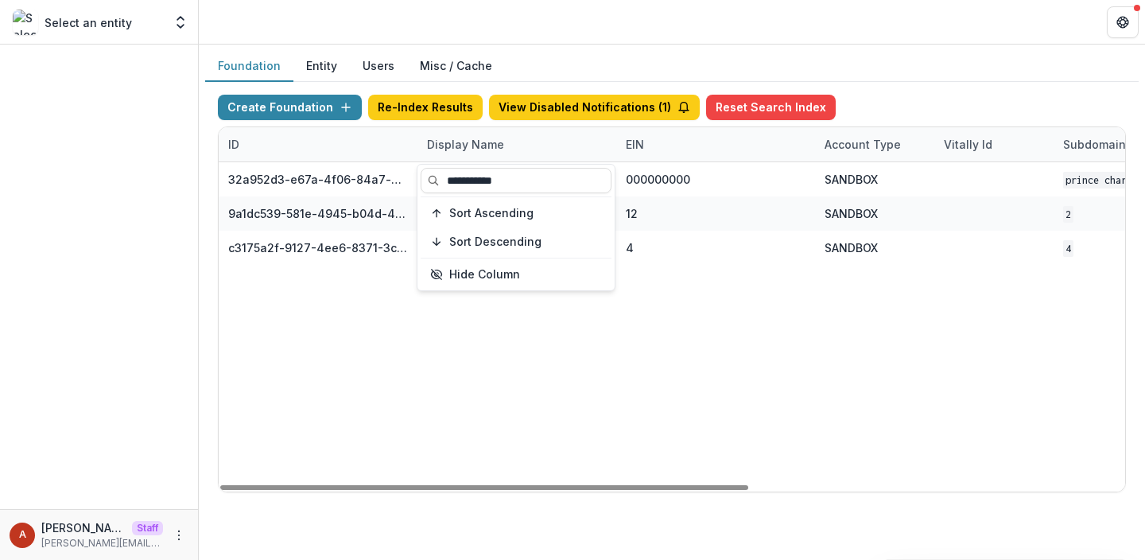
type input "**********"
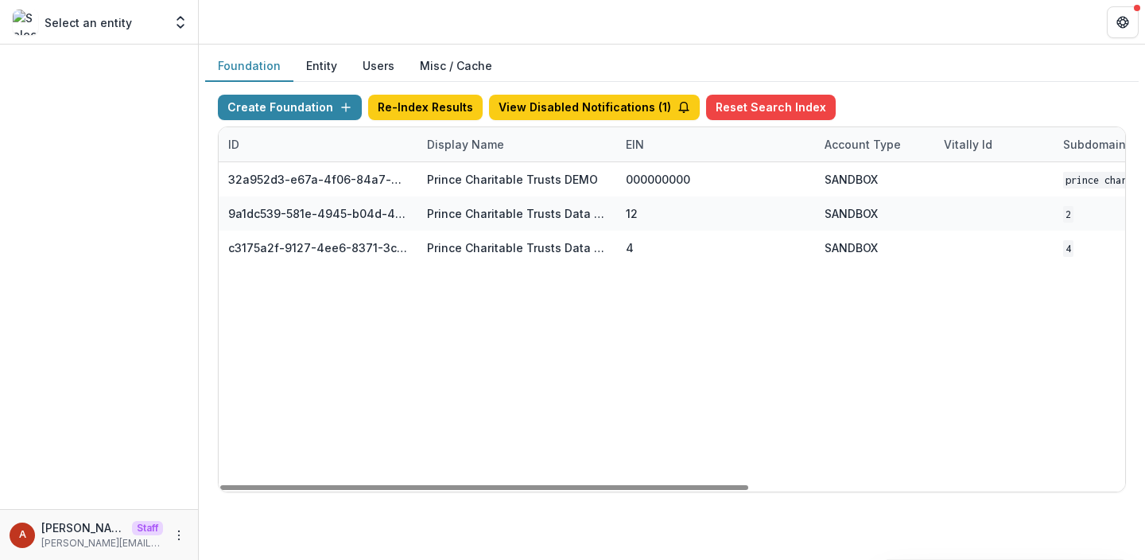
click at [530, 31] on header at bounding box center [672, 22] width 946 height 44
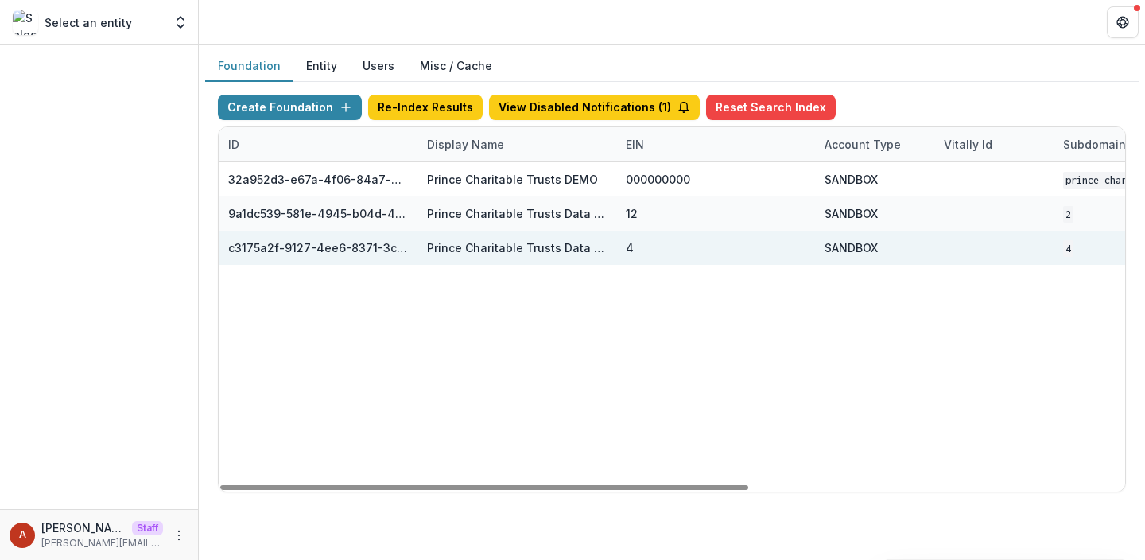
scroll to position [0, 644]
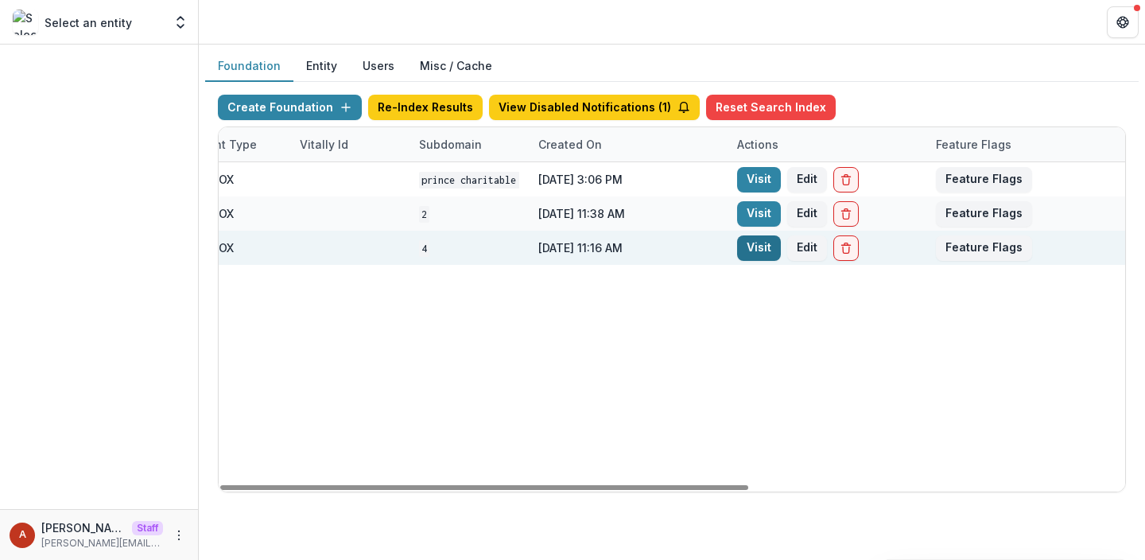
click at [744, 257] on link "Visit" at bounding box center [759, 247] width 44 height 25
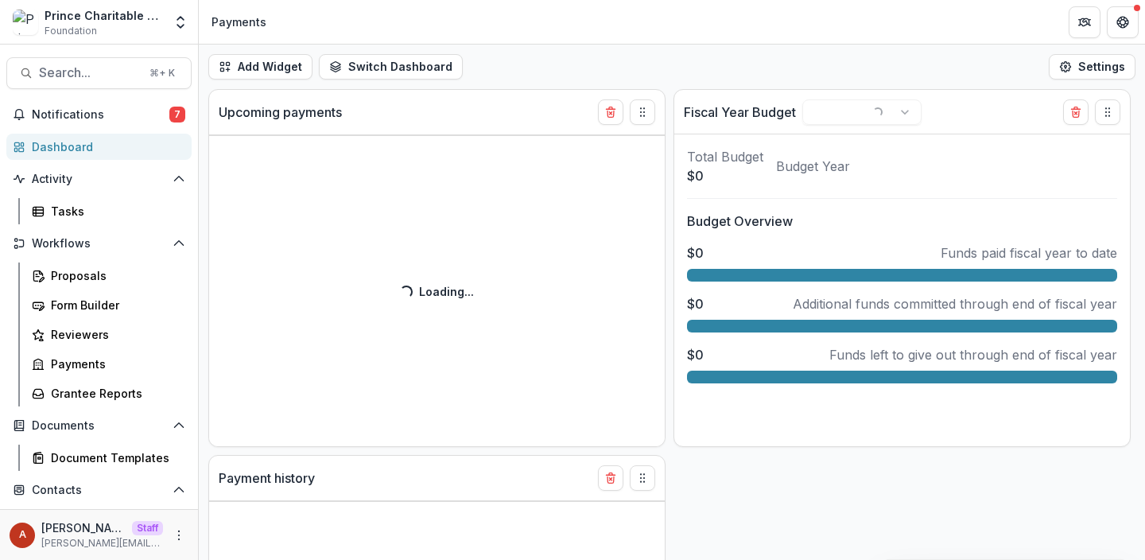
scroll to position [179, 0]
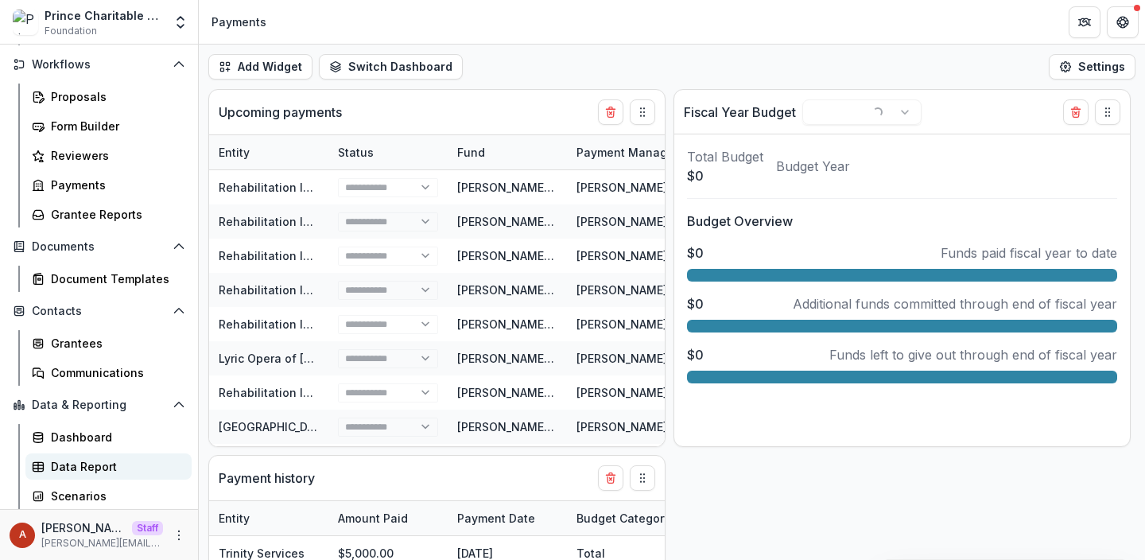
click at [90, 473] on div "Data Report" at bounding box center [115, 466] width 128 height 17
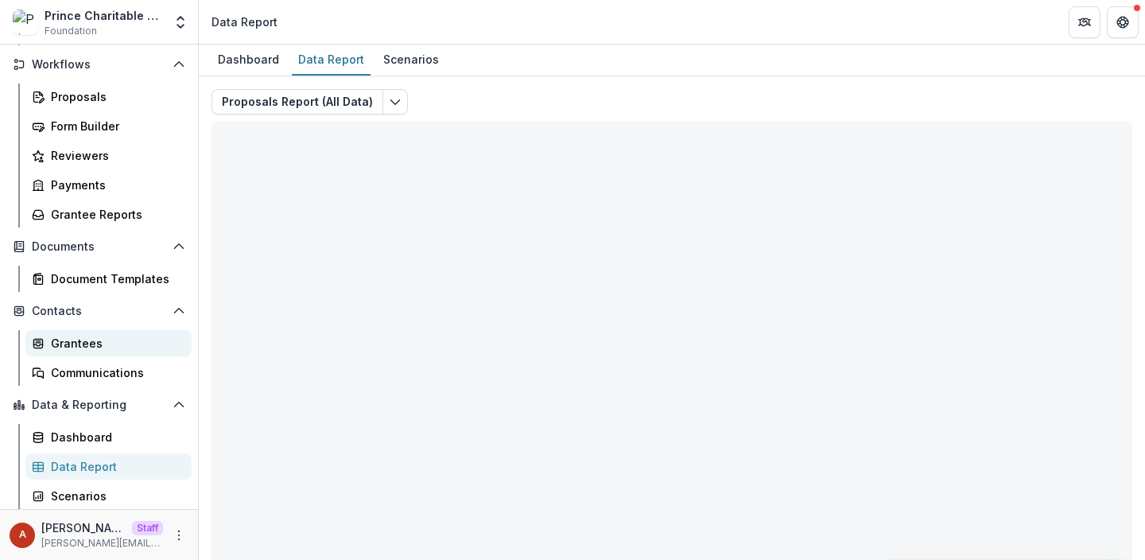
click at [112, 343] on div "Grantees" at bounding box center [115, 343] width 128 height 17
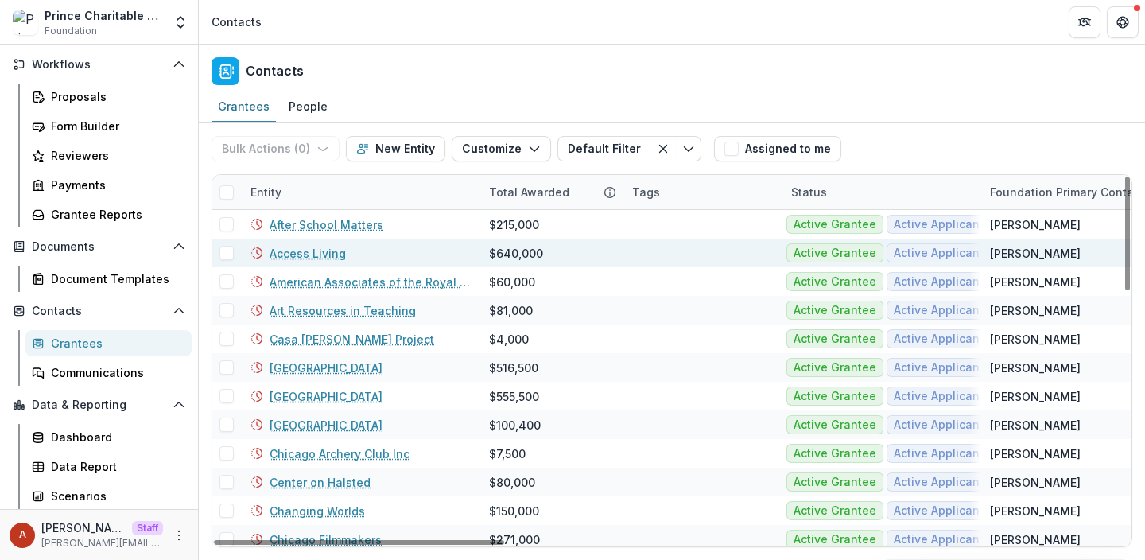
click at [315, 254] on link "Access Living" at bounding box center [308, 253] width 76 height 17
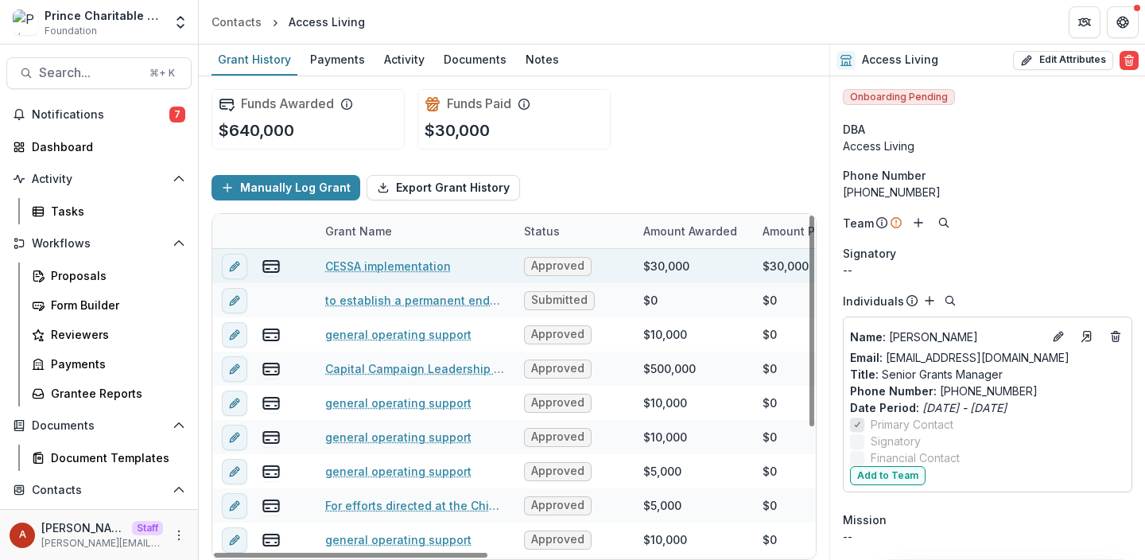
click at [352, 270] on link "CESSA implementation" at bounding box center [388, 266] width 126 height 17
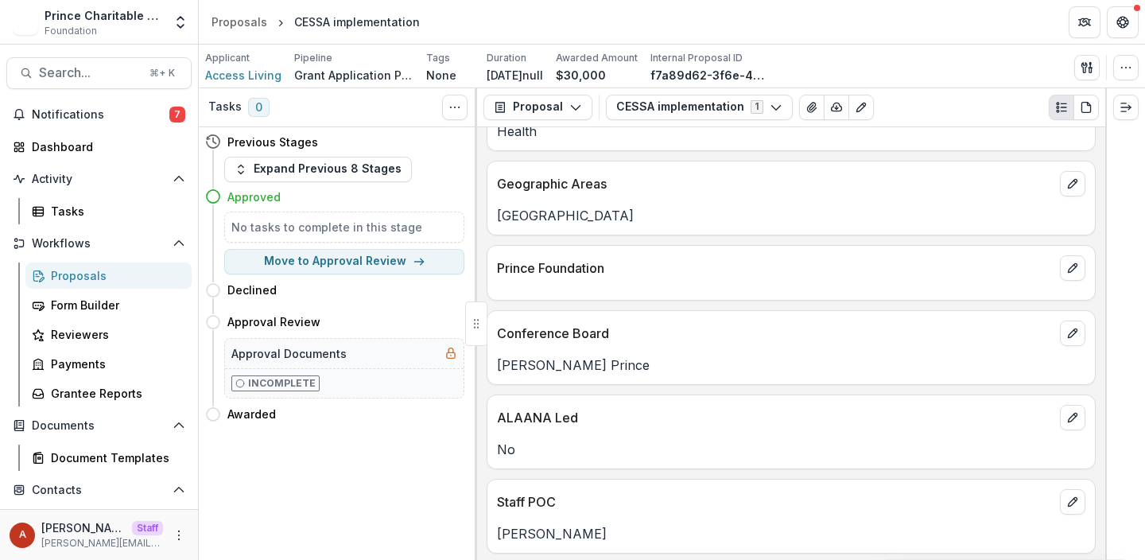
scroll to position [130, 0]
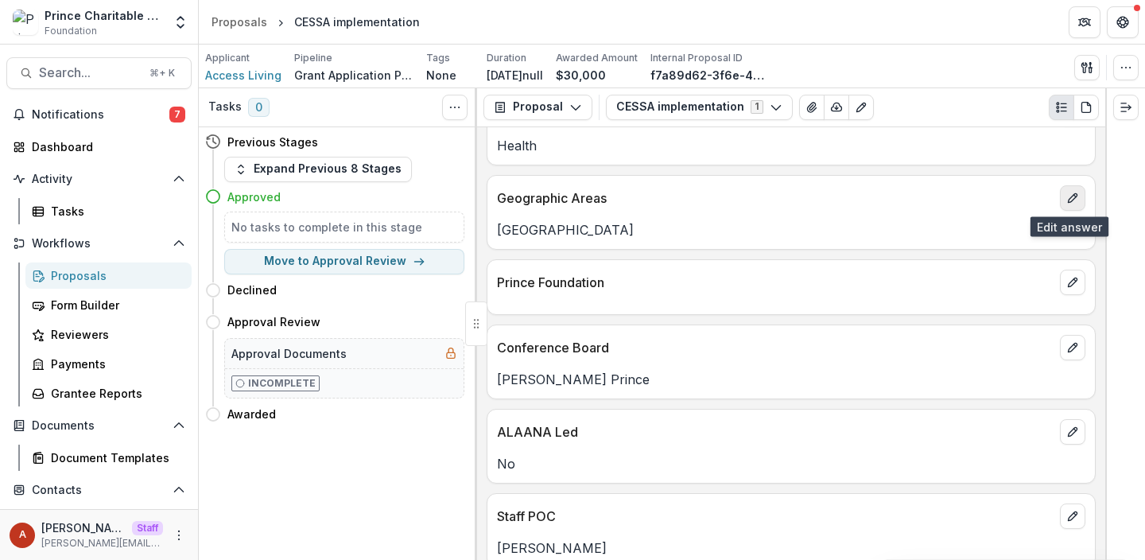
click at [1076, 197] on button "edit" at bounding box center [1072, 197] width 25 height 25
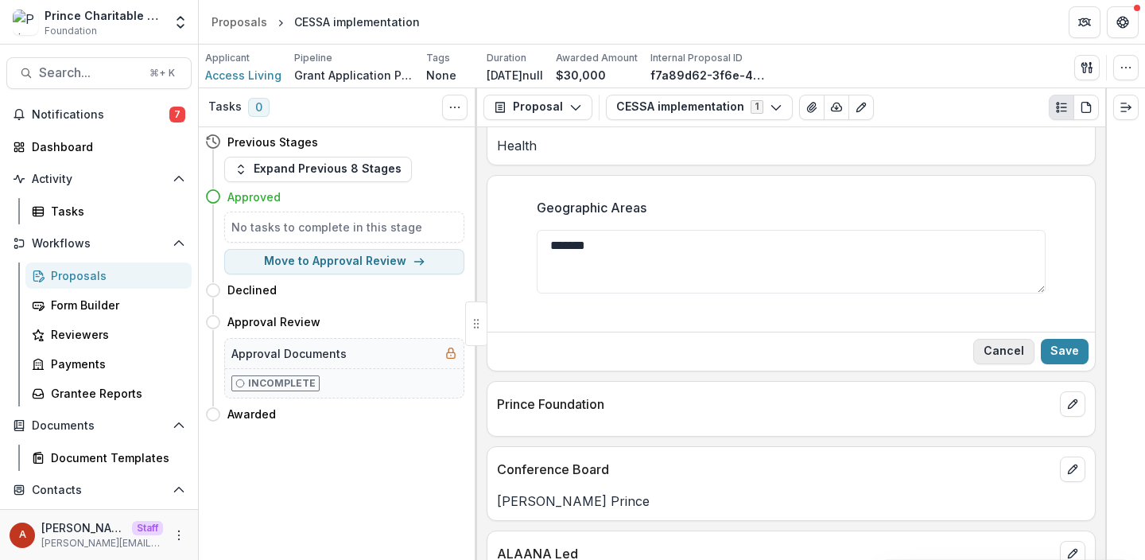
click at [983, 349] on button "Cancel" at bounding box center [1003, 351] width 61 height 25
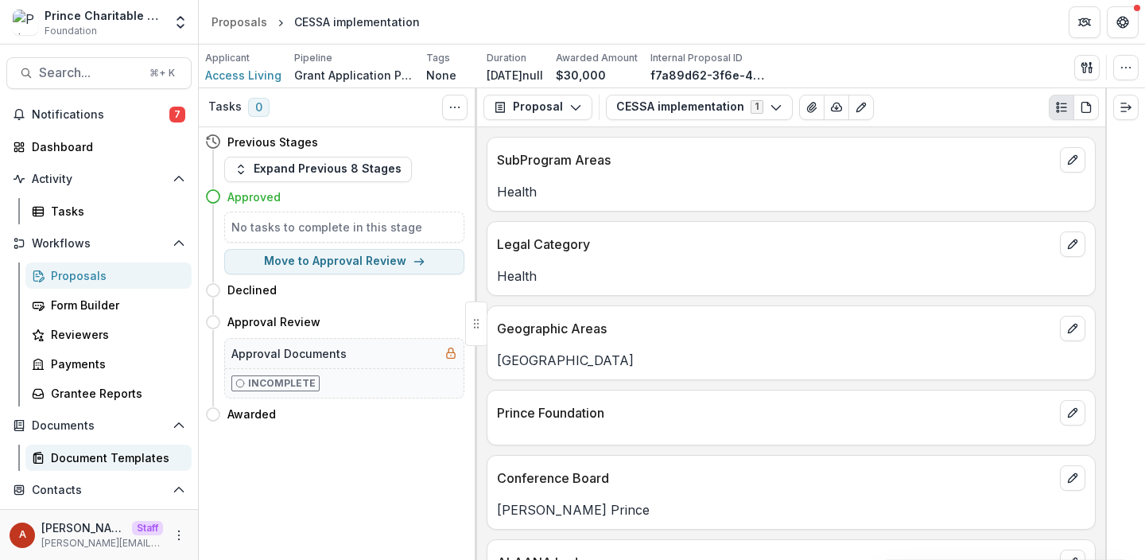
scroll to position [179, 0]
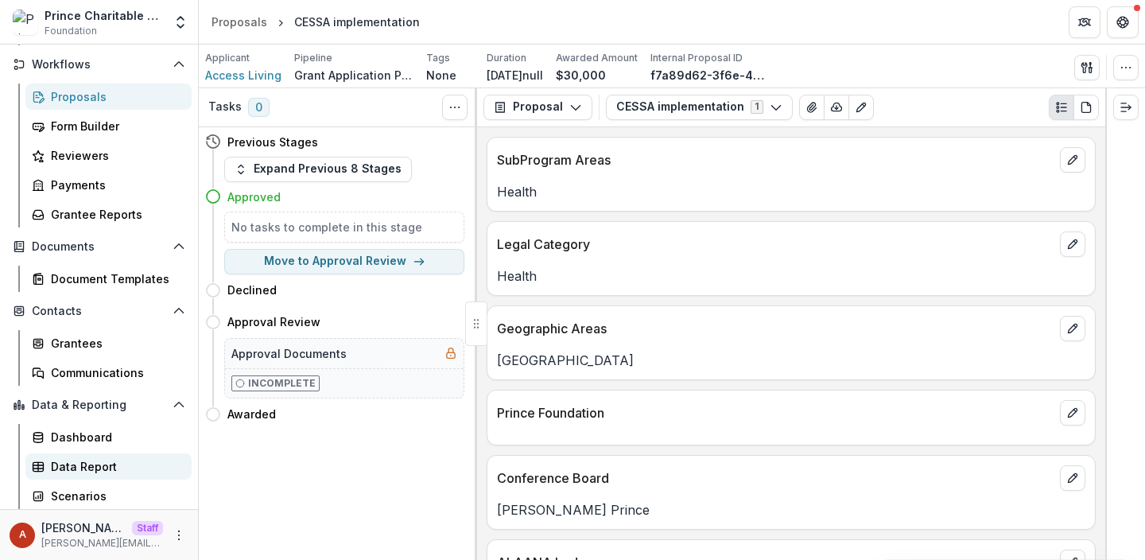
click at [99, 468] on div "Data Report" at bounding box center [115, 466] width 128 height 17
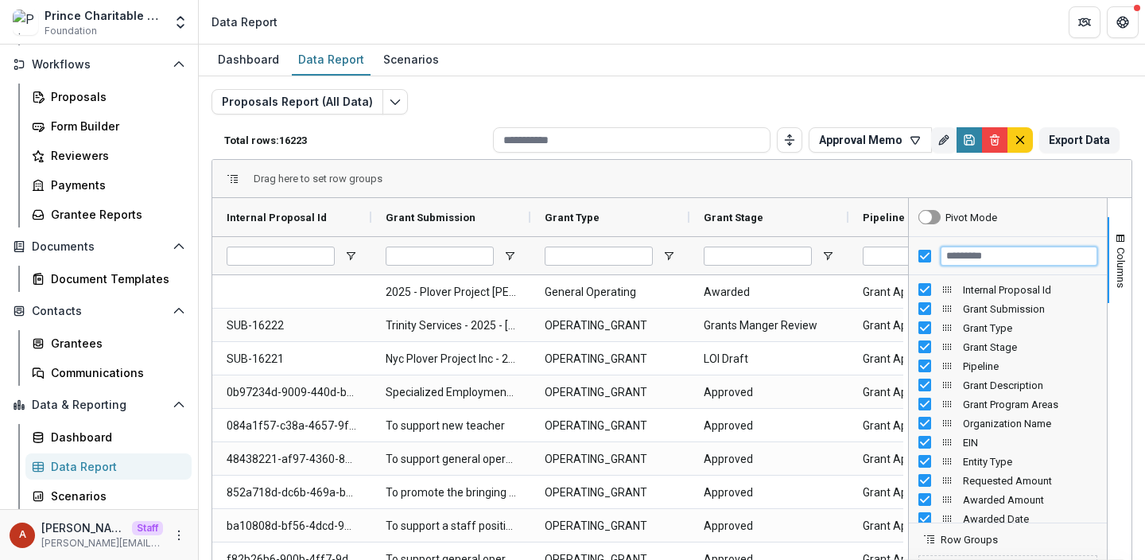
click at [1040, 252] on input "Filter Columns Input" at bounding box center [1019, 256] width 157 height 19
type input "***"
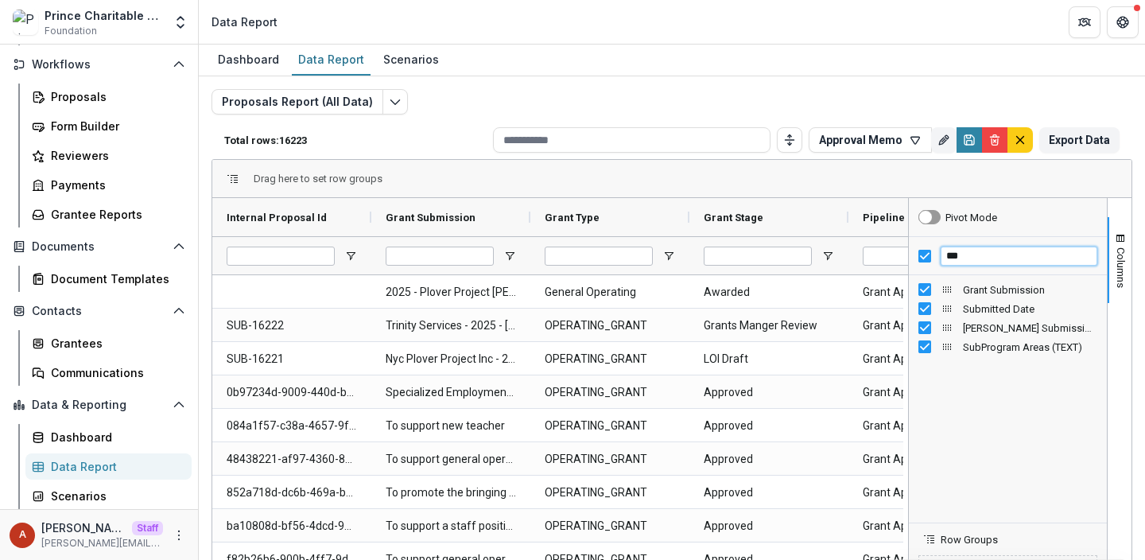
drag, startPoint x: 1043, startPoint y: 253, endPoint x: 891, endPoint y: 252, distance: 151.1
click at [891, 252] on div "Internal Proposal Id Grant Submission Grant Type" at bounding box center [671, 456] width 919 height 517
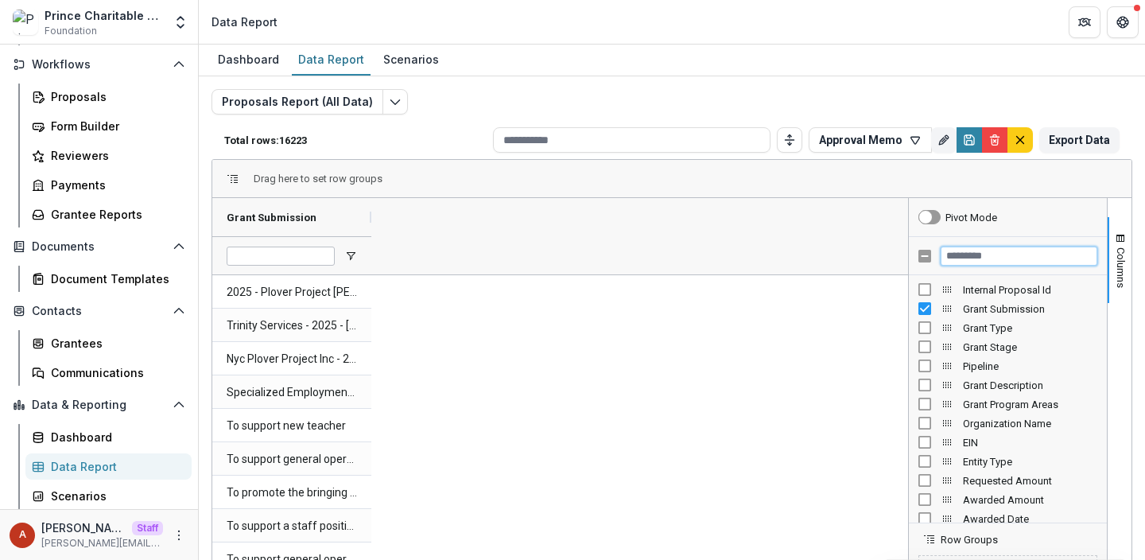
click at [981, 251] on input "Filter Columns Input" at bounding box center [1019, 256] width 157 height 19
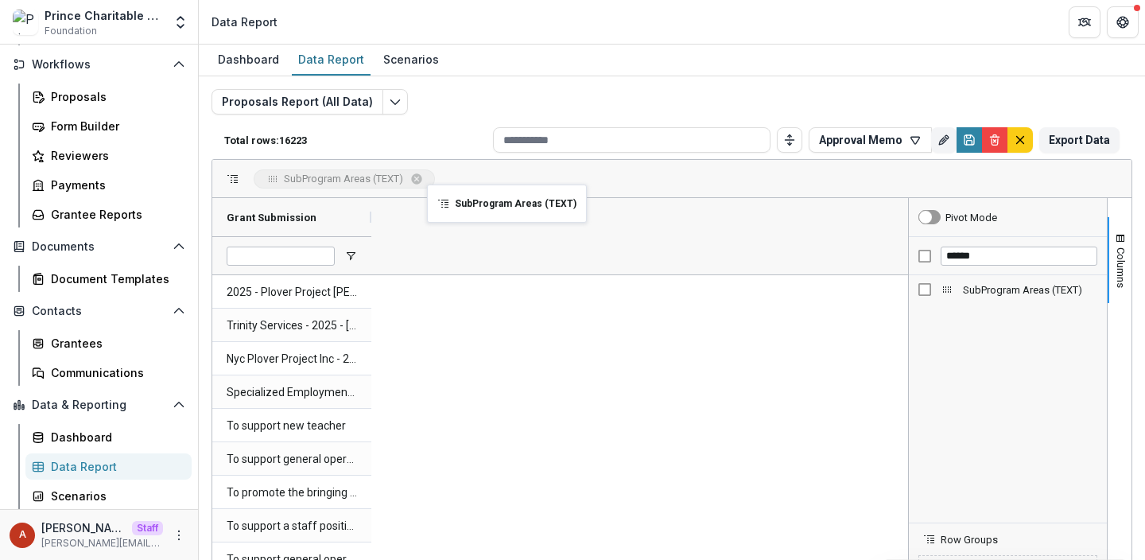
drag, startPoint x: 476, startPoint y: 222, endPoint x: 422, endPoint y: 178, distance: 69.5
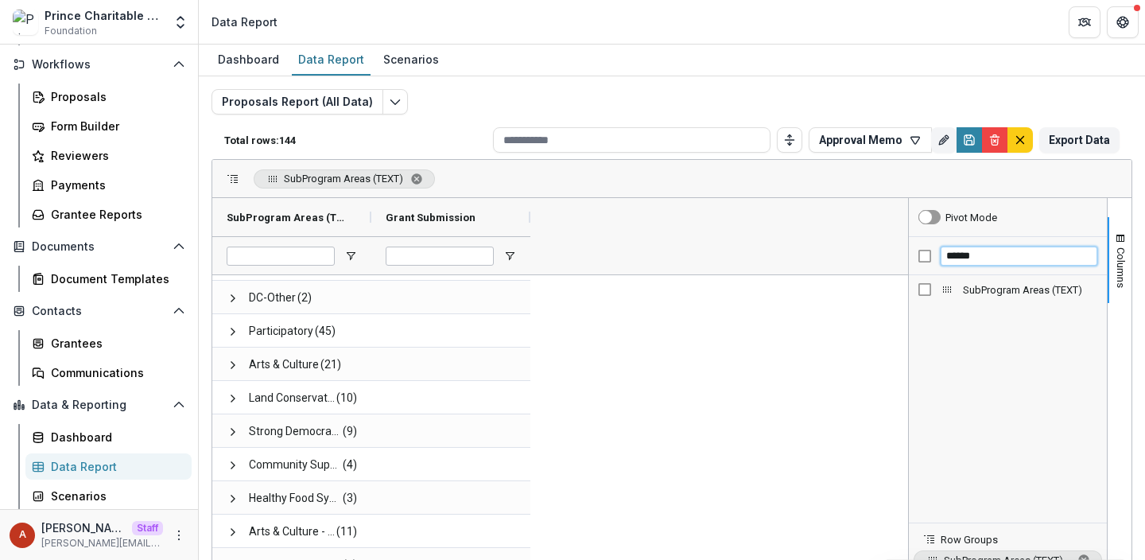
drag, startPoint x: 992, startPoint y: 259, endPoint x: 892, endPoint y: 253, distance: 99.6
click at [892, 253] on div "SubProgram Areas (TEXT) Grant Submission (22)" at bounding box center [671, 456] width 919 height 517
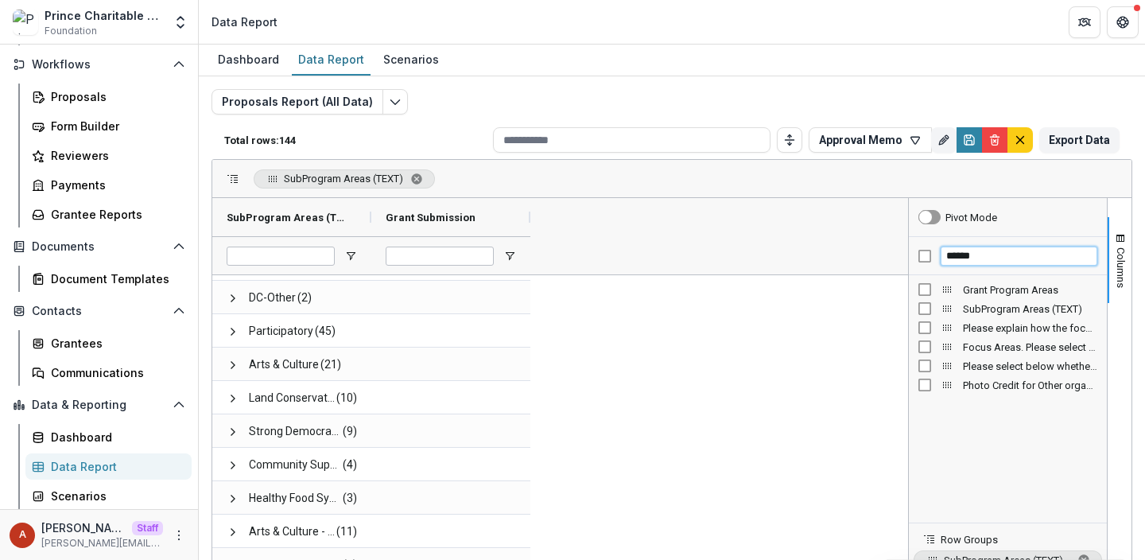
type input "******"
drag, startPoint x: 1011, startPoint y: 257, endPoint x: 845, endPoint y: 255, distance: 166.2
click at [845, 255] on div "SubProgram Areas (TEXT) Grant Submission Grant Program Areas (6)" at bounding box center [671, 456] width 919 height 517
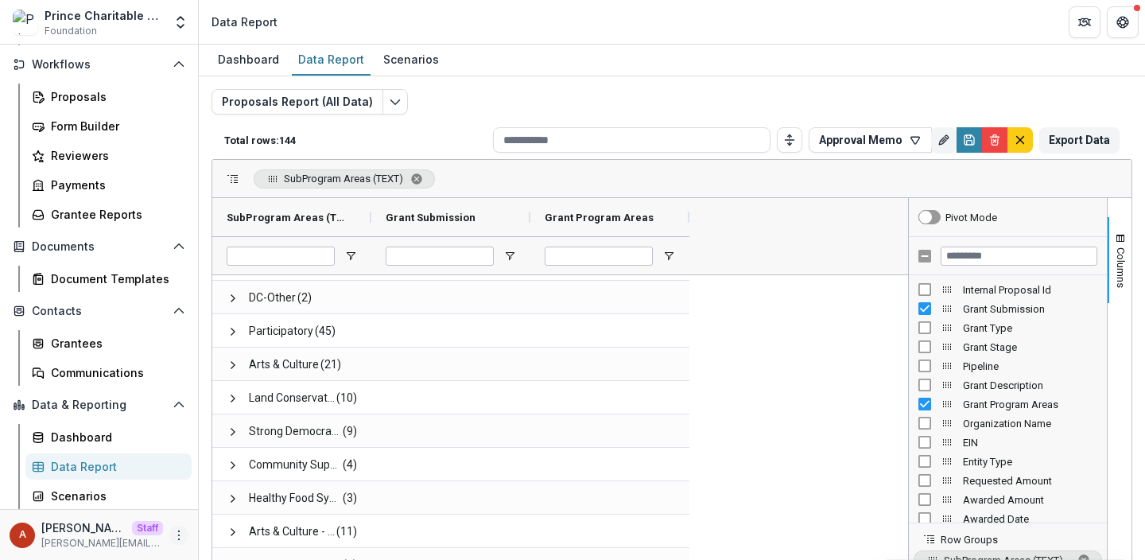
click at [179, 535] on icon "More" at bounding box center [179, 535] width 13 height 13
click at [254, 498] on link "User Settings" at bounding box center [279, 501] width 170 height 26
select select "**********"
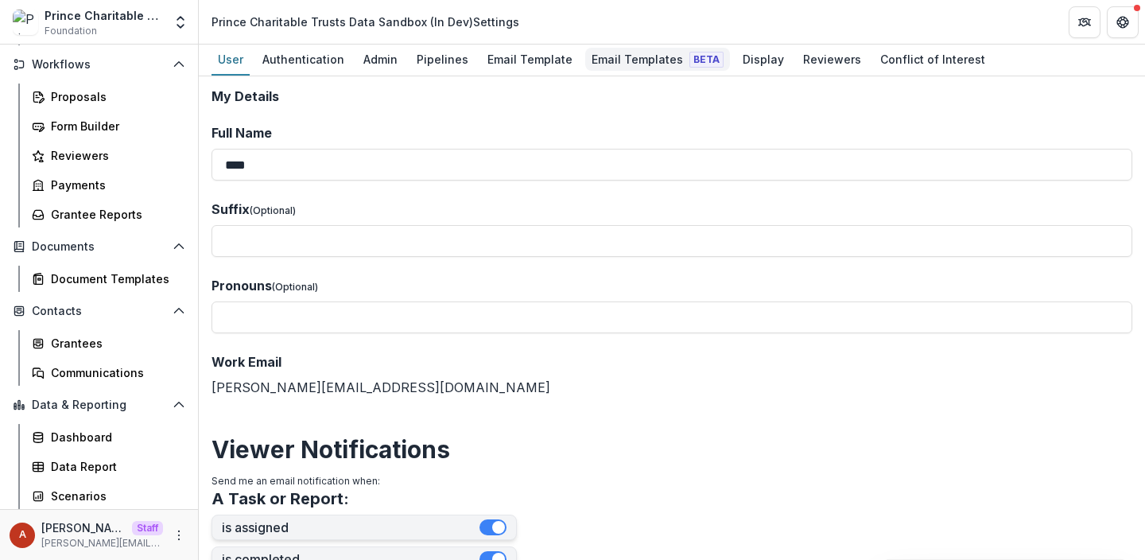
click at [606, 63] on div "Email Templates Beta" at bounding box center [657, 59] width 145 height 23
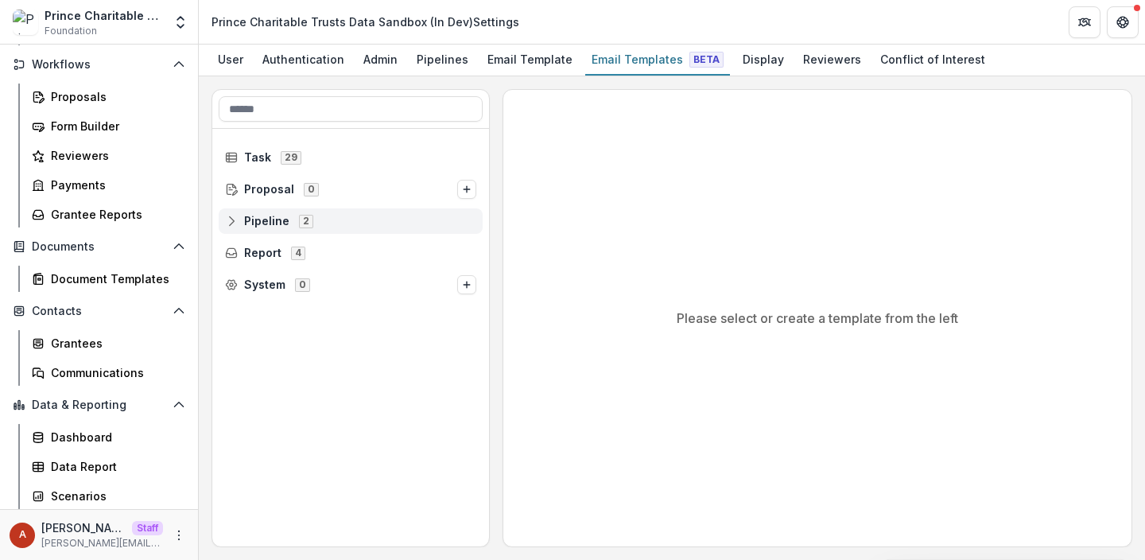
click at [258, 229] on div "Pipeline 2" at bounding box center [351, 220] width 264 height 25
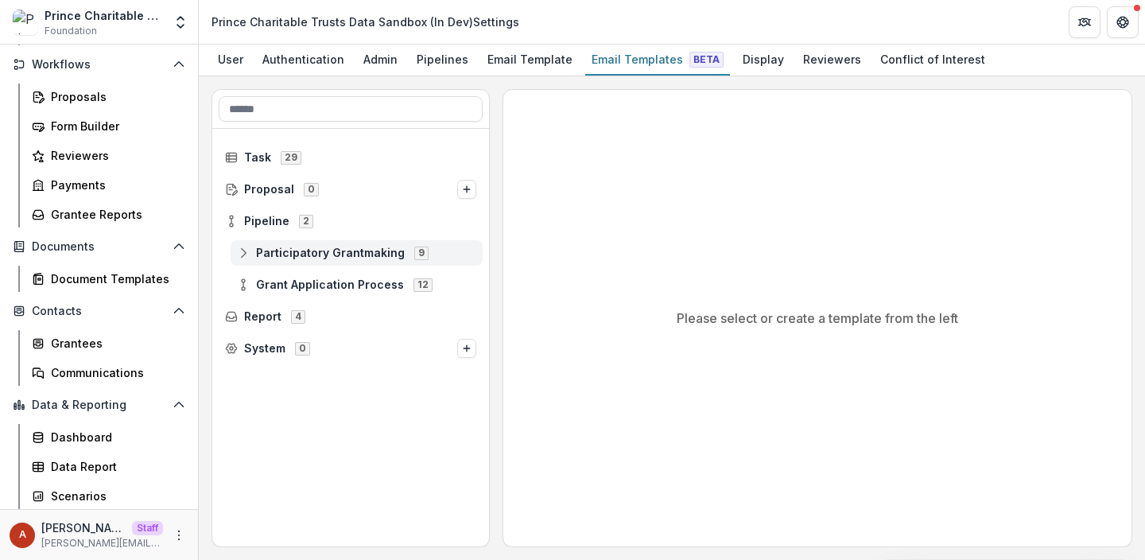
click at [273, 252] on span "Participatory Grantmaking" at bounding box center [330, 254] width 149 height 14
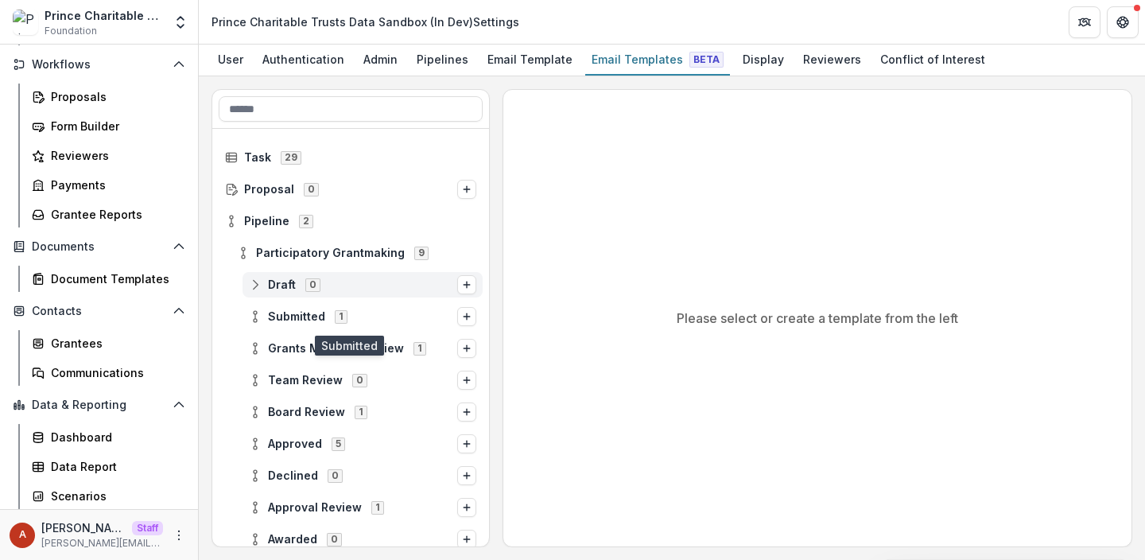
click at [286, 282] on span "Draft" at bounding box center [282, 285] width 28 height 14
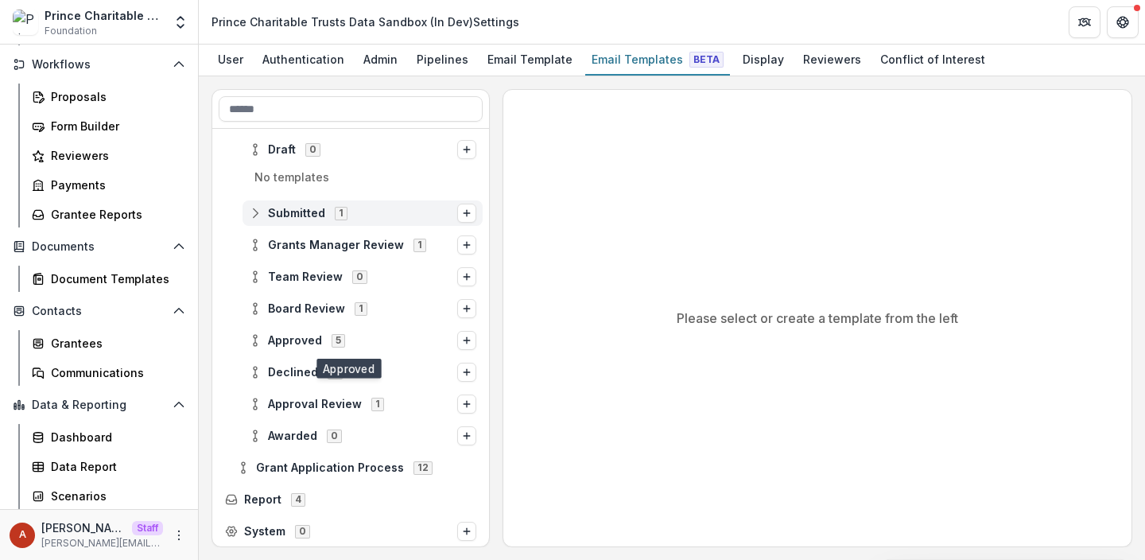
scroll to position [136, 0]
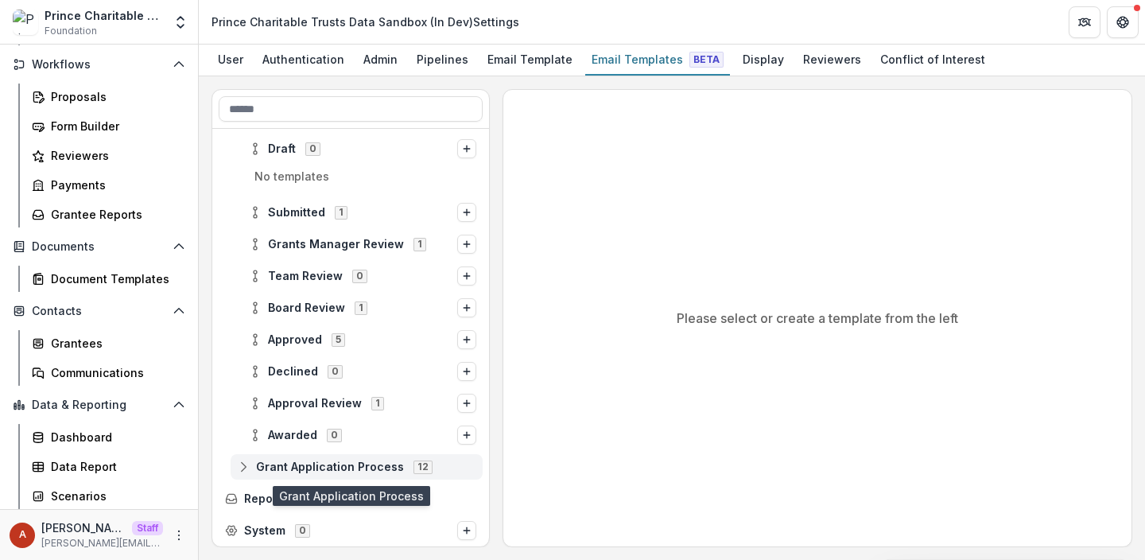
click at [305, 470] on span "Grant Application Process" at bounding box center [330, 467] width 148 height 14
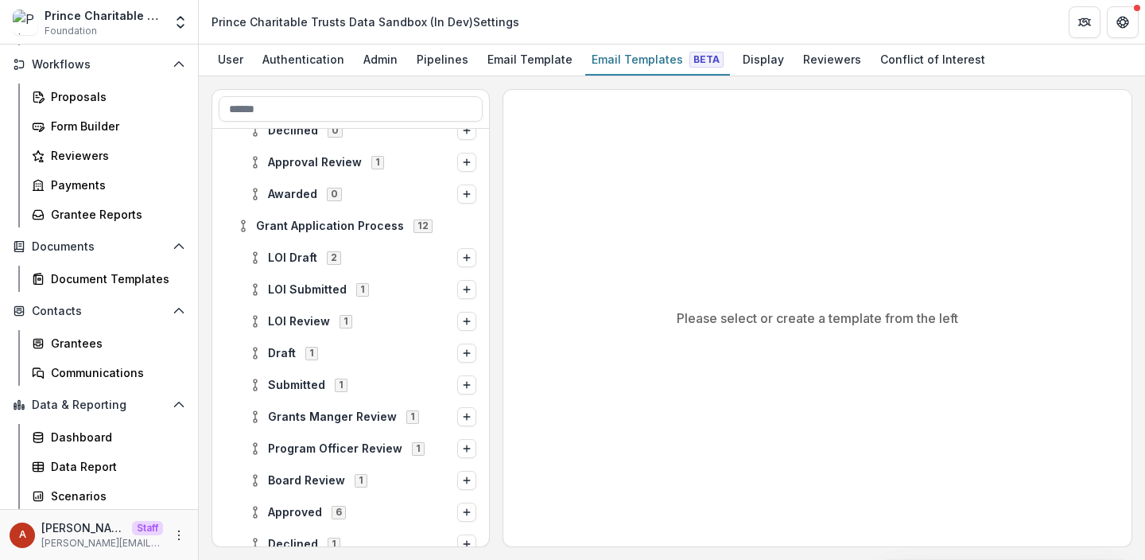
scroll to position [380, 0]
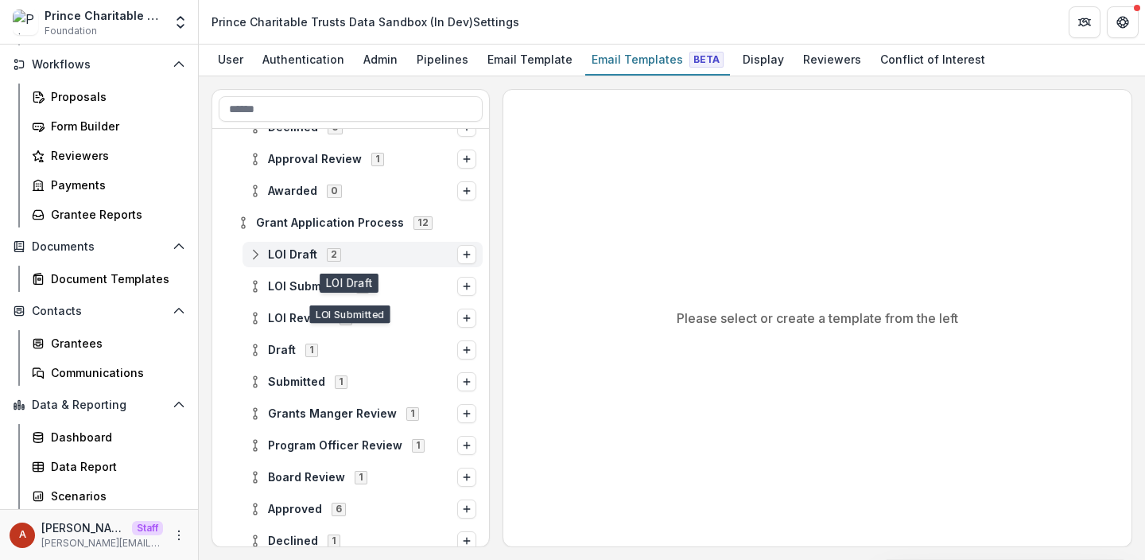
click at [293, 264] on div "LOI Draft 2" at bounding box center [363, 254] width 240 height 25
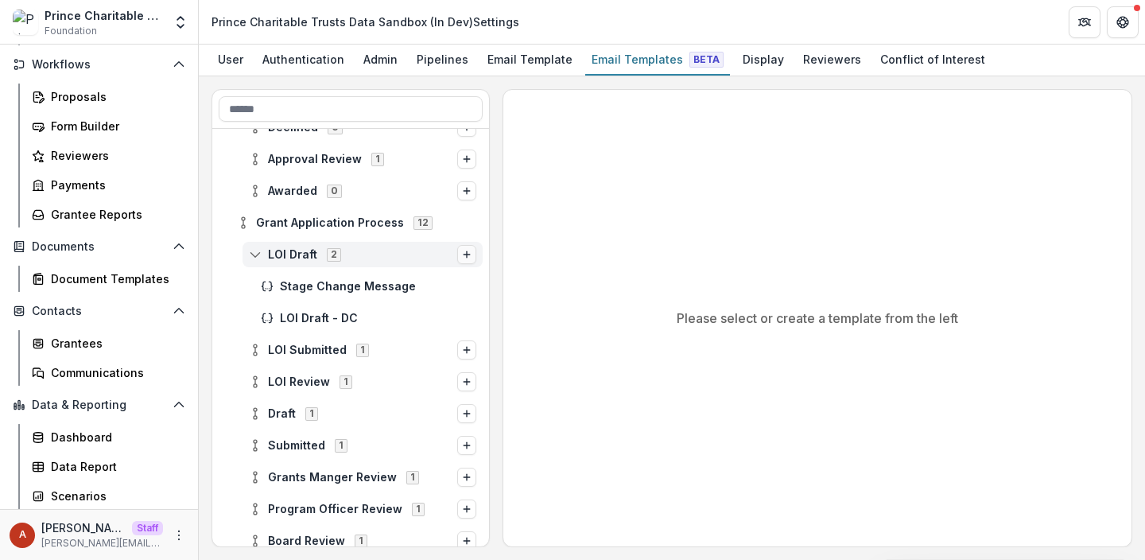
click at [464, 254] on line "Options" at bounding box center [467, 254] width 6 height 0
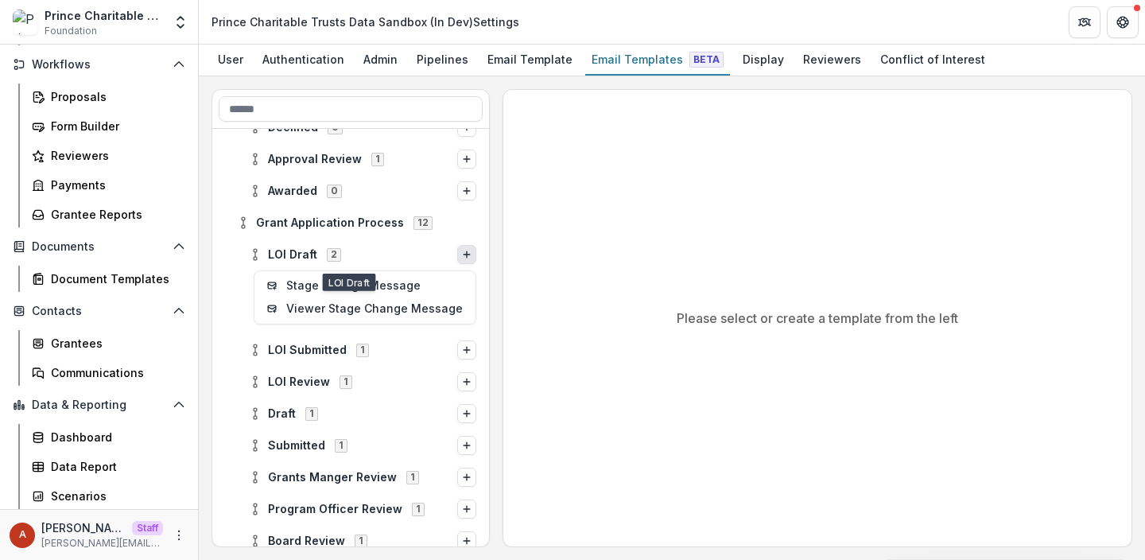
click at [521, 265] on div "Please select or create a template from the left" at bounding box center [817, 318] width 628 height 456
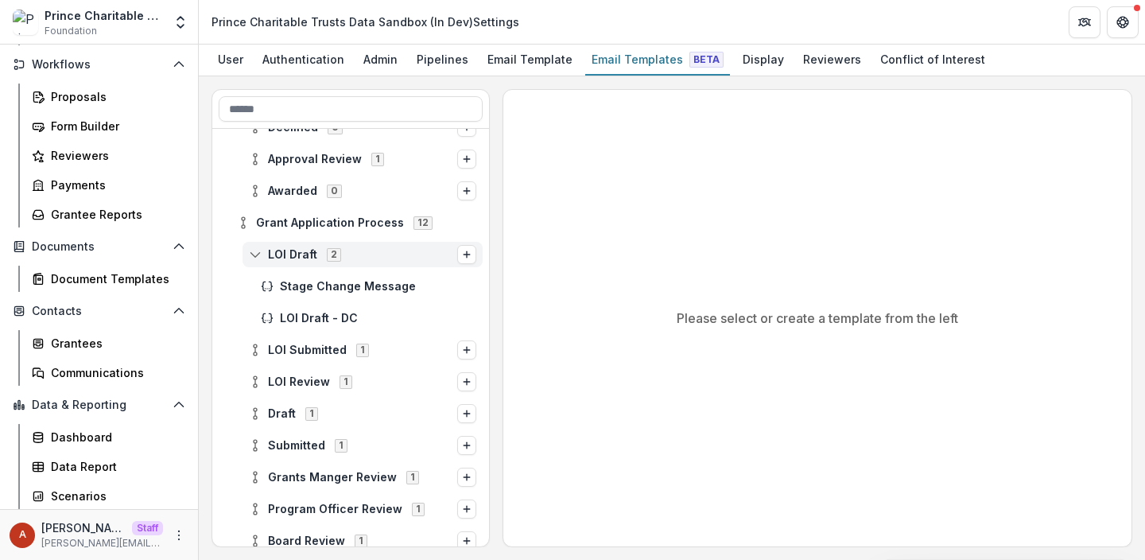
click at [476, 252] on div "LOI Draft 2" at bounding box center [363, 254] width 240 height 25
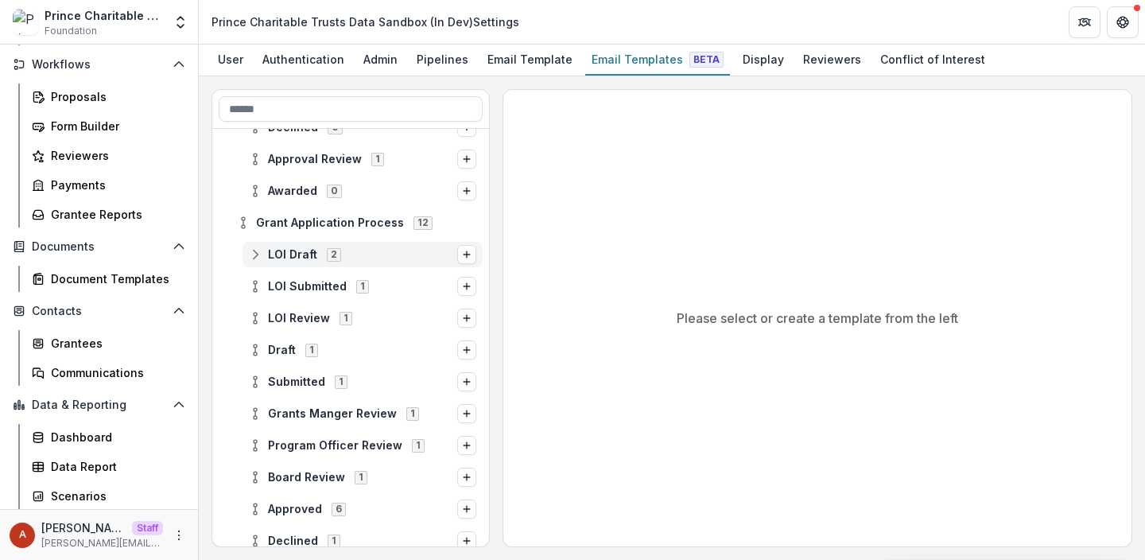
click at [445, 251] on span "LOI Draft 2" at bounding box center [353, 254] width 208 height 14
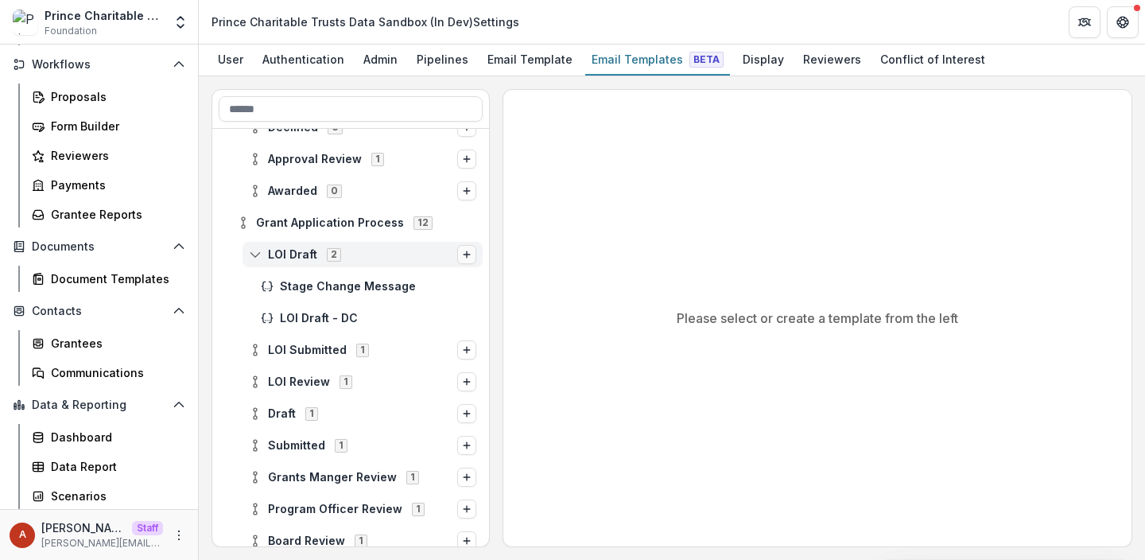
click at [465, 257] on icon "Options" at bounding box center [467, 255] width 10 height 10
click at [546, 293] on div "Please select or create a template from the left" at bounding box center [817, 318] width 628 height 456
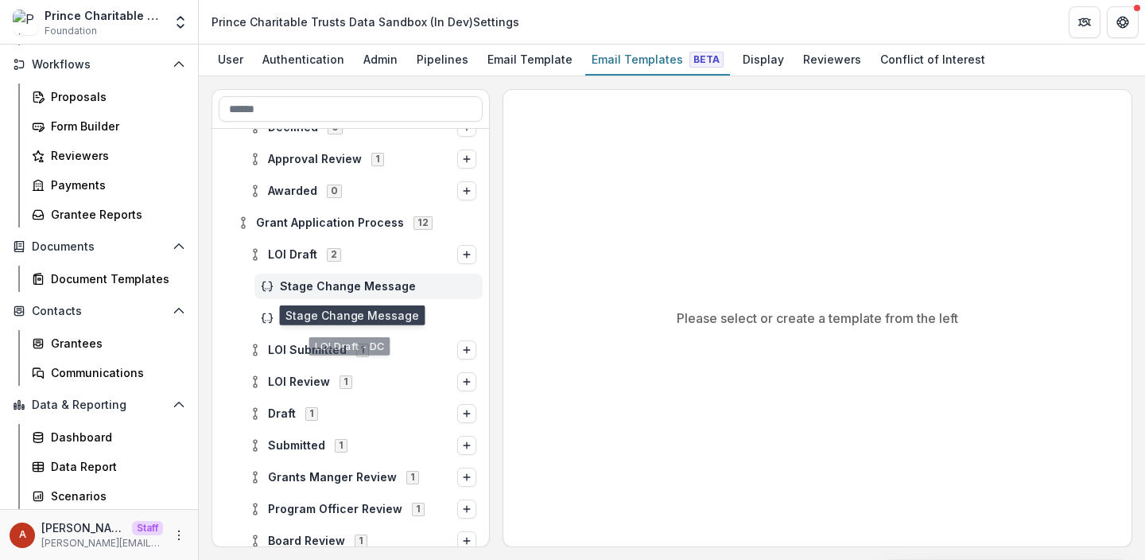
click at [392, 289] on span "Stage Change Message" at bounding box center [378, 287] width 196 height 14
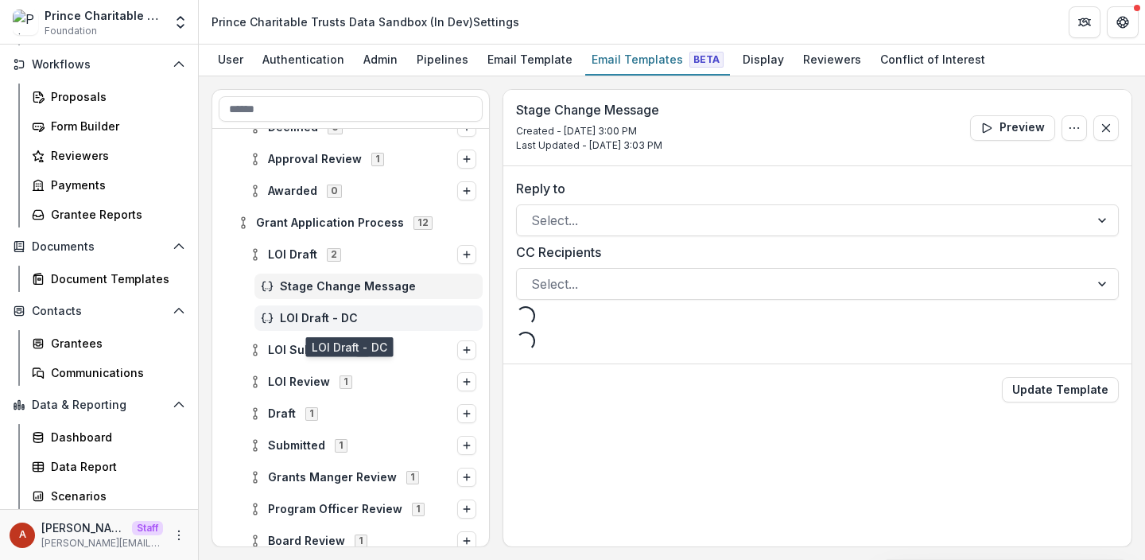
click at [378, 317] on span "LOI Draft - DC" at bounding box center [378, 319] width 196 height 14
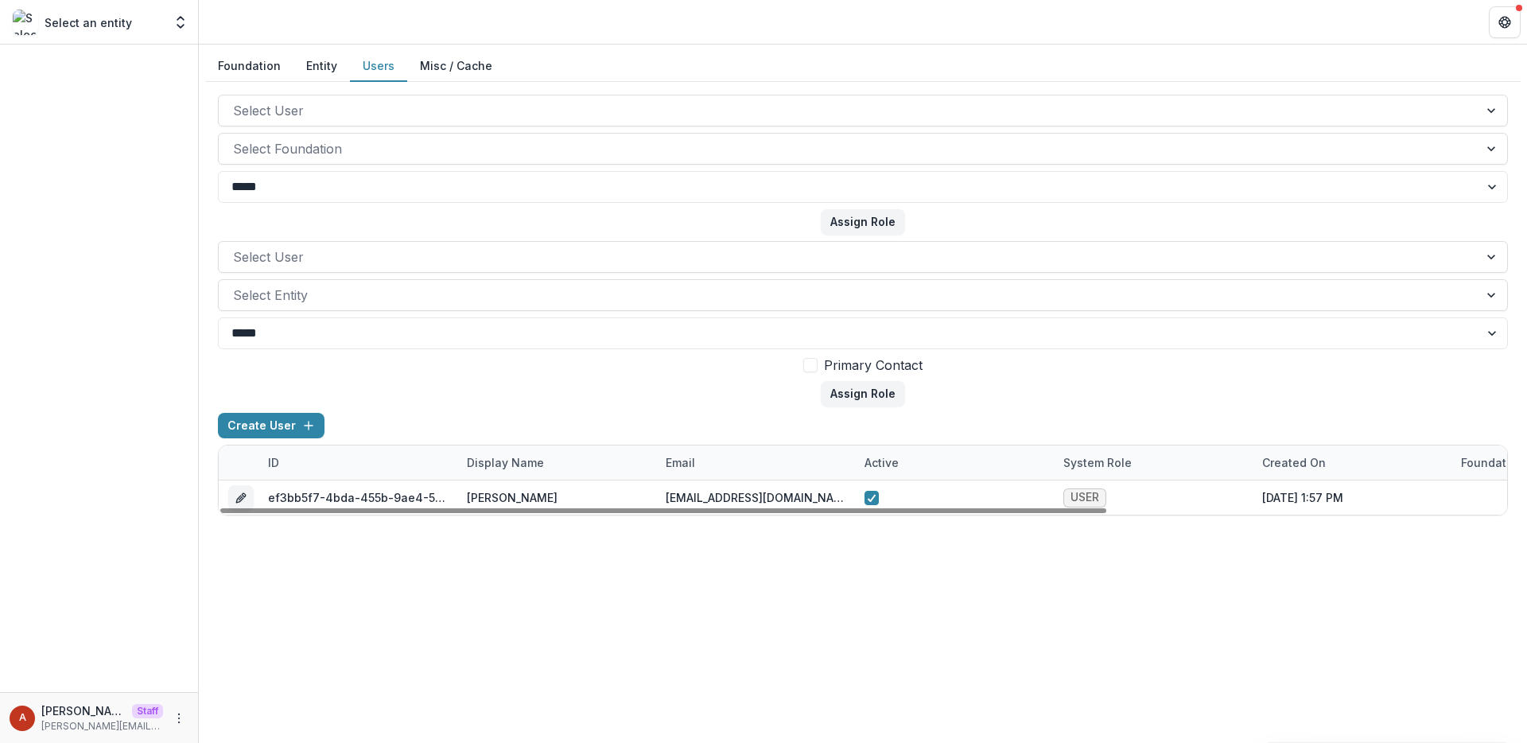
scroll to position [0, 581]
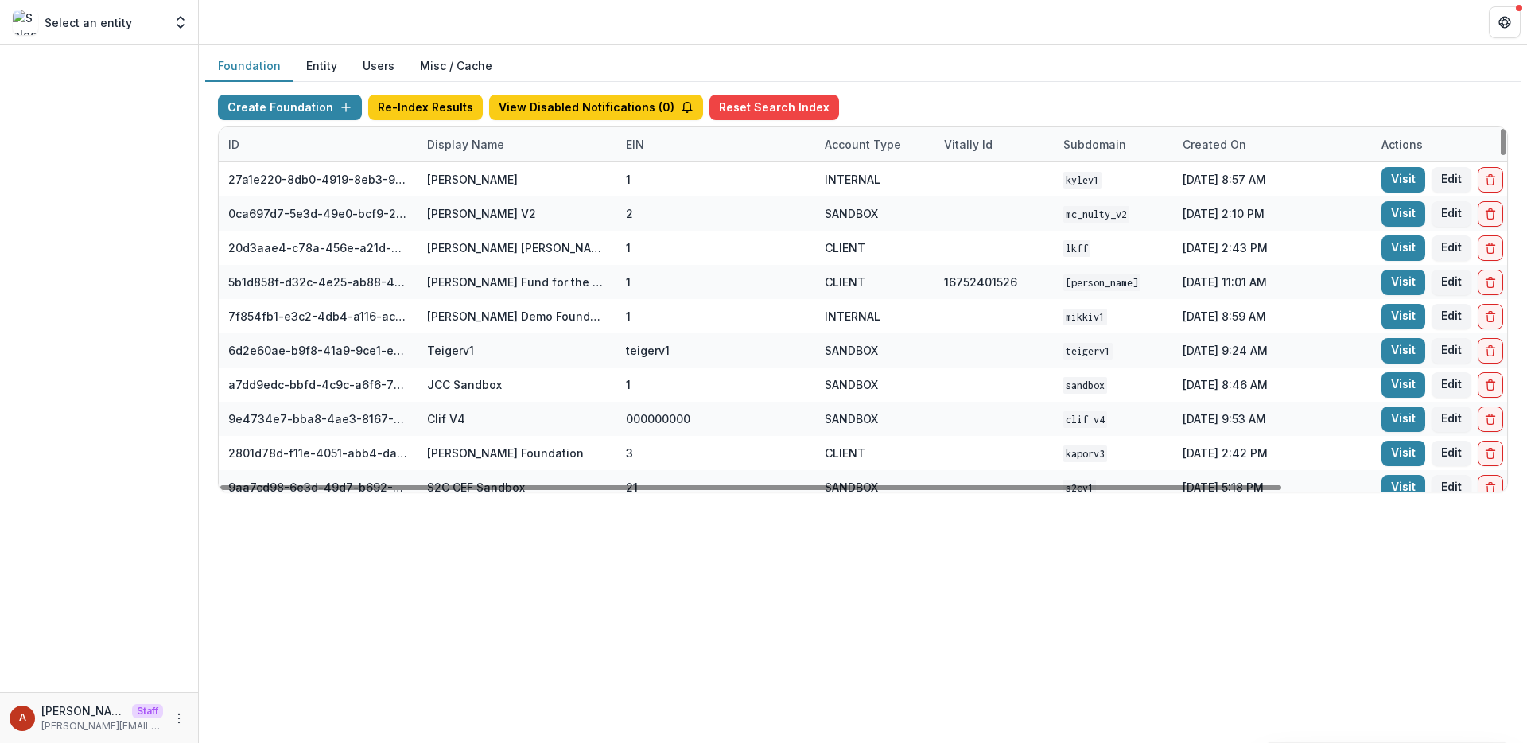
click at [463, 138] on div "Display Name" at bounding box center [465, 144] width 96 height 17
click at [472, 174] on input at bounding box center [516, 180] width 191 height 25
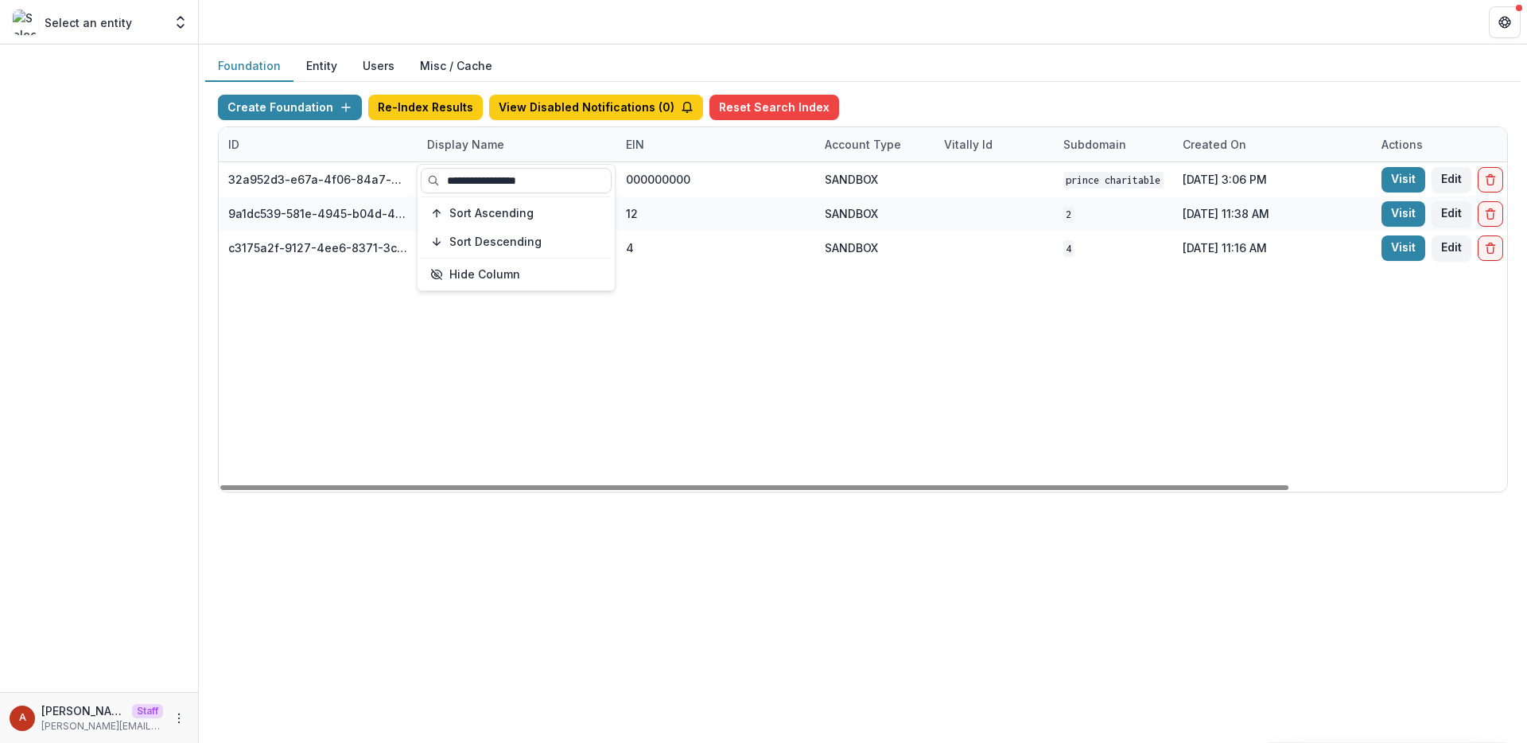
type input "**********"
click at [518, 6] on header at bounding box center [863, 22] width 1328 height 44
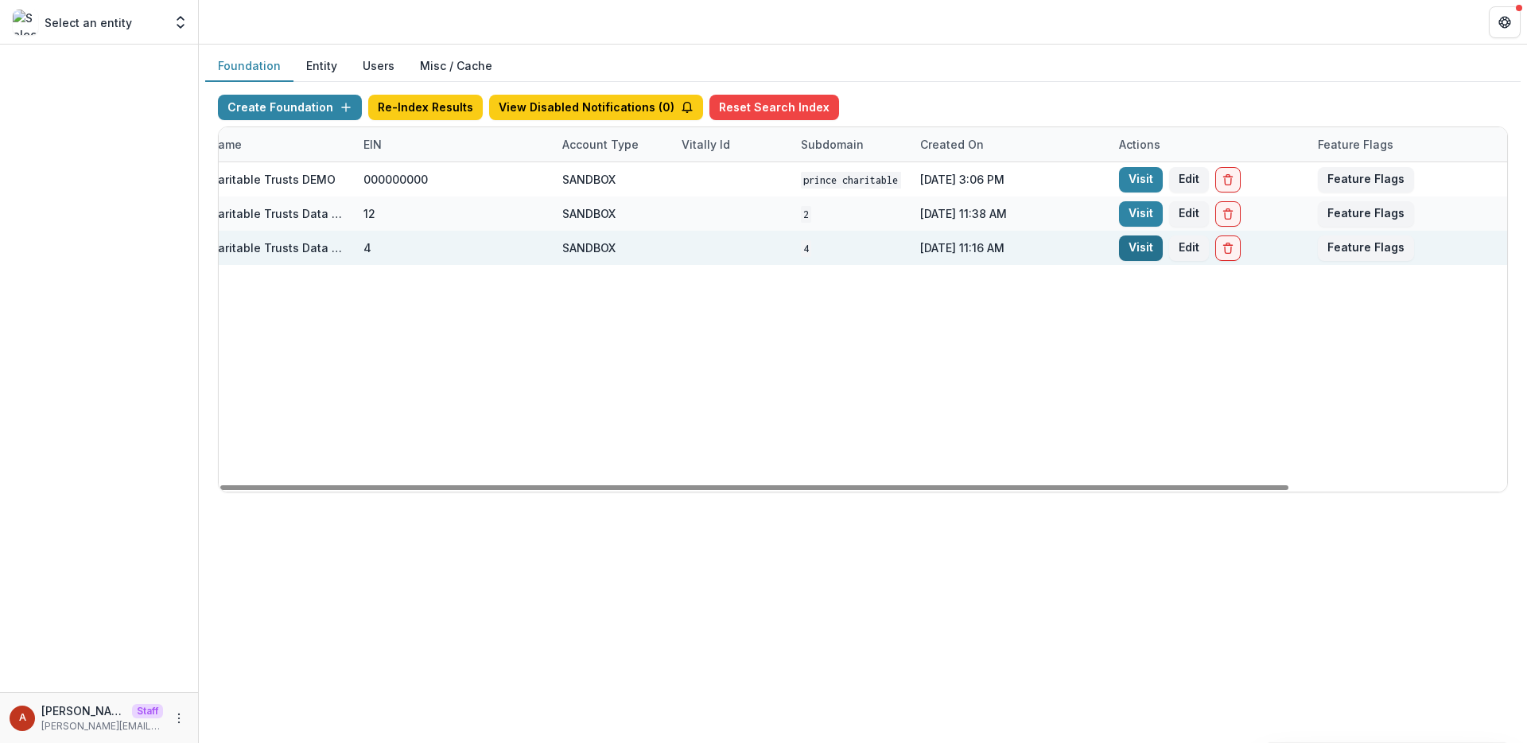
click at [1143, 250] on link "Visit" at bounding box center [1141, 247] width 44 height 25
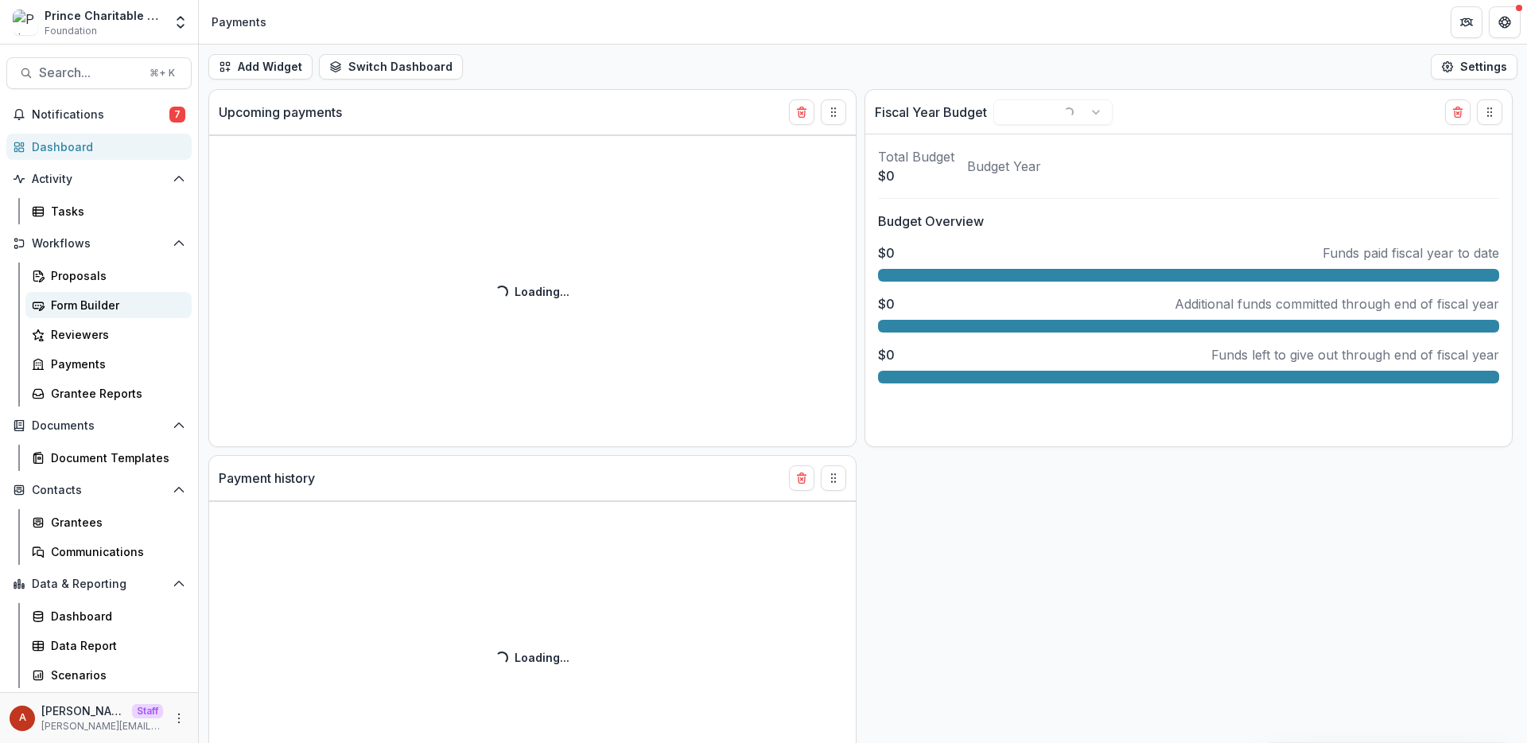
click at [97, 308] on div "Form Builder" at bounding box center [115, 305] width 128 height 17
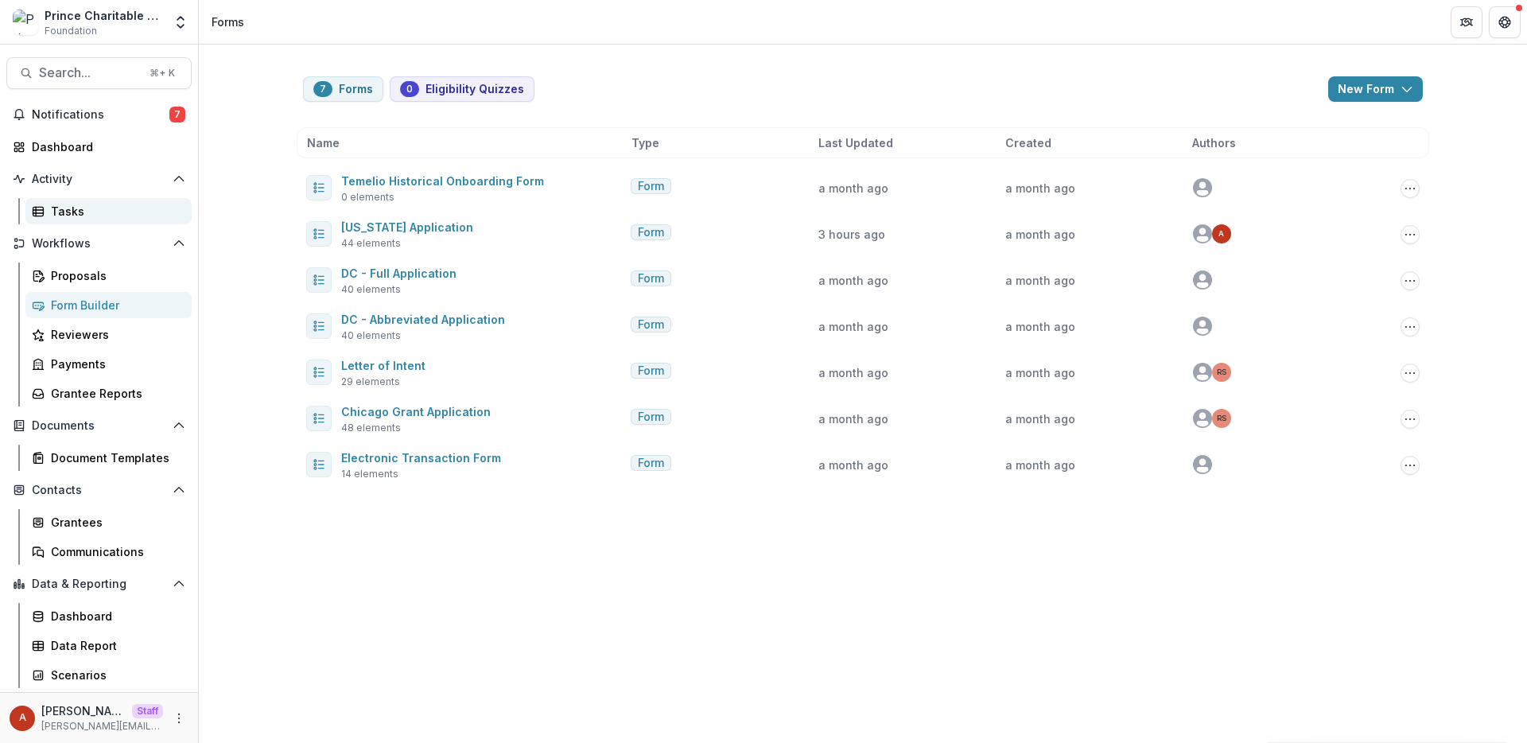
click at [68, 214] on div "Tasks" at bounding box center [115, 211] width 128 height 17
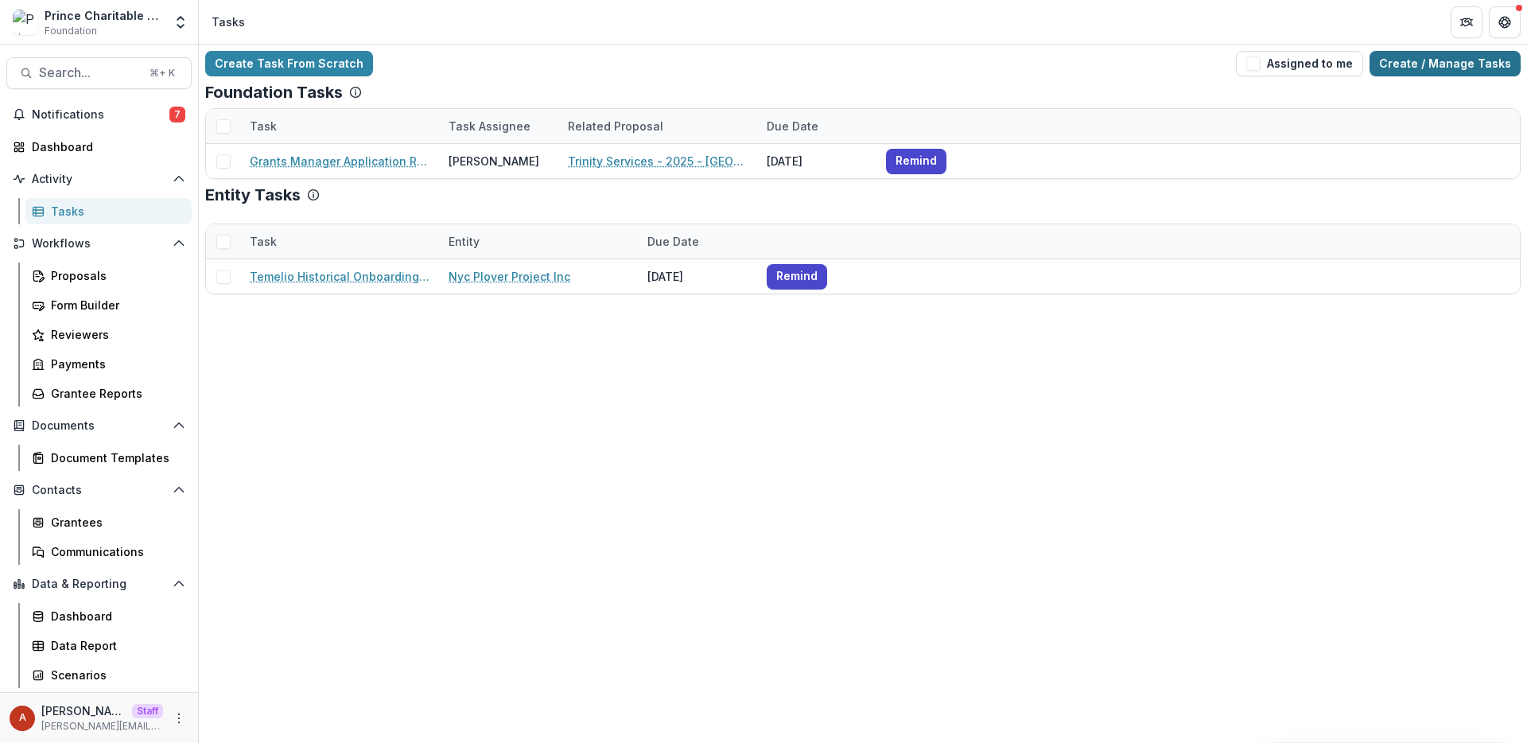
click at [1464, 69] on link "Create / Manage Tasks" at bounding box center [1444, 63] width 151 height 25
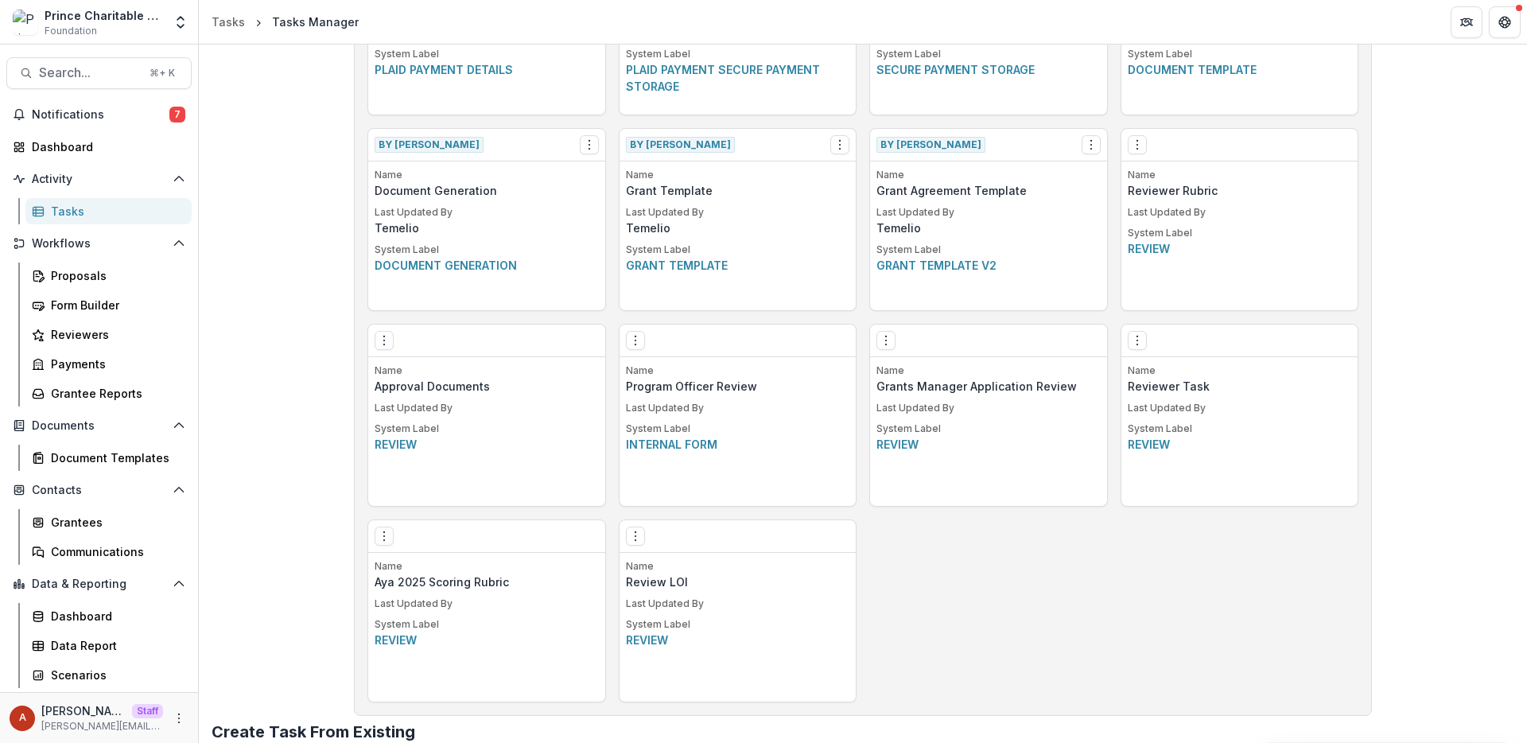
scroll to position [961, 0]
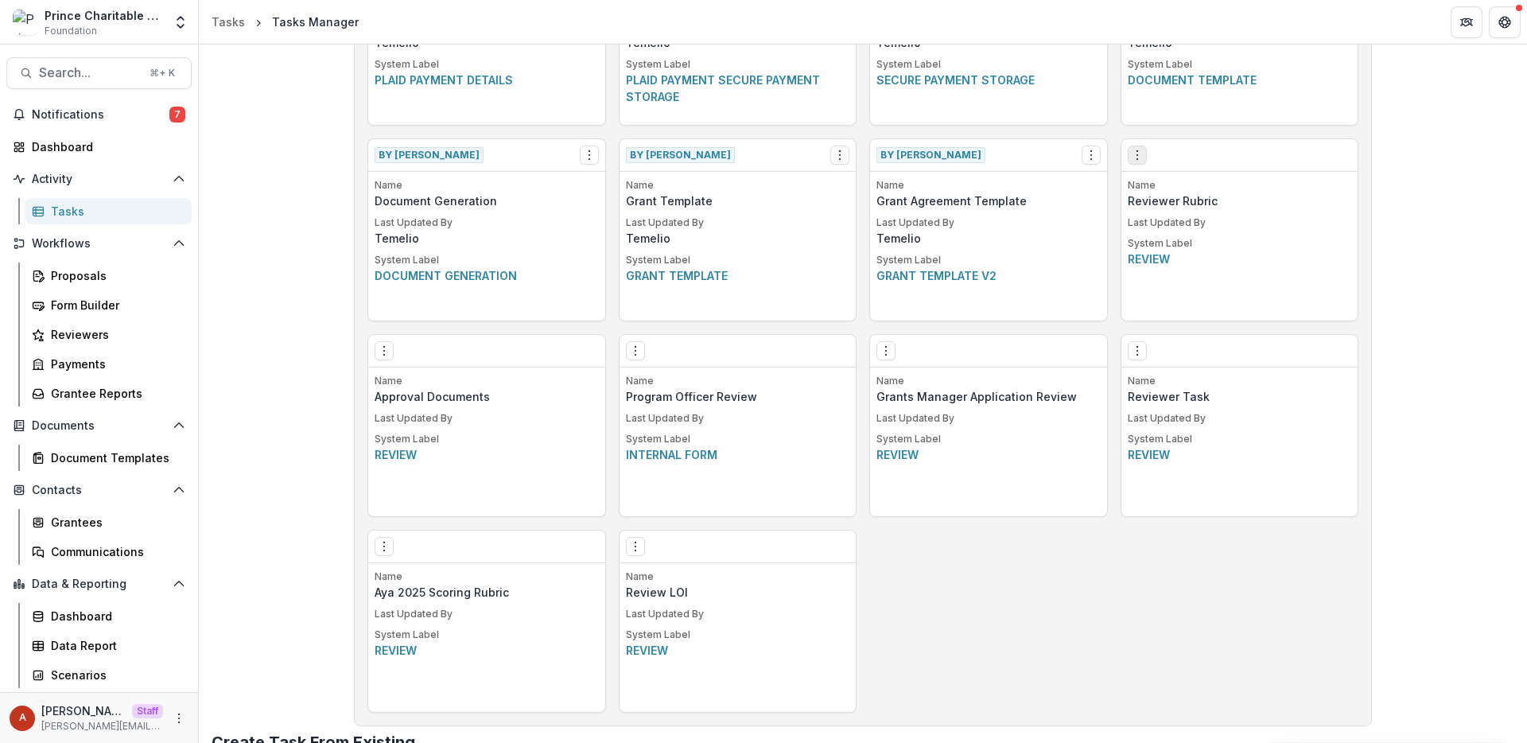
click at [1128, 162] on button "Options" at bounding box center [1137, 155] width 19 height 19
click at [1163, 188] on link "Edit" at bounding box center [1226, 188] width 195 height 26
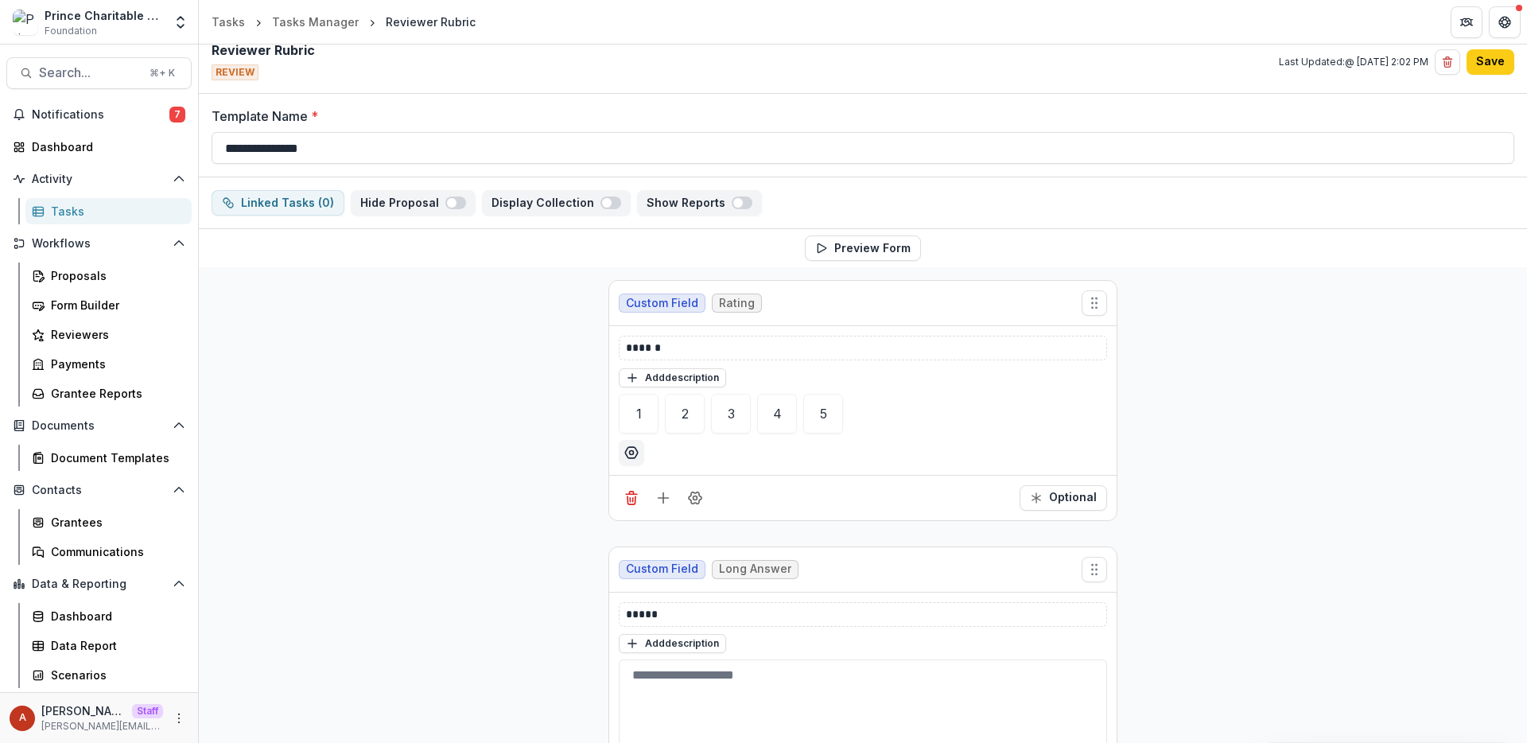
scroll to position [520, 0]
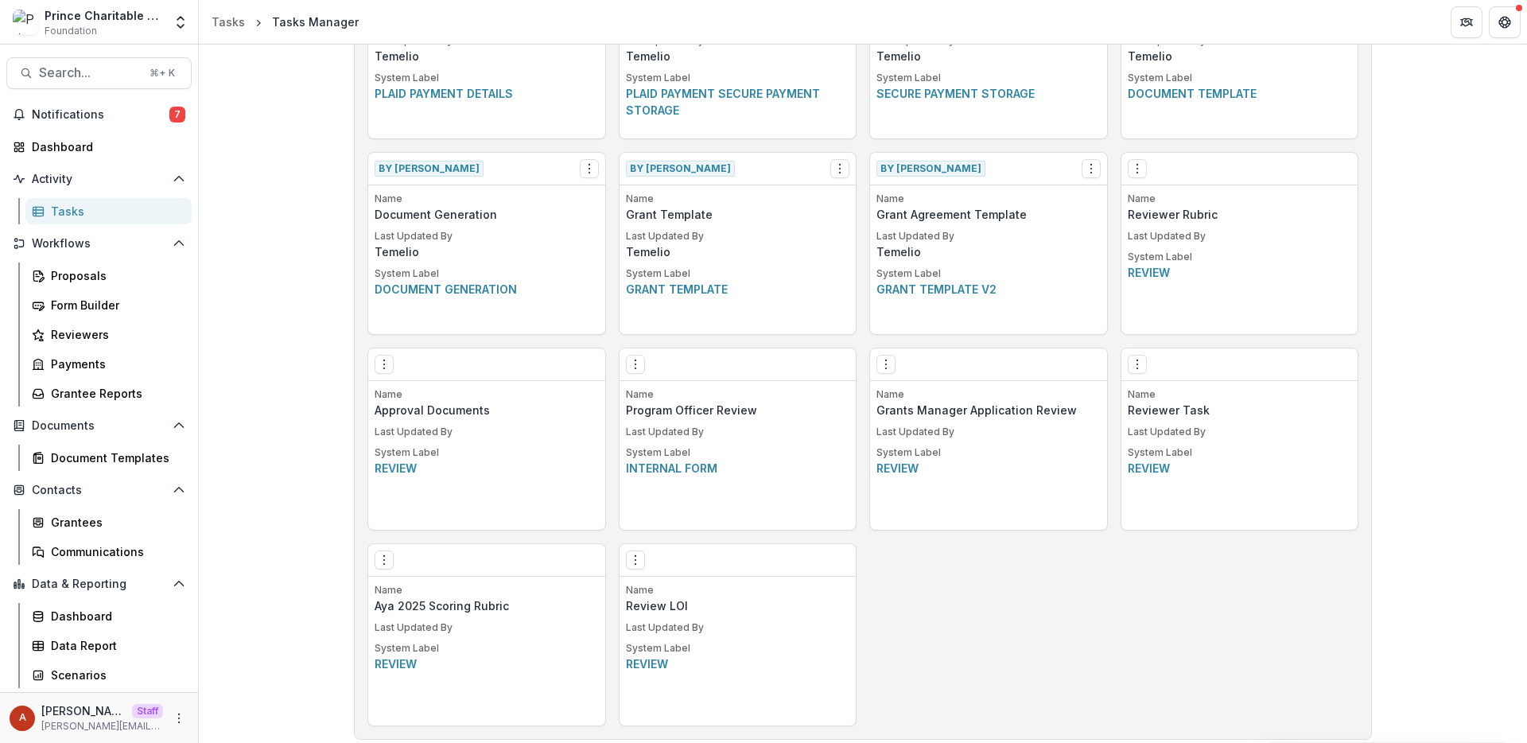
scroll to position [930, 0]
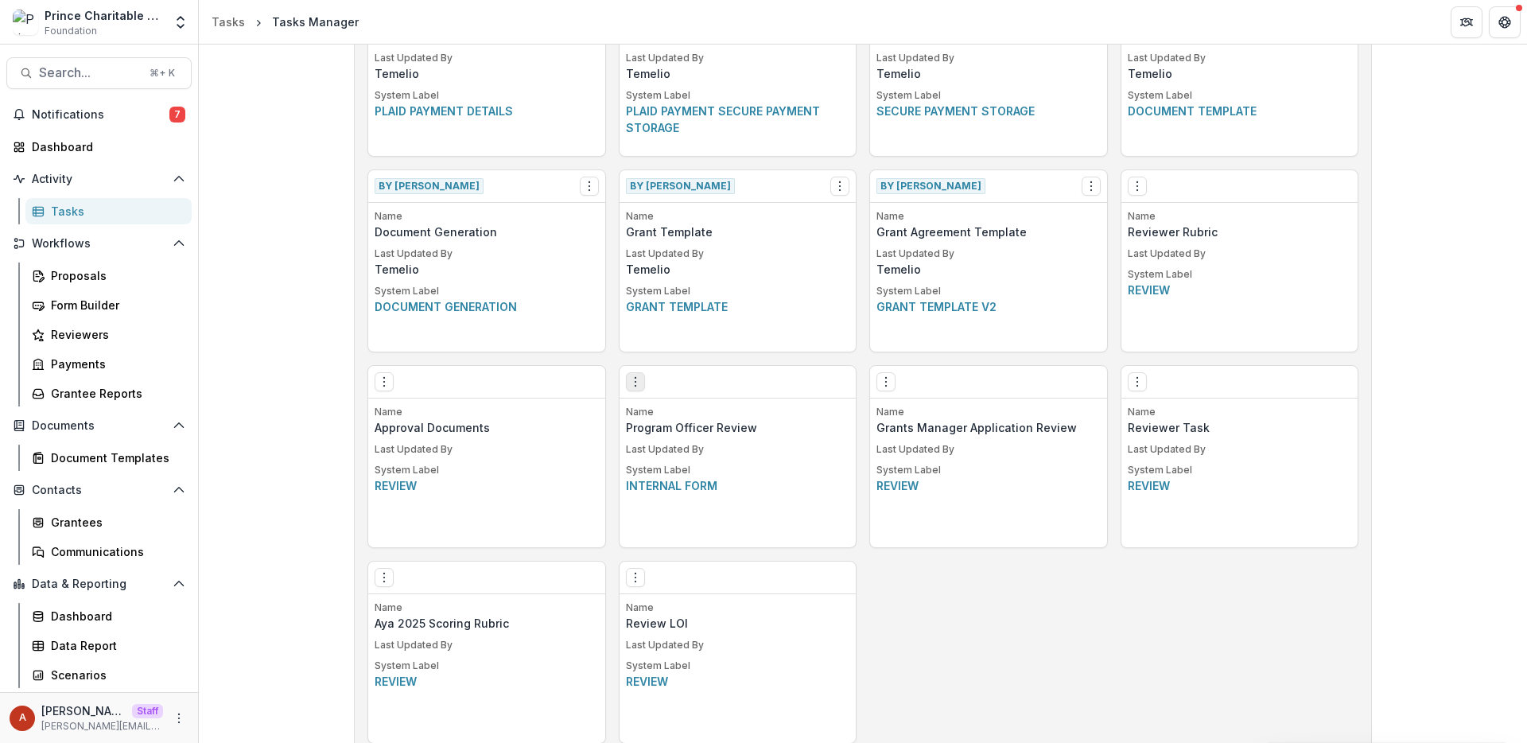
click at [635, 386] on icon "Options" at bounding box center [635, 381] width 13 height 13
click at [669, 411] on link "Edit" at bounding box center [724, 415] width 195 height 26
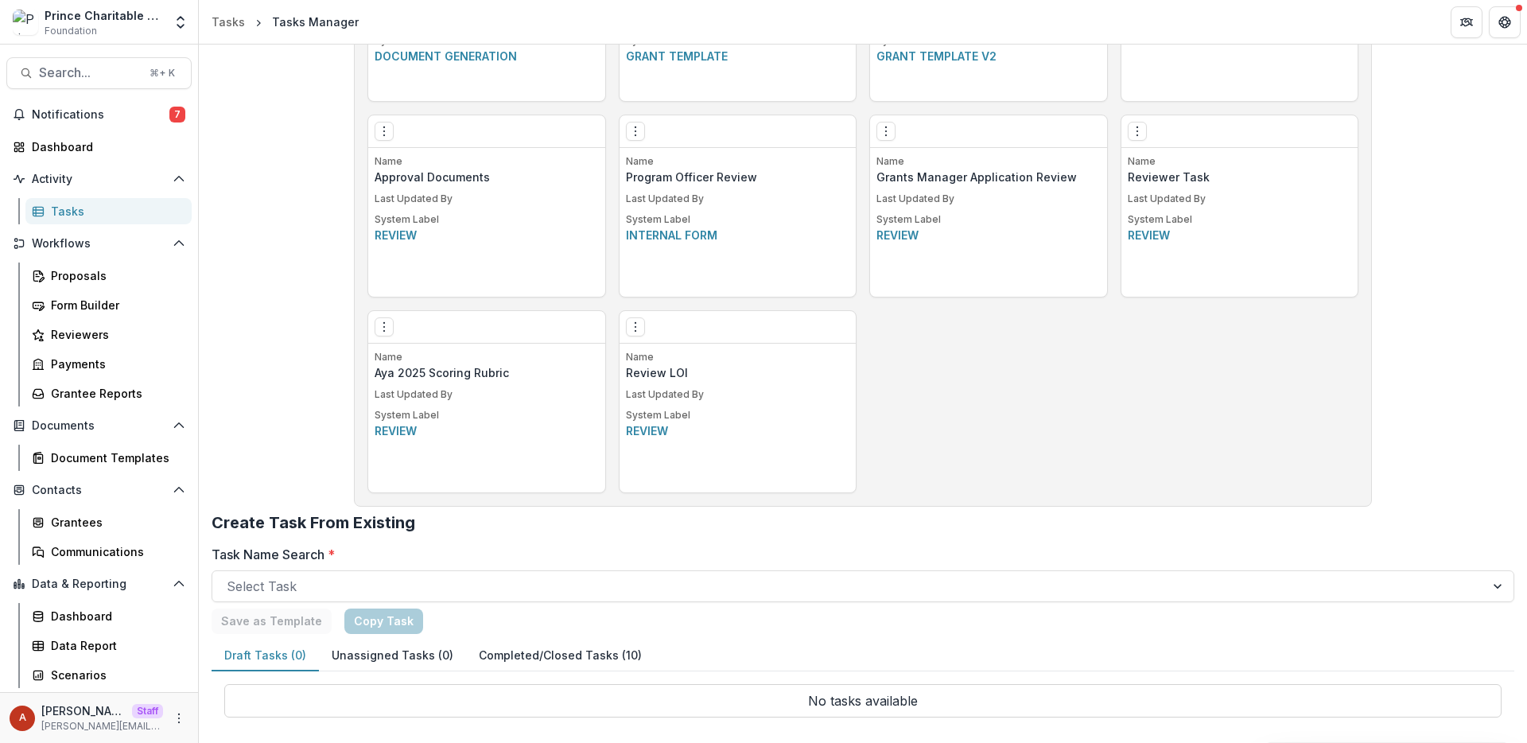
scroll to position [1048, 0]
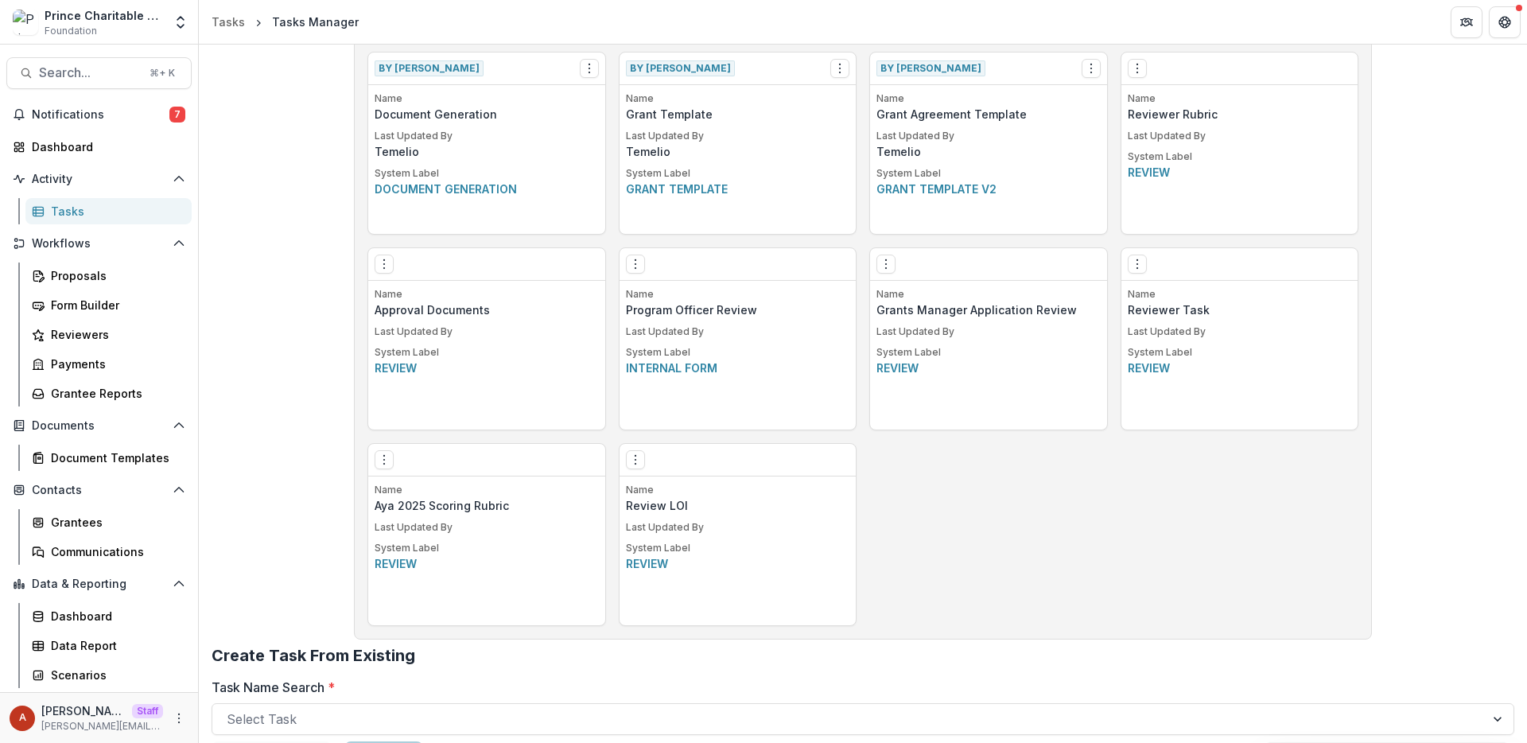
click at [886, 274] on div "Edit Make a Copy Create Task From Template Delete Task" at bounding box center [988, 264] width 237 height 33
click at [882, 267] on icon "Options" at bounding box center [886, 264] width 13 height 13
click at [907, 285] on link "Edit" at bounding box center [975, 297] width 195 height 26
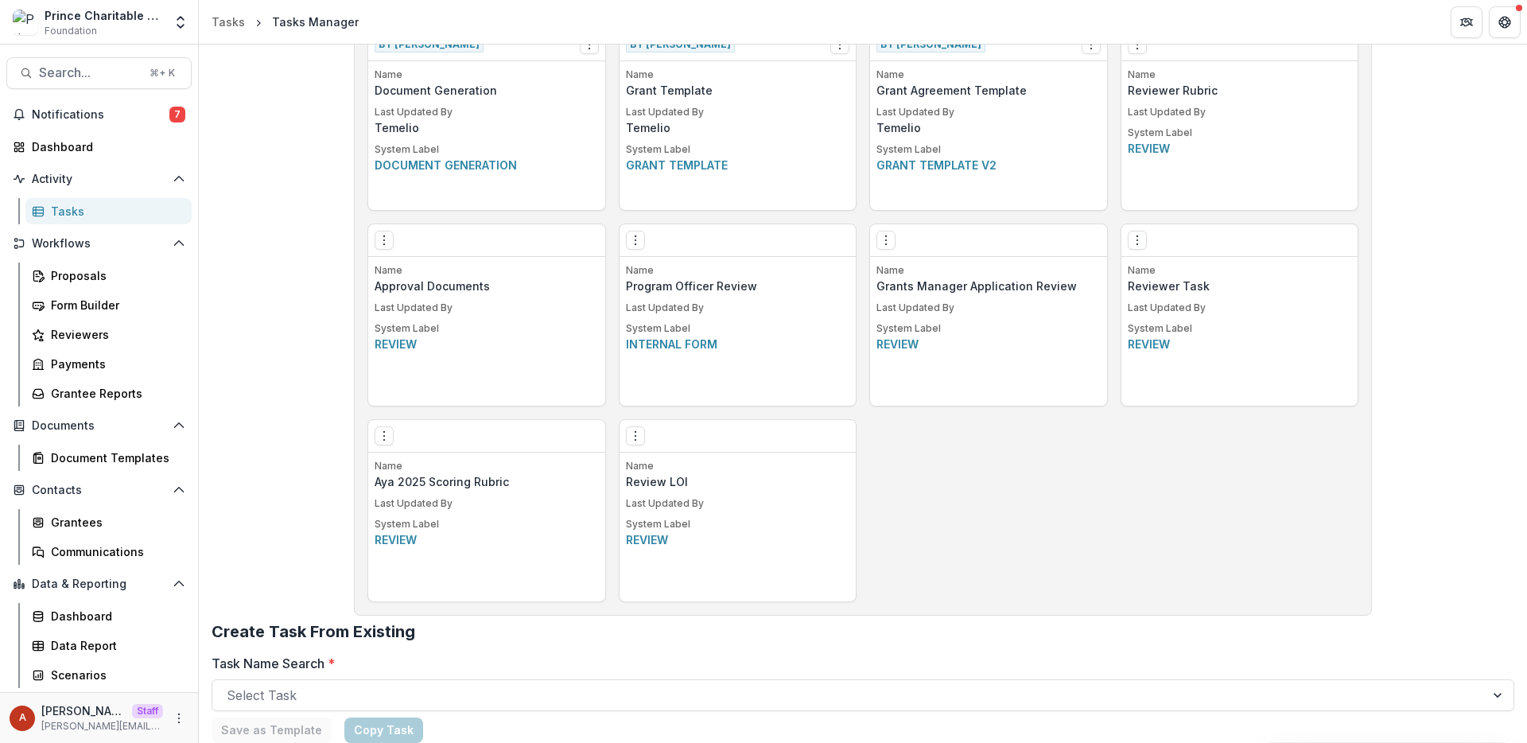
scroll to position [1068, 0]
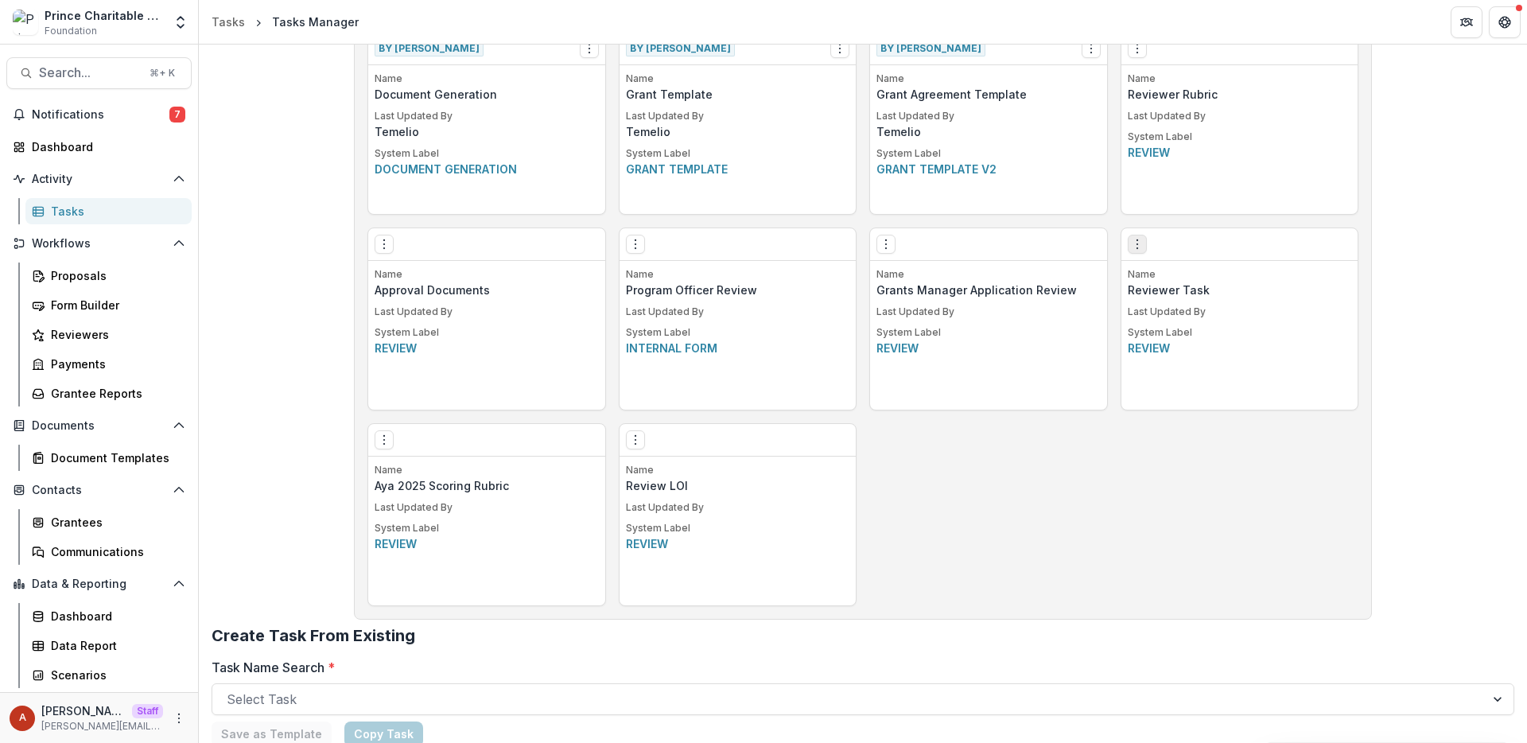
click at [1131, 250] on button "Options" at bounding box center [1137, 244] width 19 height 19
click at [381, 445] on icon "Options" at bounding box center [384, 439] width 13 height 13
click at [402, 467] on link "Edit" at bounding box center [473, 473] width 195 height 26
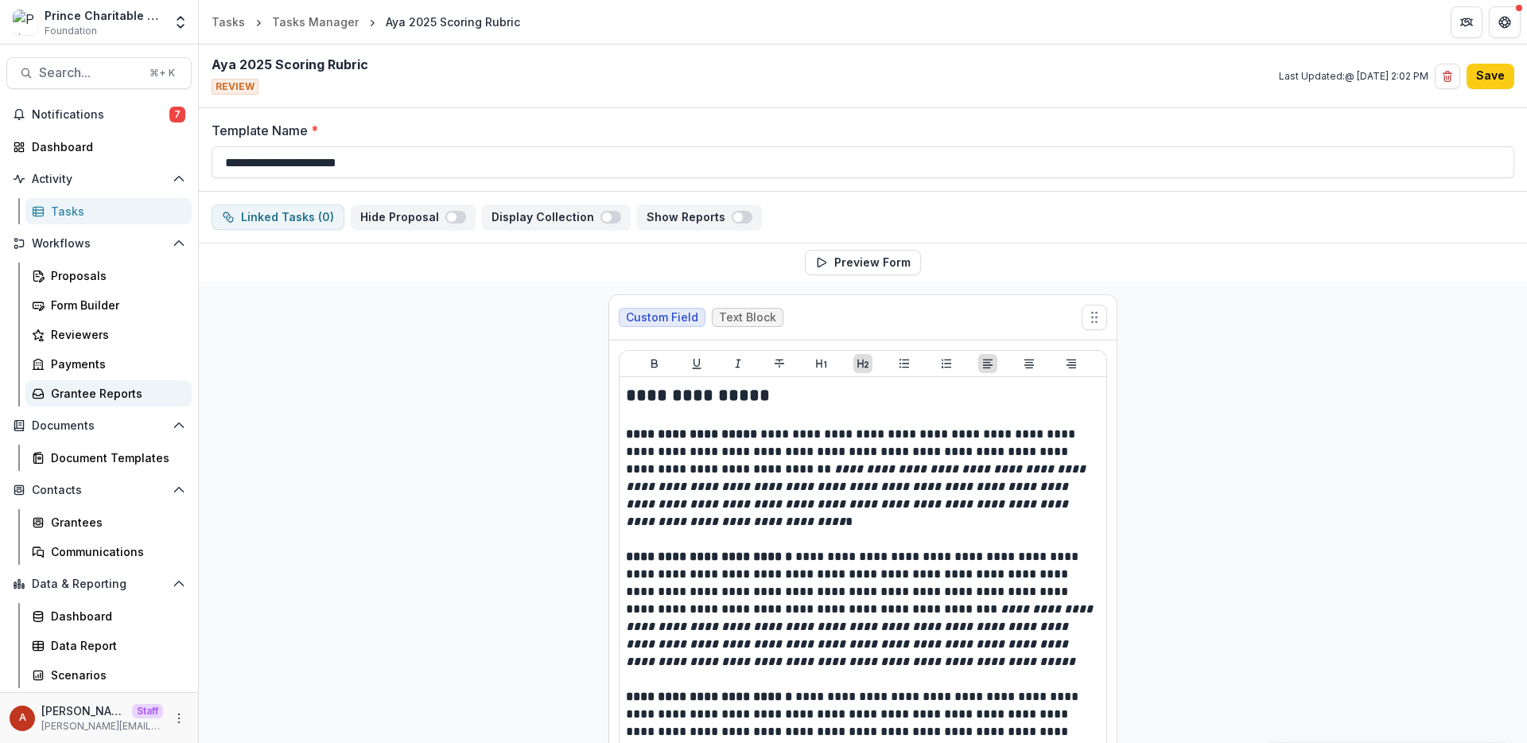
click at [99, 396] on div "Grantee Reports" at bounding box center [115, 393] width 128 height 17
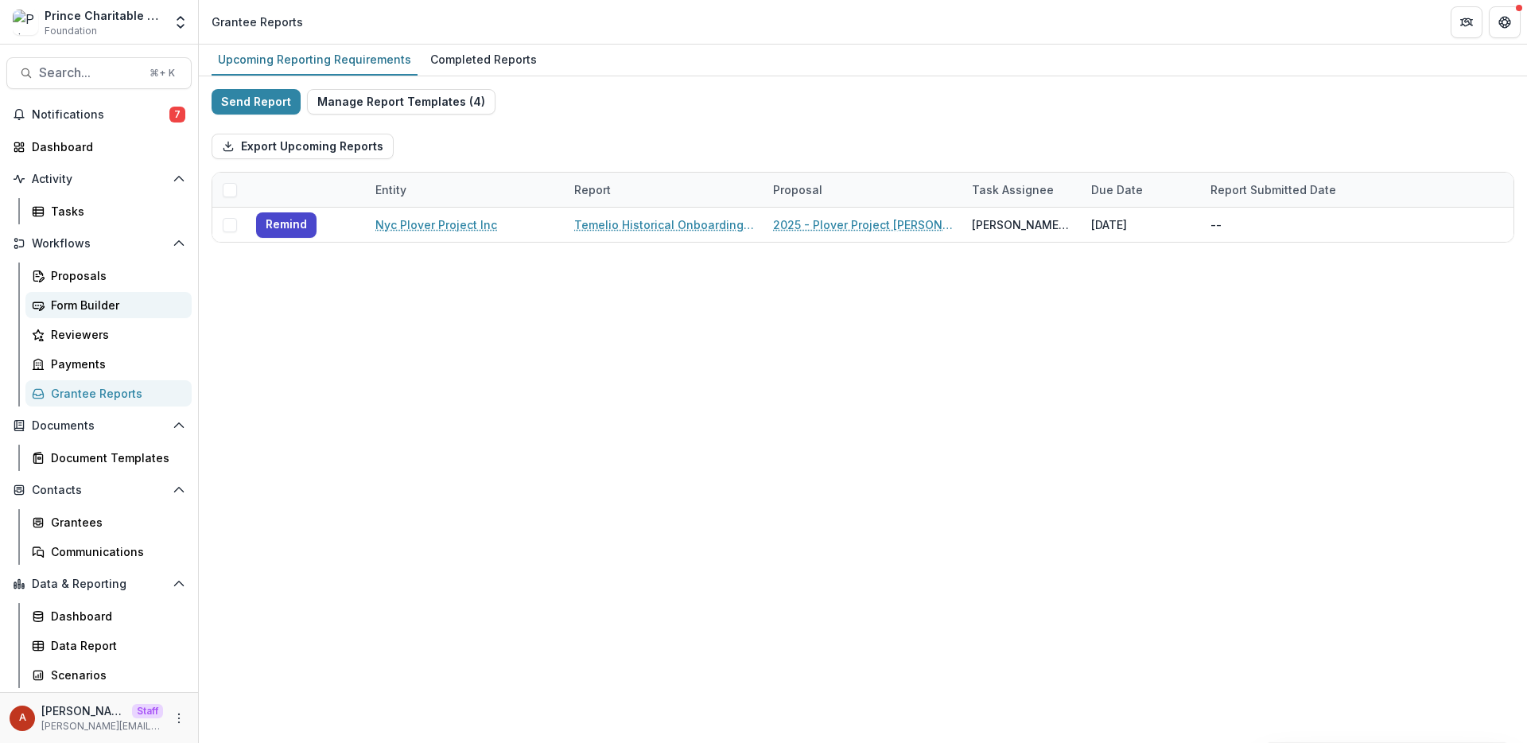
click at [75, 301] on div "Form Builder" at bounding box center [115, 305] width 128 height 17
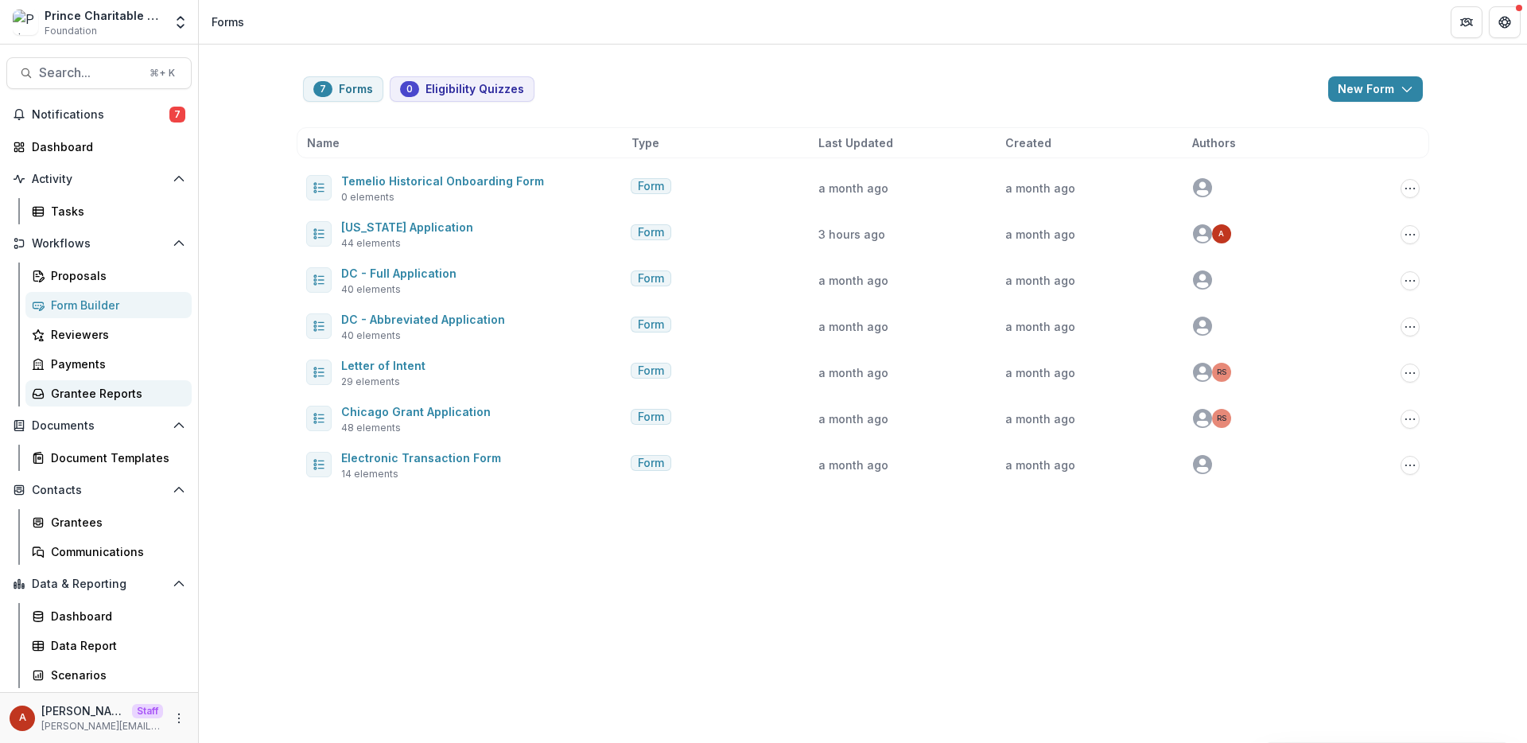
click at [85, 392] on div "Grantee Reports" at bounding box center [115, 393] width 128 height 17
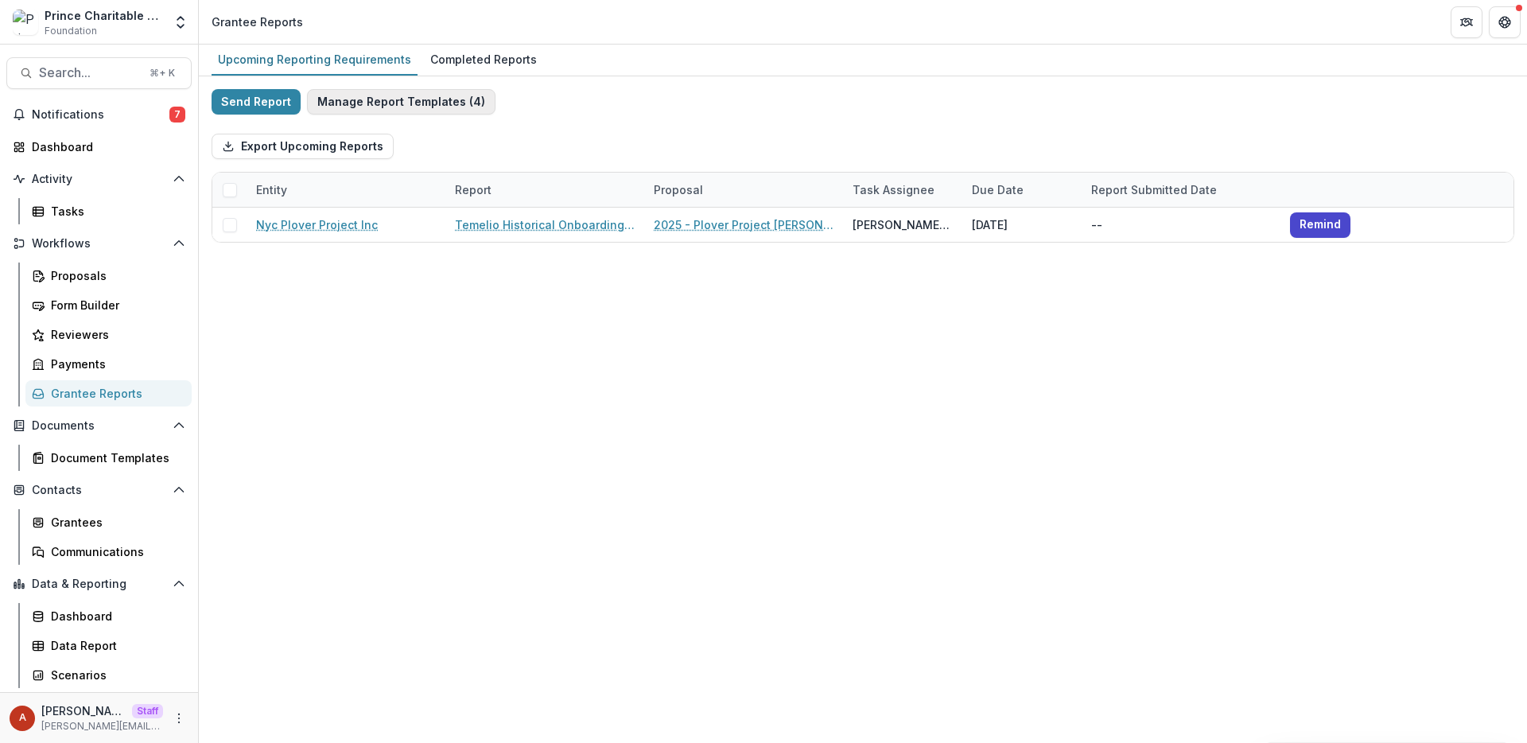
click at [375, 104] on button "Manage Report Templates ( 4 )" at bounding box center [401, 101] width 188 height 25
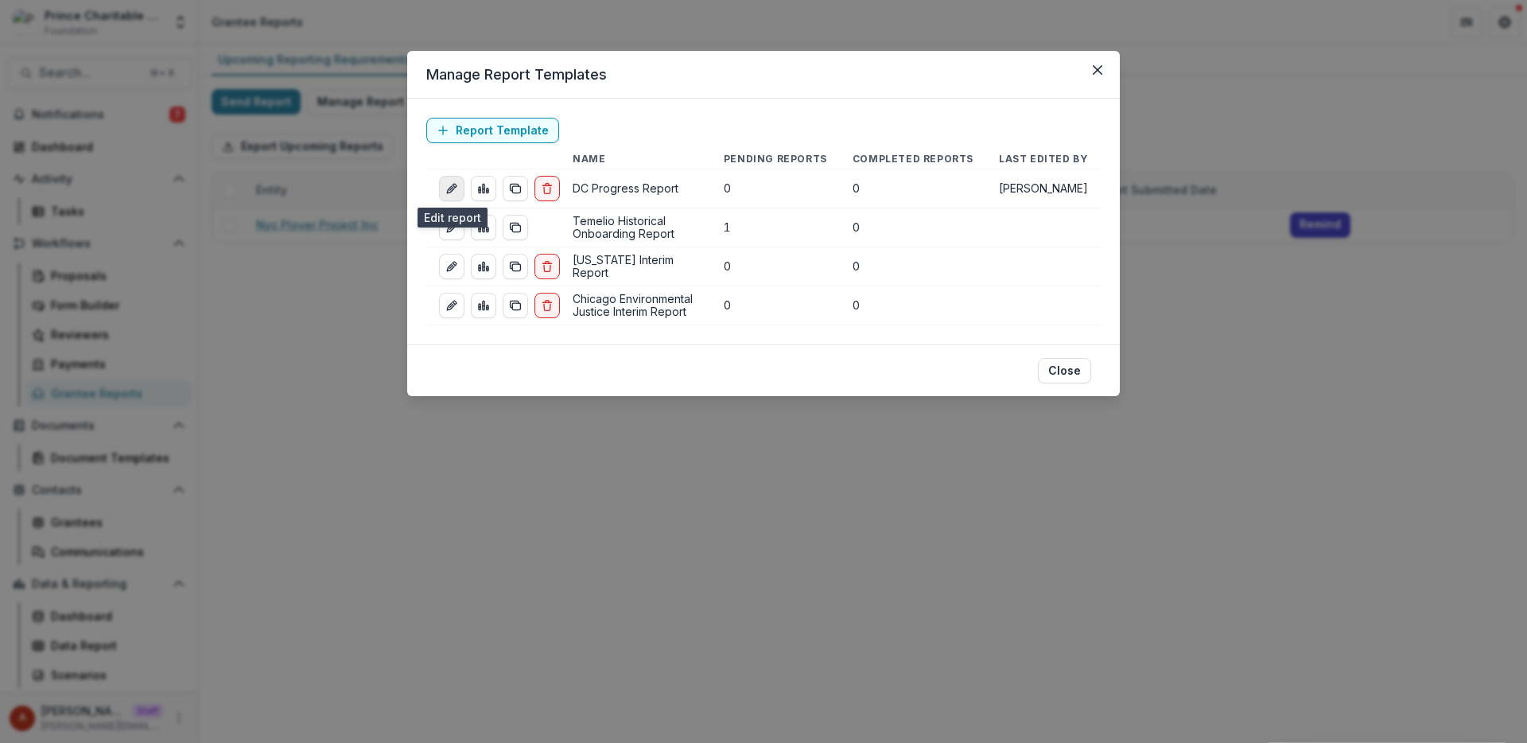
click at [447, 188] on icon "edit-report" at bounding box center [451, 188] width 13 height 13
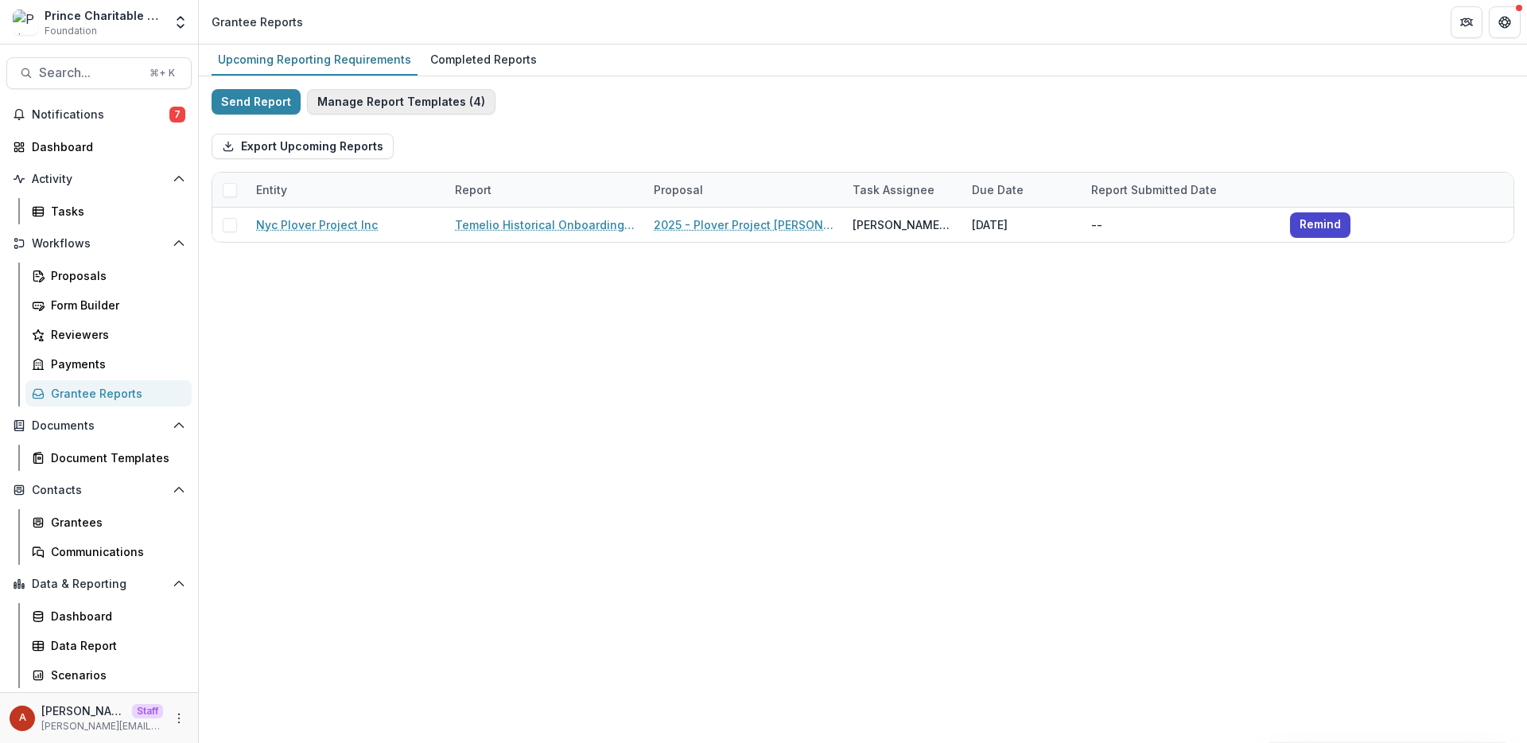
click at [348, 107] on button "Manage Report Templates ( 4 )" at bounding box center [401, 101] width 188 height 25
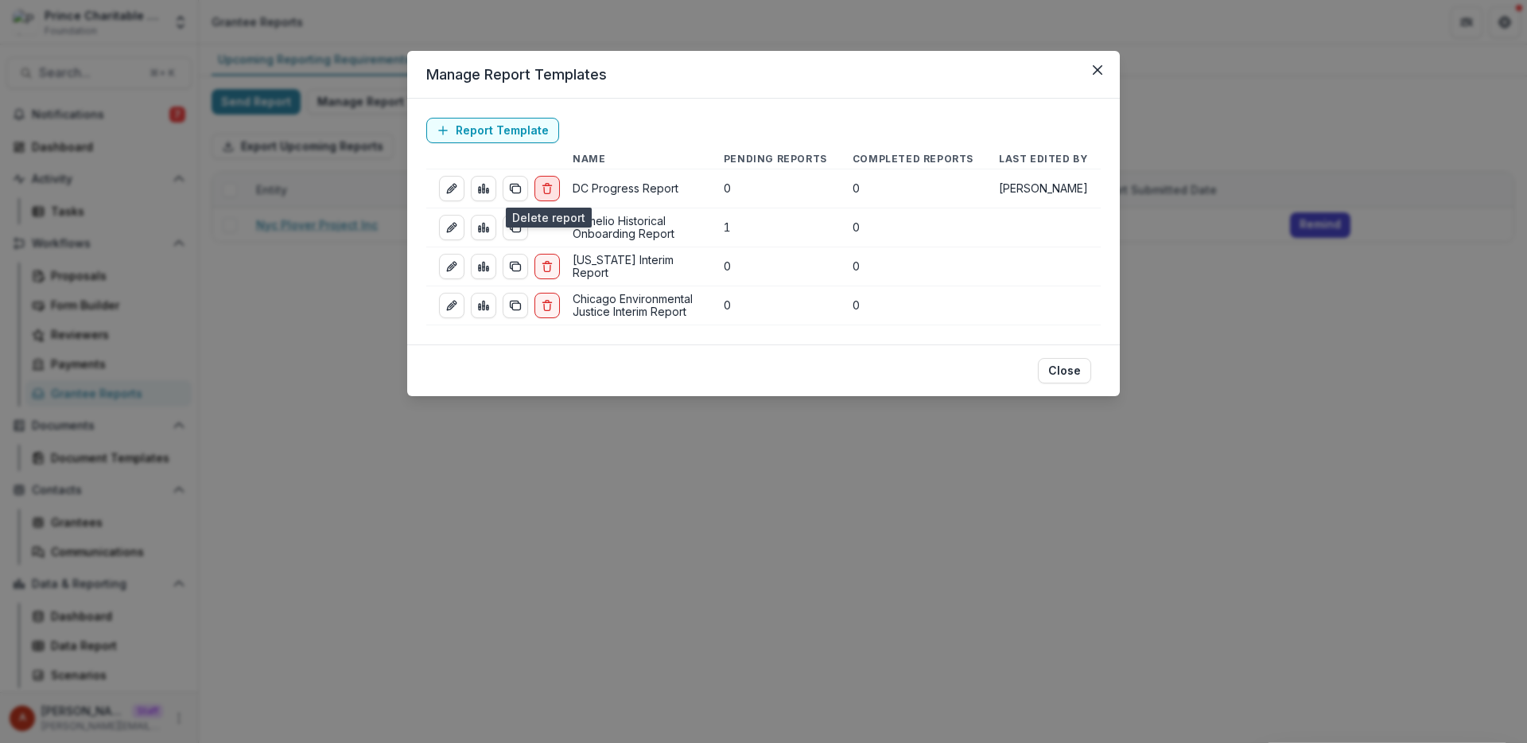
click at [542, 186] on icon "delete-report" at bounding box center [547, 188] width 13 height 13
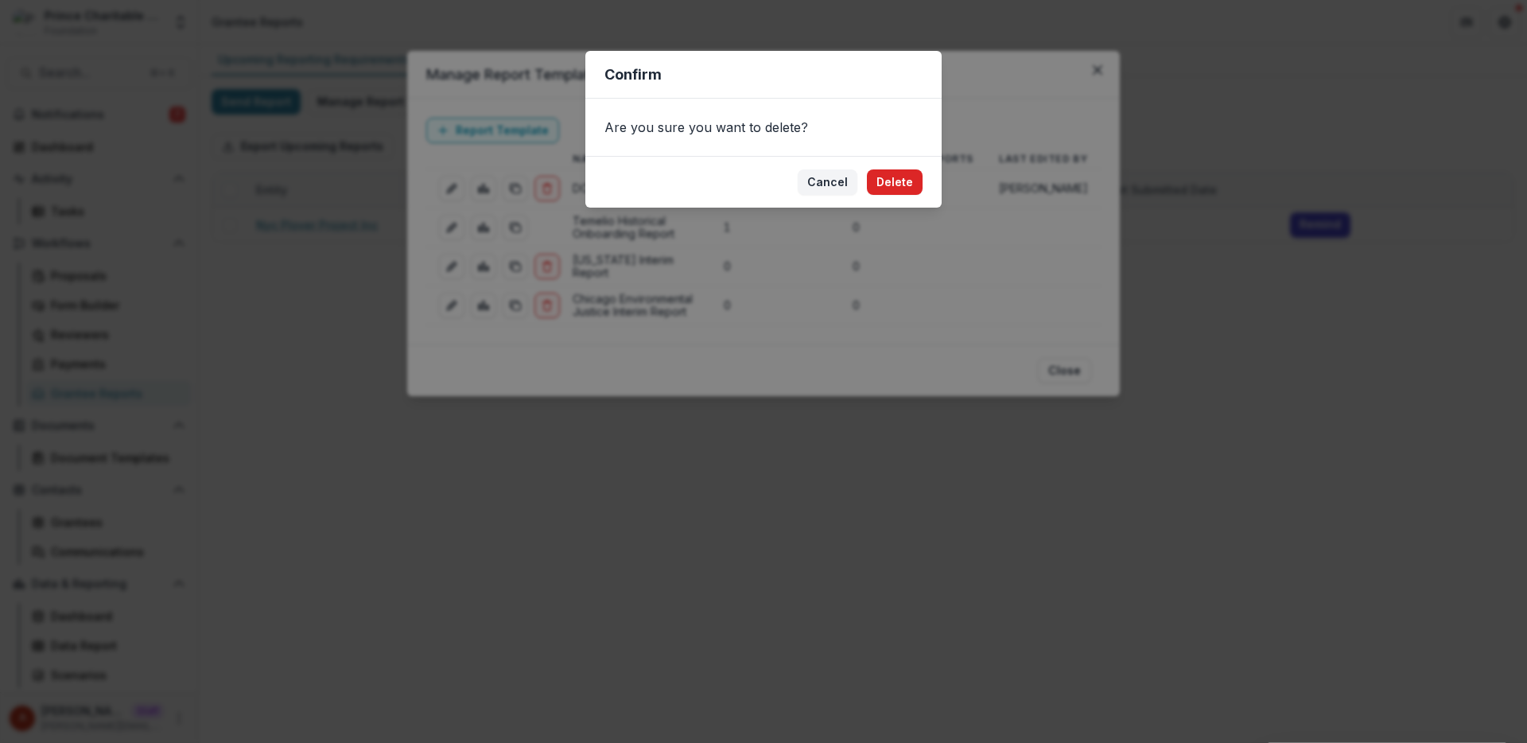
click at [893, 175] on button "Delete" at bounding box center [895, 181] width 56 height 25
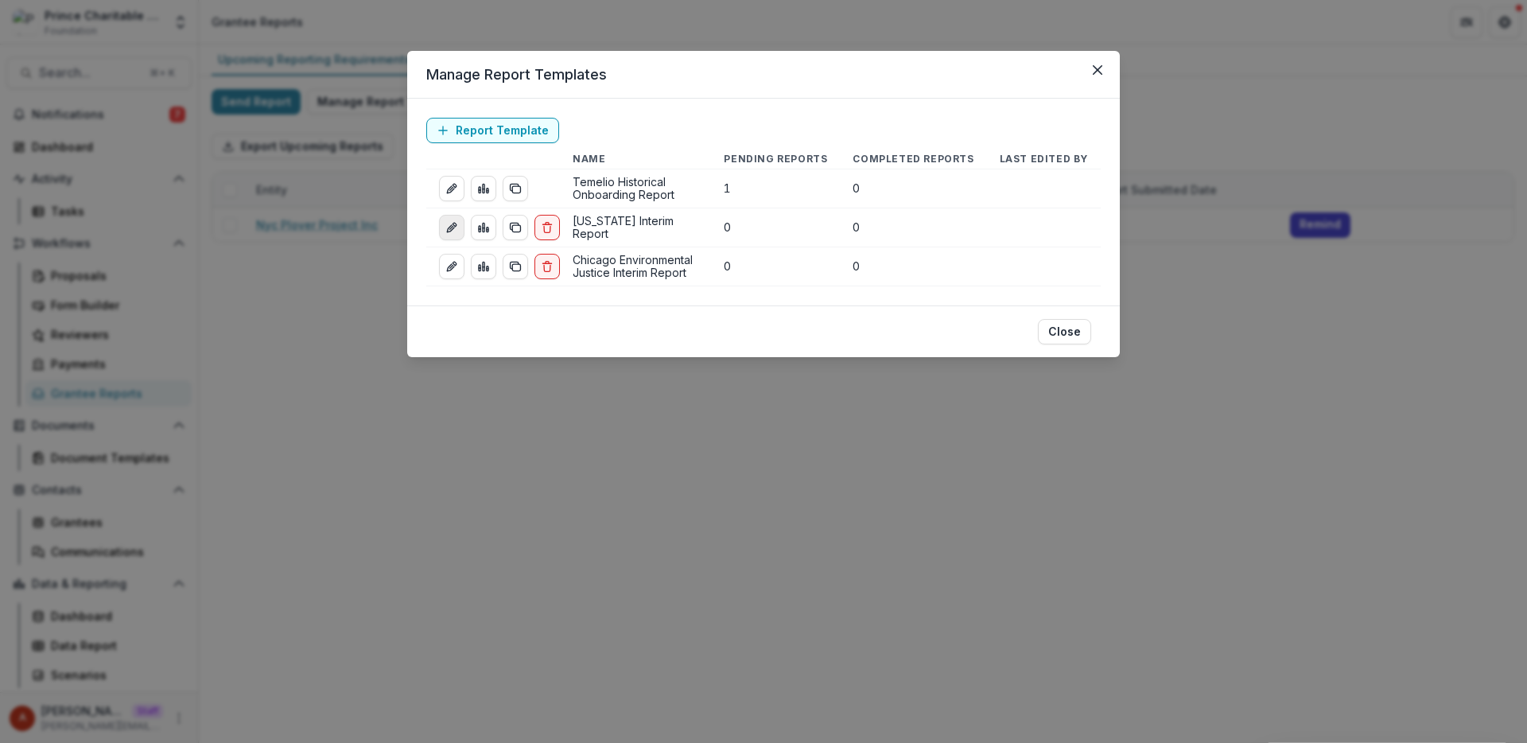
click at [456, 231] on icon "edit-report" at bounding box center [451, 227] width 13 height 13
select select "********"
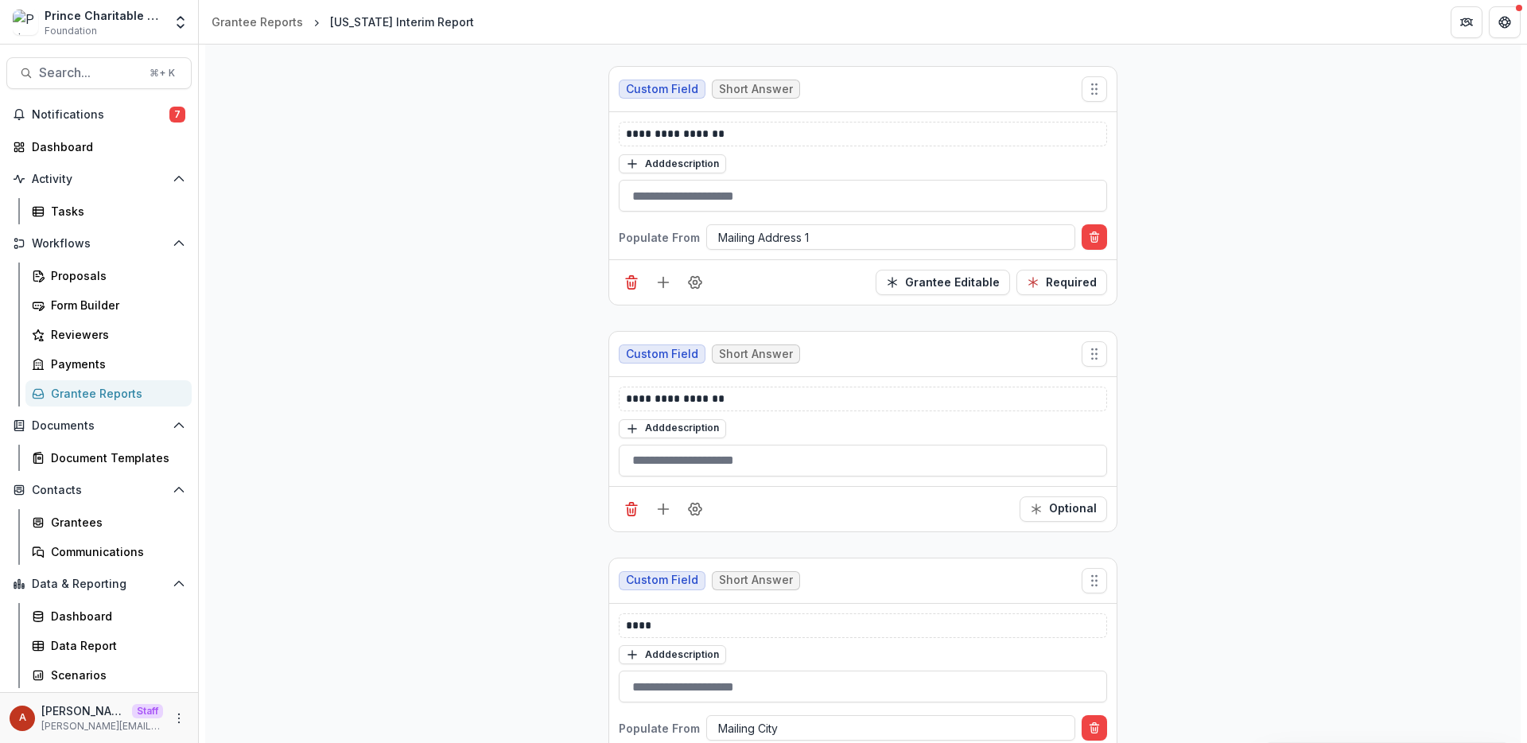
scroll to position [2737, 0]
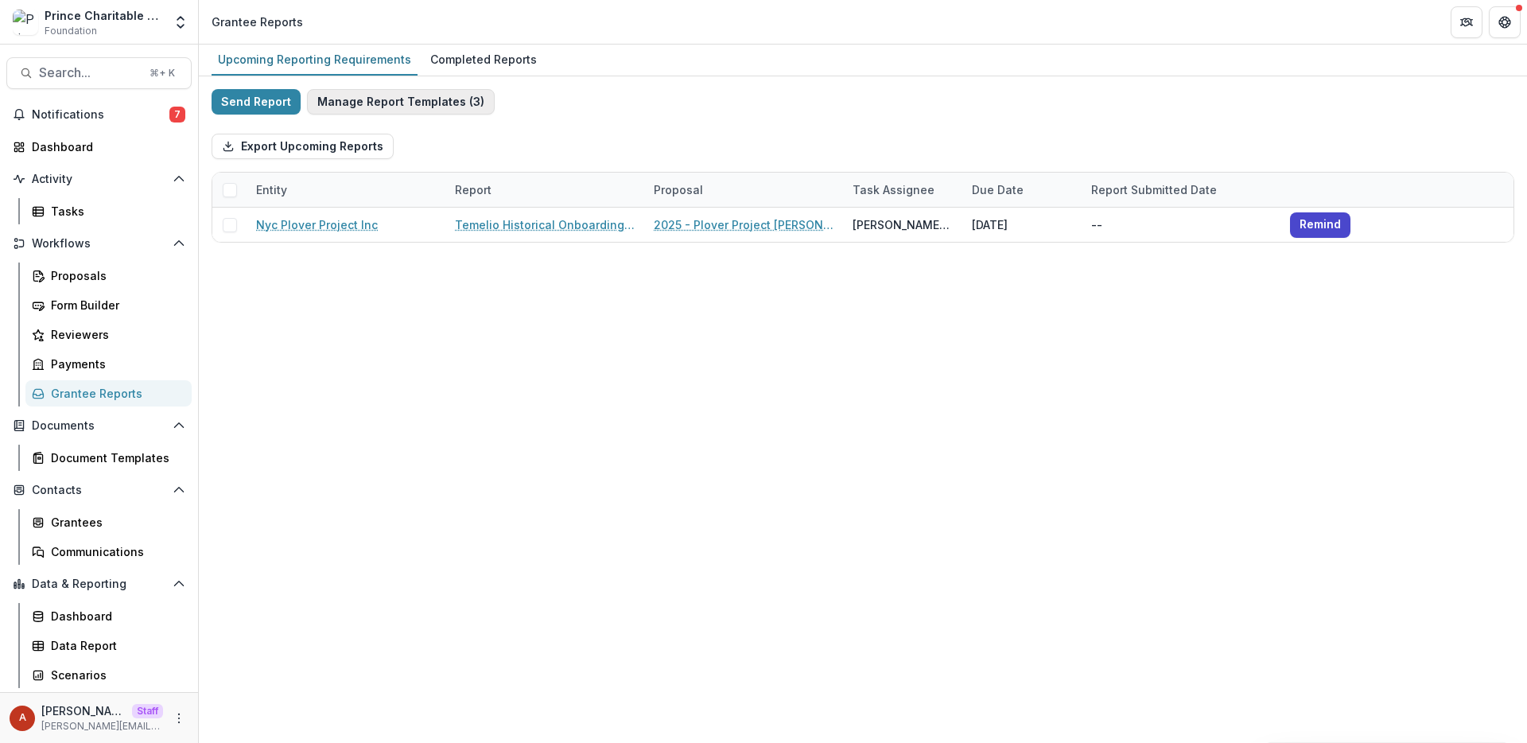
click at [411, 106] on button "Manage Report Templates ( 3 )" at bounding box center [401, 101] width 188 height 25
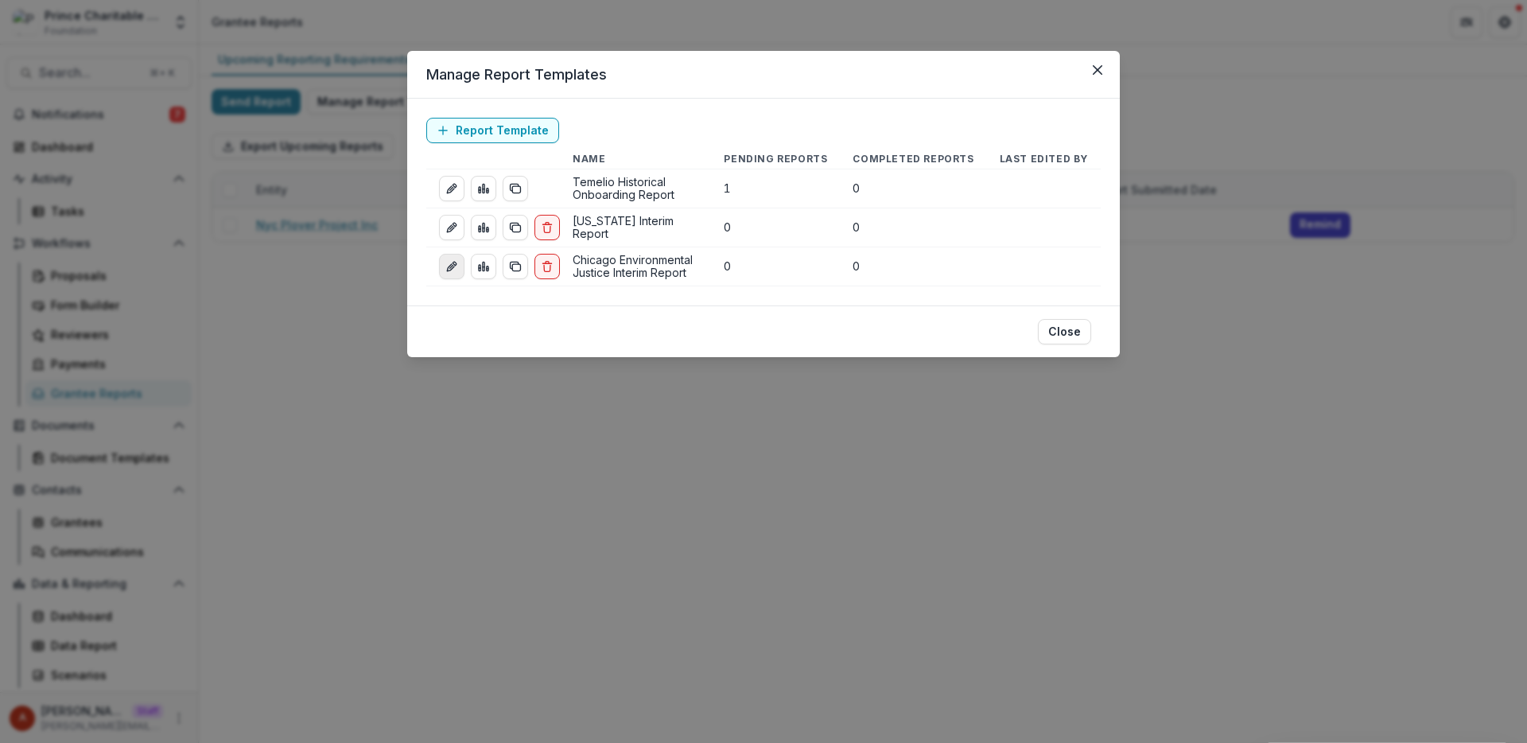
click at [449, 274] on link "edit-report" at bounding box center [451, 266] width 25 height 25
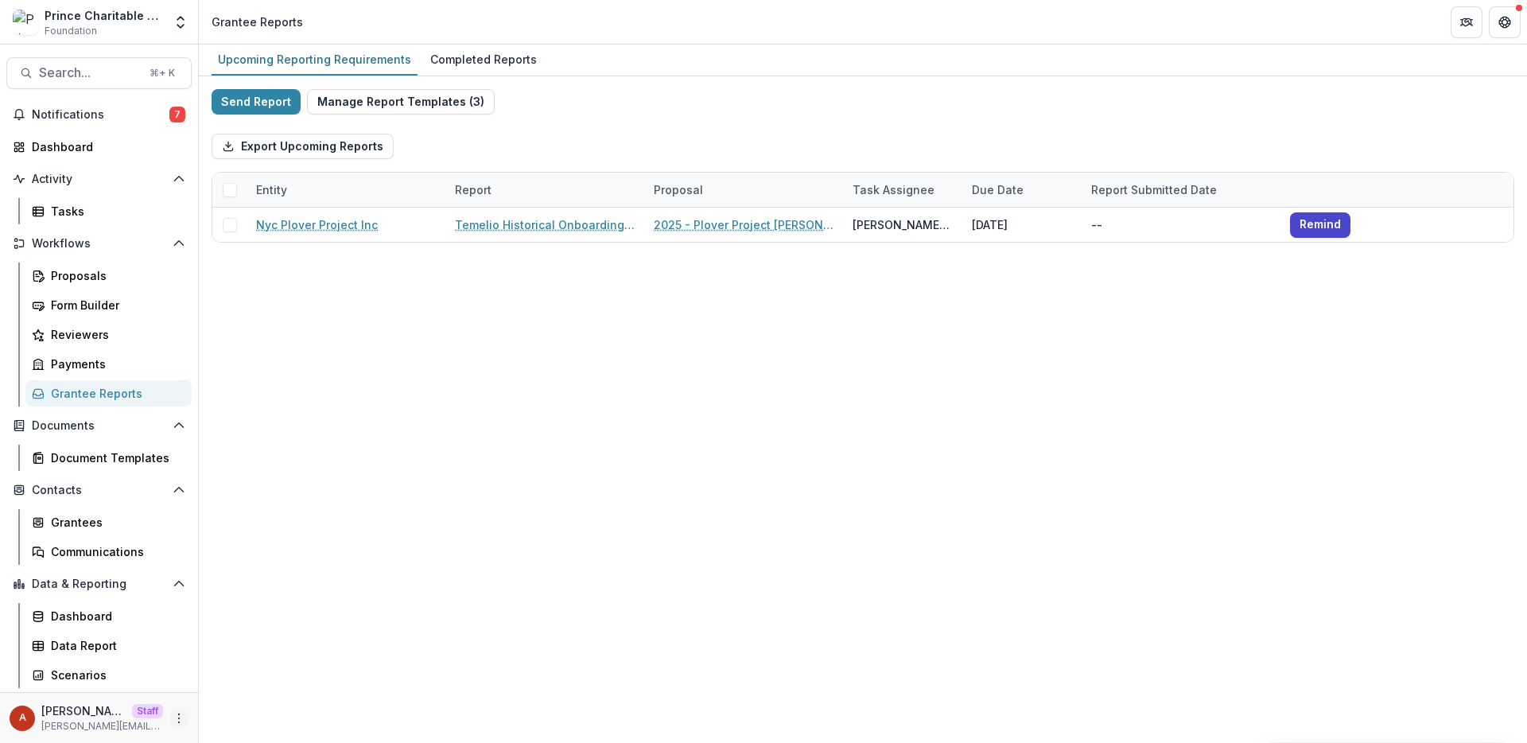
click at [181, 715] on icon "More" at bounding box center [179, 718] width 13 height 13
click at [255, 683] on link "User Settings" at bounding box center [284, 684] width 170 height 26
select select "**********"
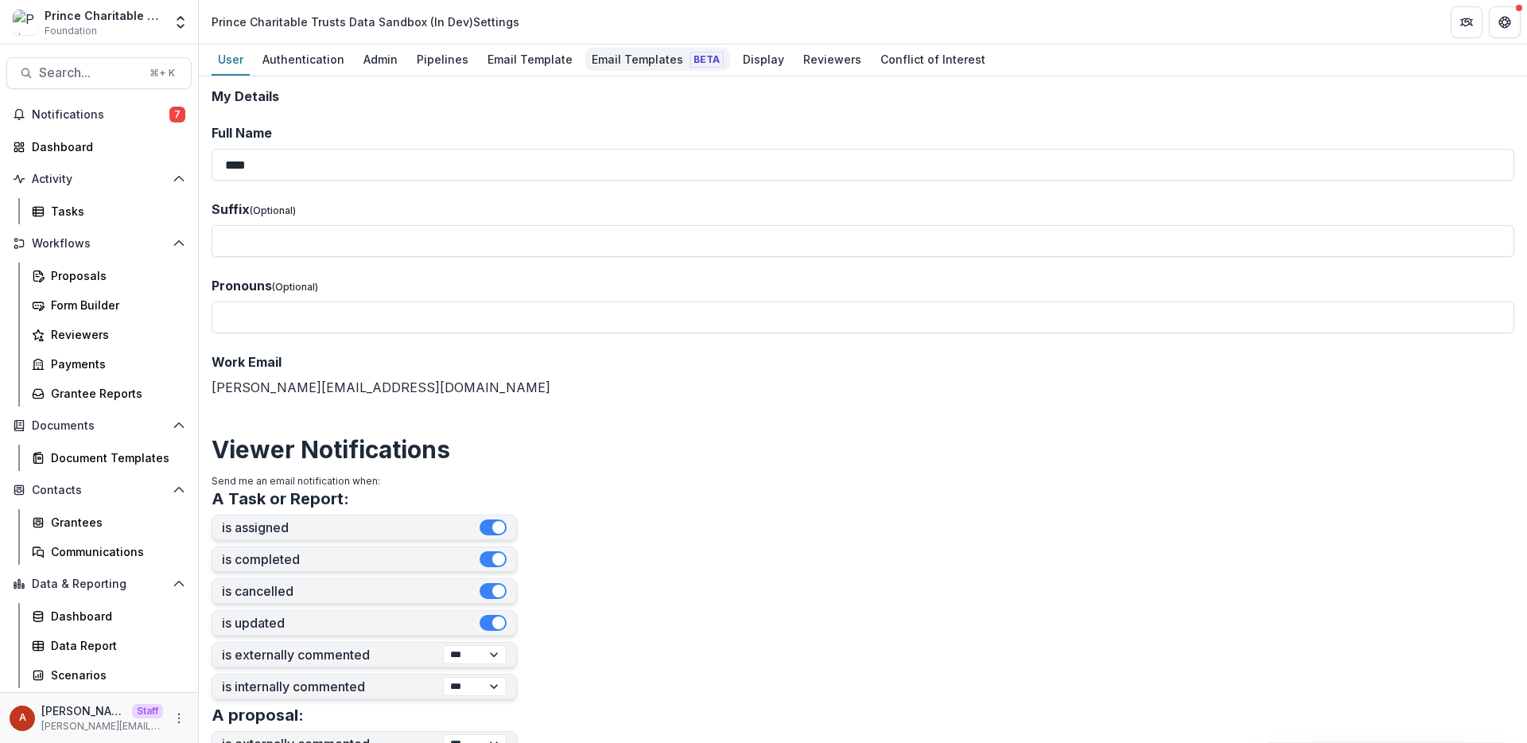
click at [639, 57] on div "Email Templates Beta" at bounding box center [657, 59] width 145 height 23
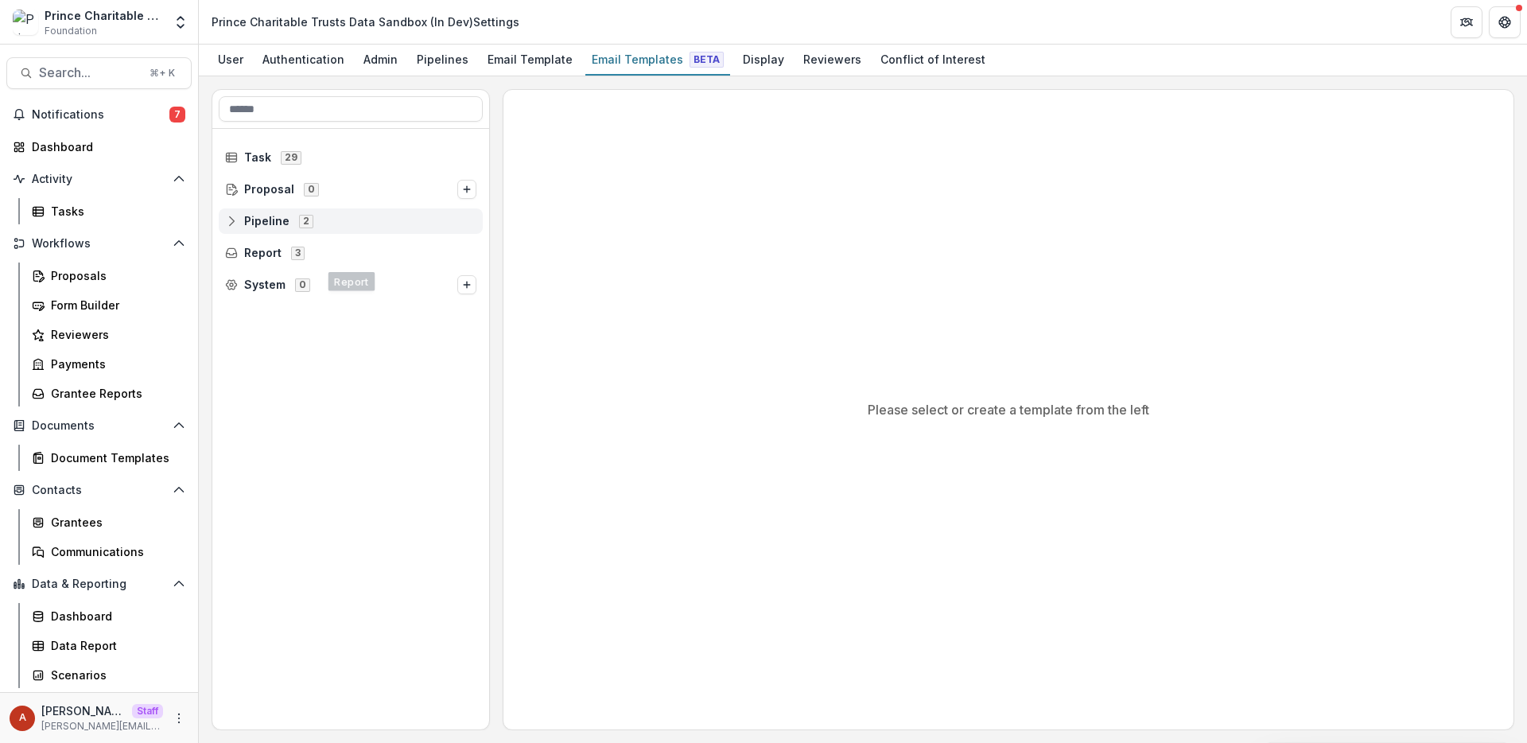
click at [271, 215] on span "Pipeline" at bounding box center [266, 222] width 45 height 14
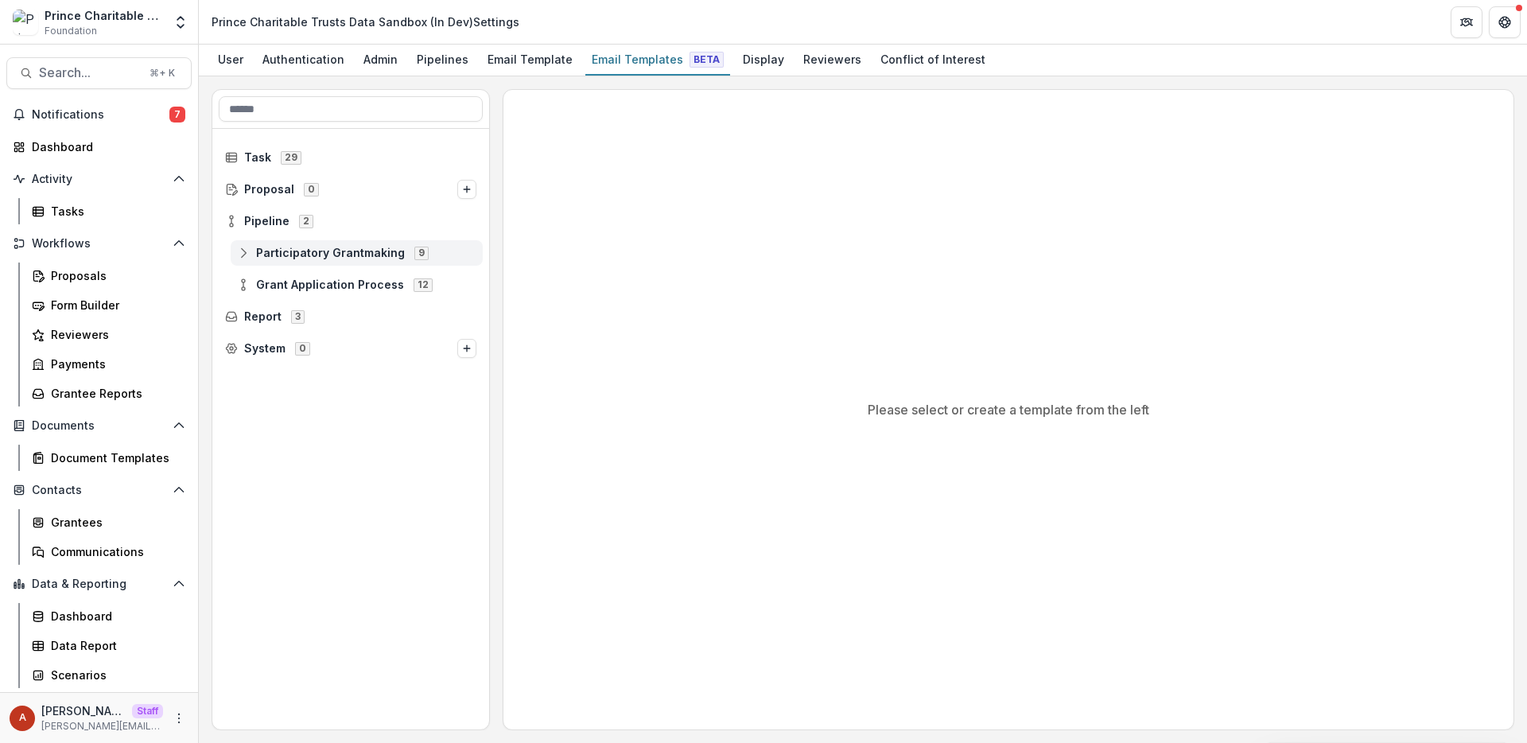
click at [282, 247] on span "Participatory Grantmaking" at bounding box center [330, 254] width 149 height 14
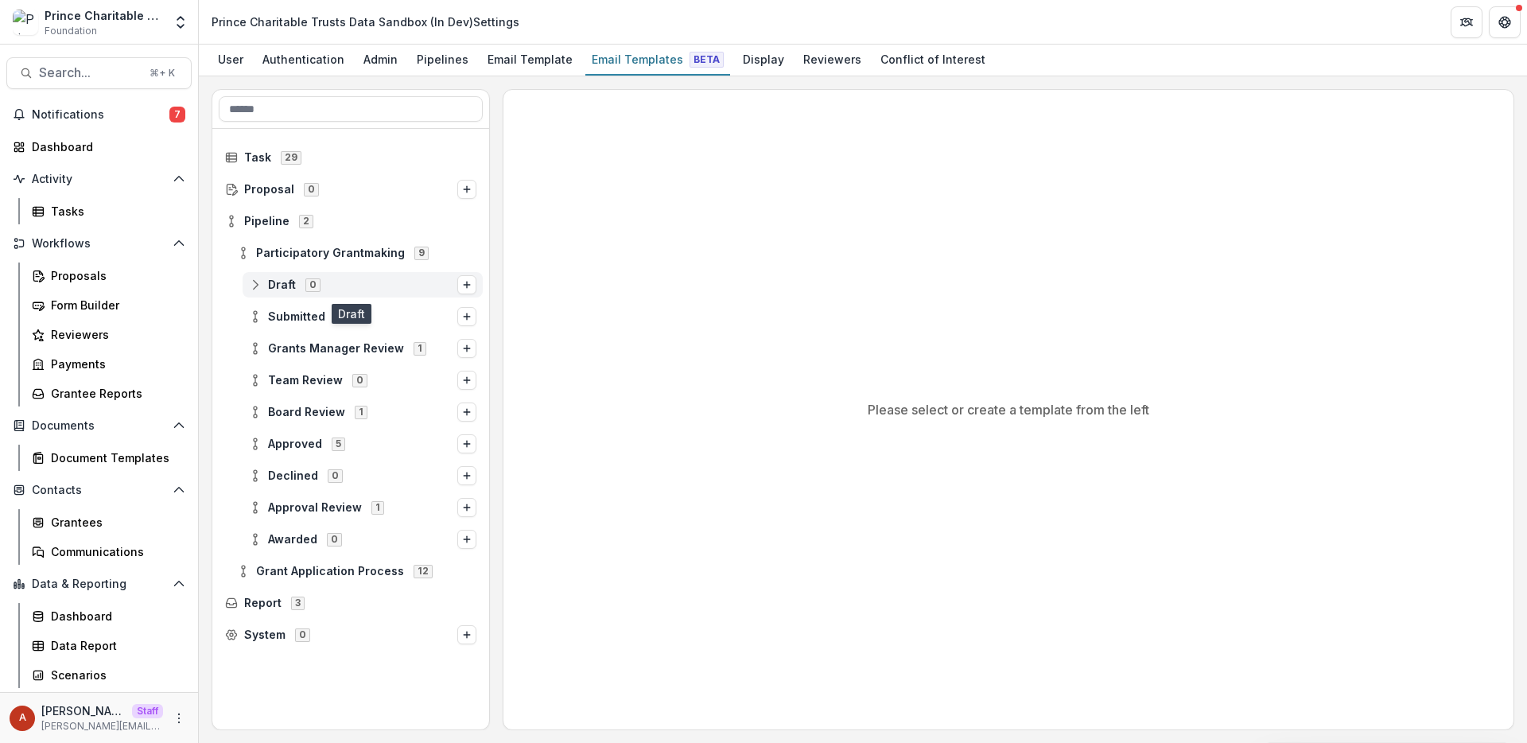
click at [290, 284] on span "Draft" at bounding box center [282, 285] width 28 height 14
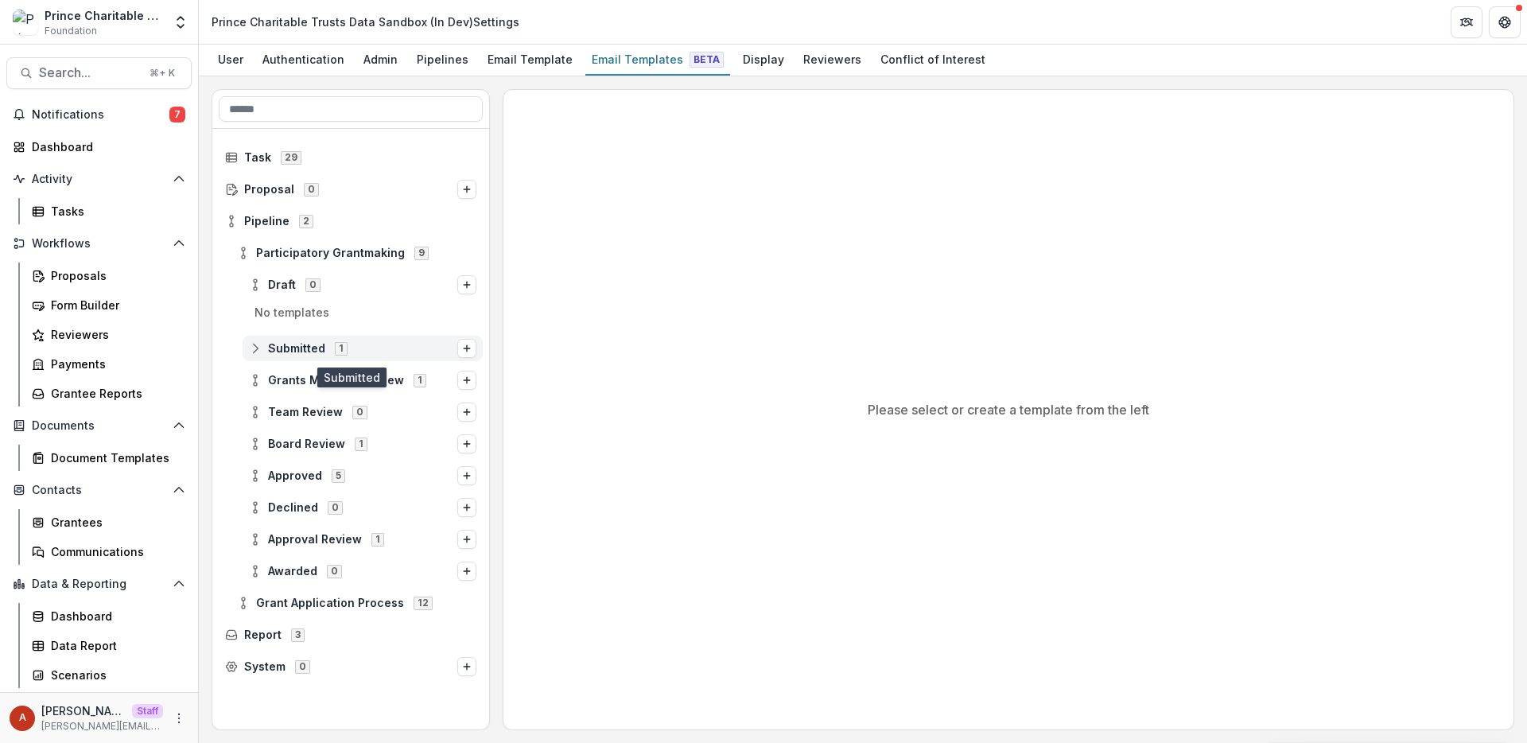
click at [293, 345] on span "Submitted" at bounding box center [296, 349] width 57 height 14
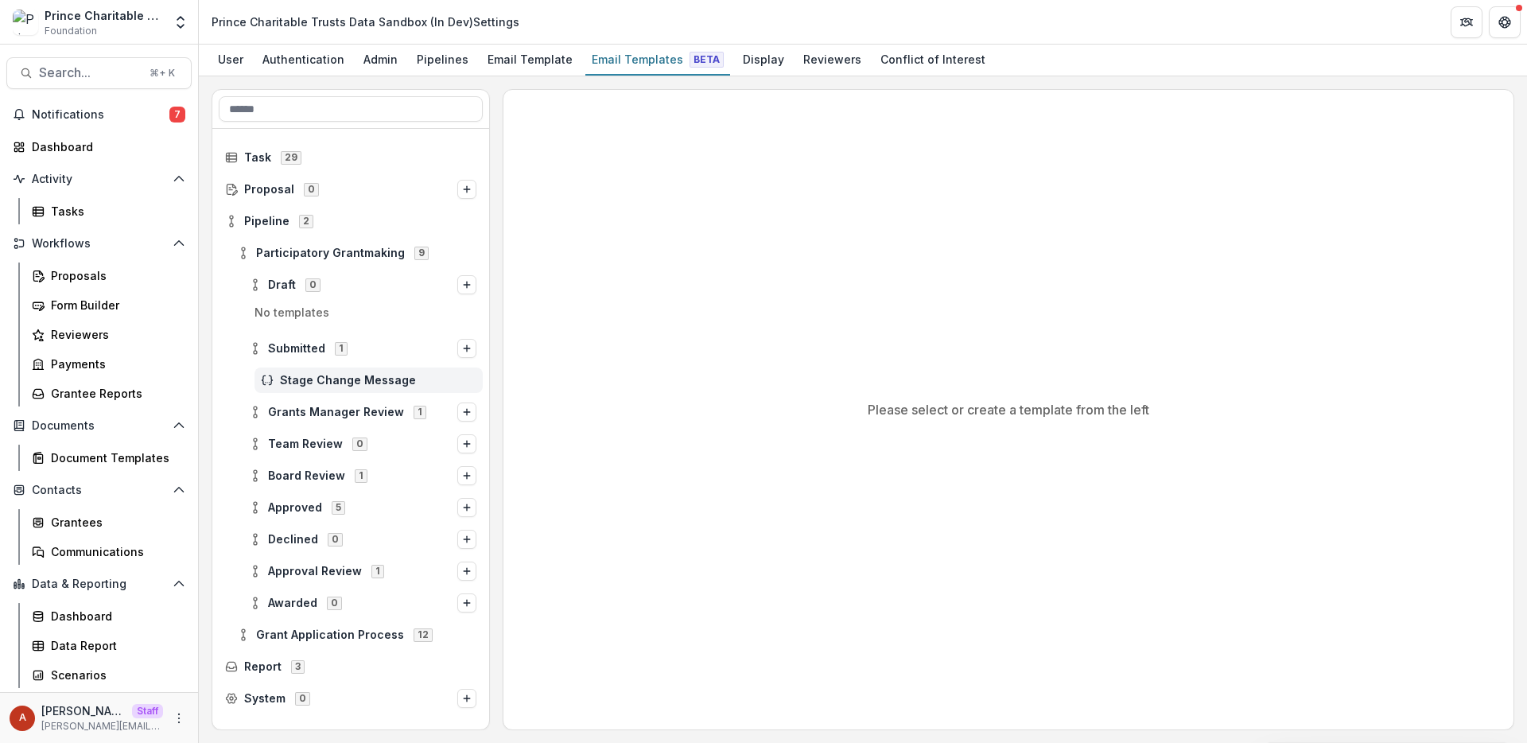
click at [303, 380] on span "Stage Change Message" at bounding box center [378, 381] width 196 height 14
